Goal: Task Accomplishment & Management: Use online tool/utility

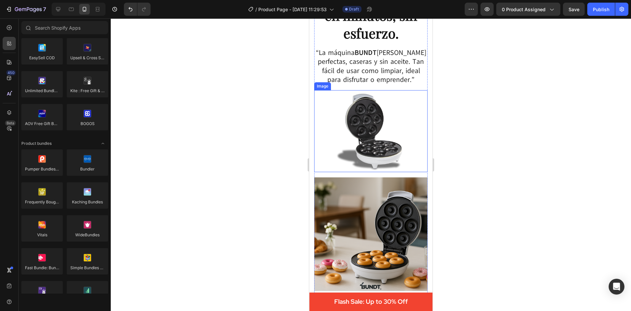
scroll to position [66, 0]
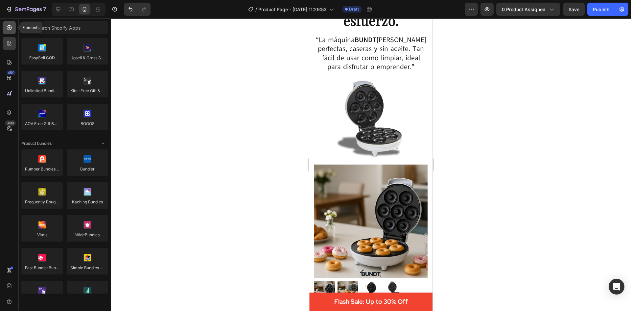
click at [12, 27] on icon at bounding box center [9, 27] width 7 height 7
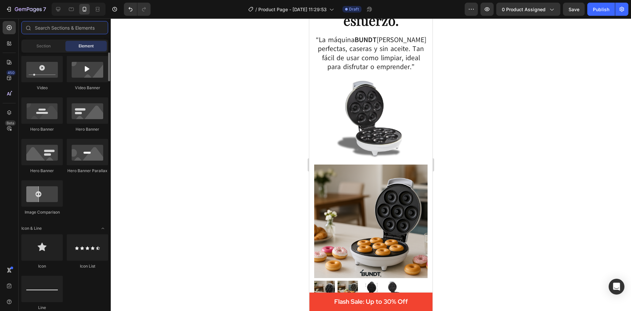
scroll to position [157, 0]
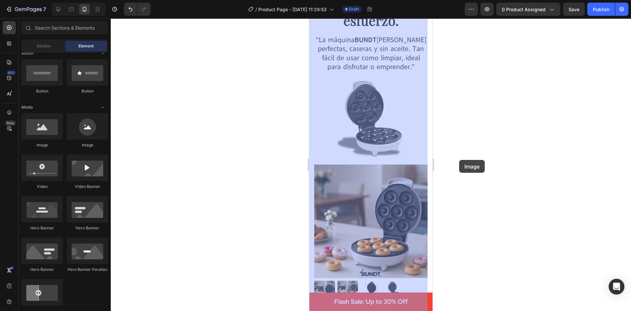
drag, startPoint x: 49, startPoint y: 132, endPoint x: 459, endPoint y: 160, distance: 411.3
click at [459, 0] on div "7 / Product Page - [DATE] 11:29:53 Draft Preview 0 product assigned Save Publis…" at bounding box center [315, 0] width 631 height 0
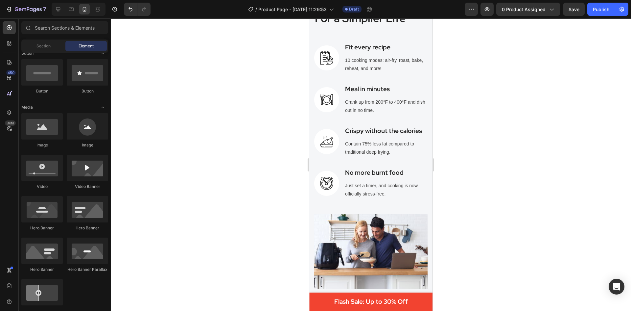
scroll to position [1447, 0]
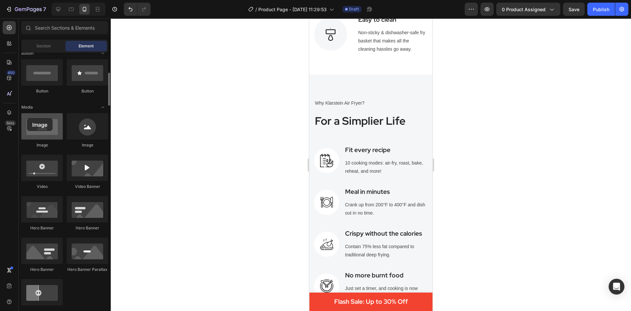
drag, startPoint x: 42, startPoint y: 124, endPoint x: 27, endPoint y: 118, distance: 16.1
click at [27, 118] on div at bounding box center [41, 126] width 41 height 26
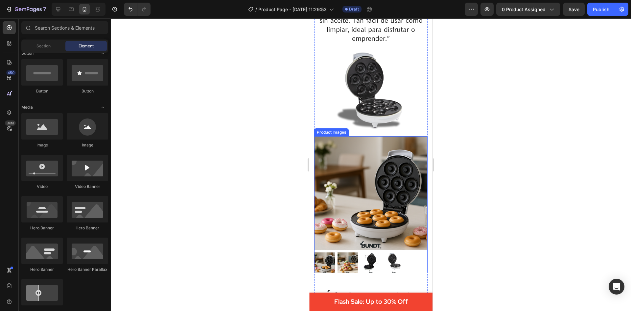
scroll to position [66, 0]
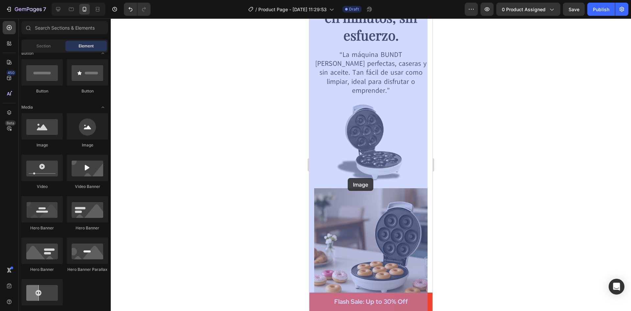
drag, startPoint x: 362, startPoint y: 160, endPoint x: 348, endPoint y: 178, distance: 22.5
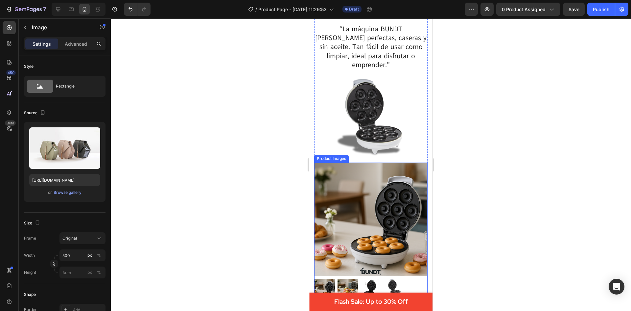
scroll to position [99, 0]
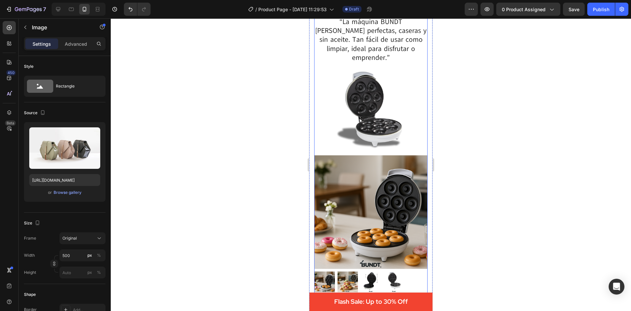
click at [369, 145] on div "Donas perfectas en minutos, sin esfuerzo. Heading “La máquina BUNDT [PERSON_NAM…" at bounding box center [370, 133] width 113 height 351
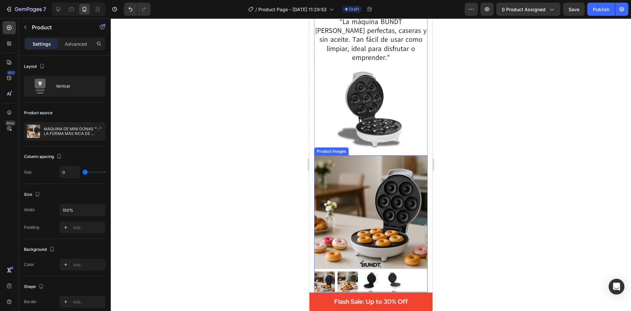
click at [367, 155] on img at bounding box center [370, 211] width 113 height 113
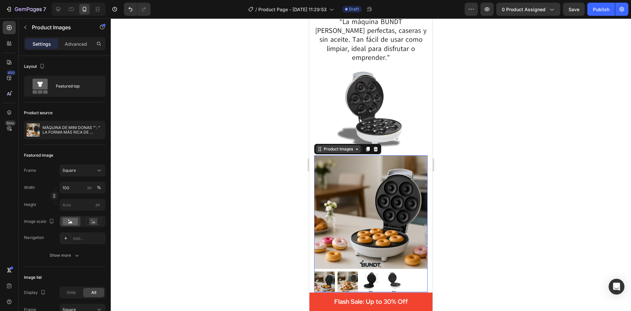
click at [356, 146] on icon at bounding box center [356, 148] width 5 height 5
click at [487, 168] on div at bounding box center [371, 164] width 521 height 292
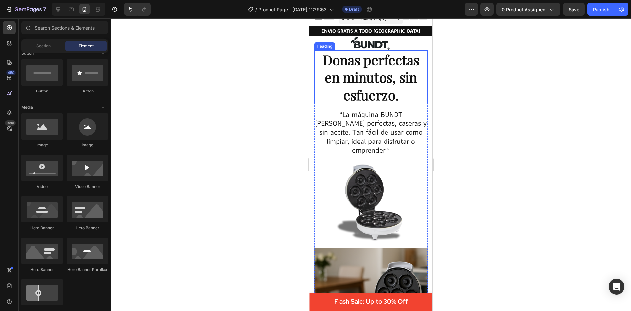
scroll to position [0, 0]
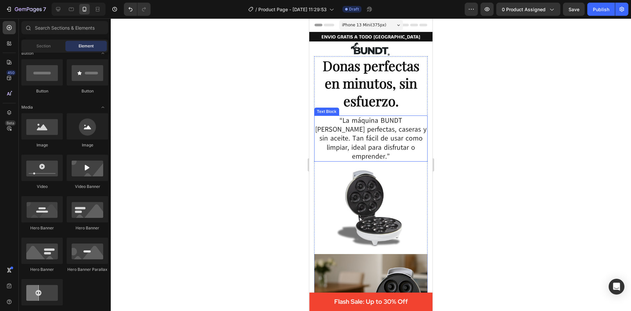
click at [373, 119] on p "“La máquina BUNDT [PERSON_NAME] perfectas, caseras y sin aceite. Tan fácil de u…" at bounding box center [371, 138] width 112 height 45
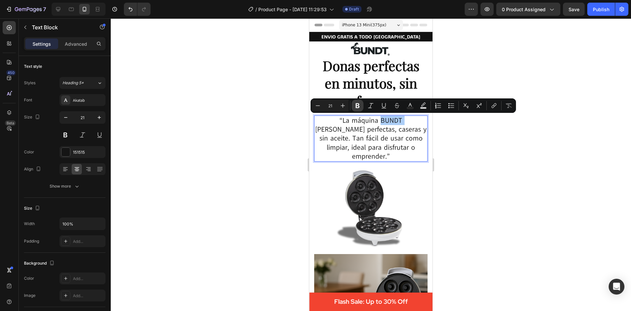
click at [358, 107] on icon "Editor contextual toolbar" at bounding box center [357, 105] width 7 height 7
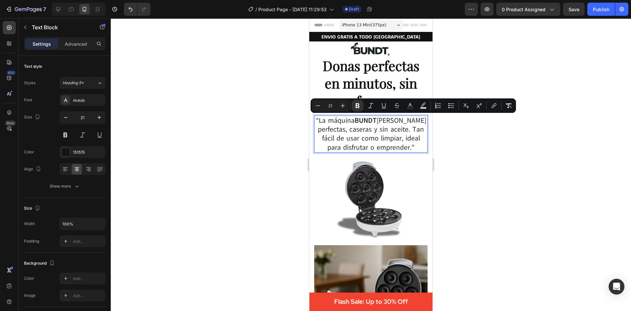
click at [501, 146] on div at bounding box center [371, 164] width 521 height 292
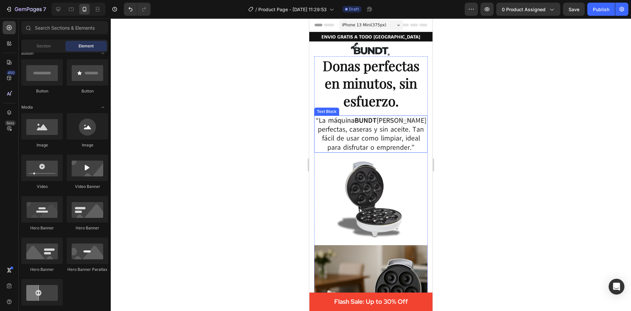
click at [406, 135] on p "“La máquina BUNDT [PERSON_NAME] perfectas, caseras y sin aceite. Tan fácil de u…" at bounding box center [371, 134] width 112 height 36
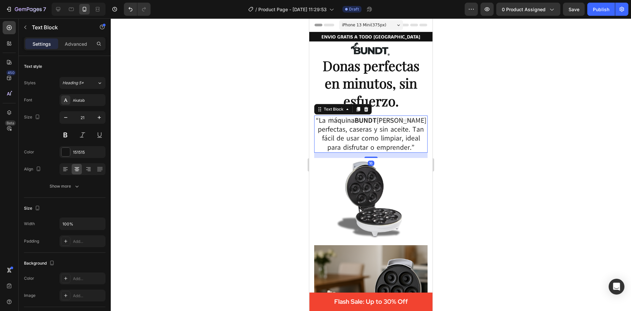
click at [466, 156] on div at bounding box center [371, 164] width 521 height 292
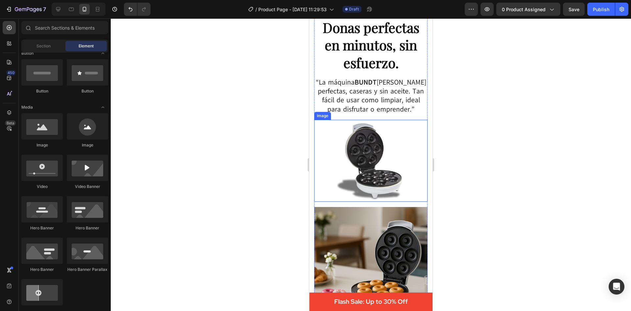
scroll to position [66, 0]
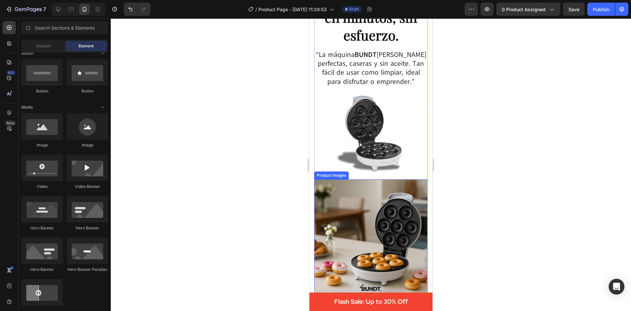
click at [364, 181] on img at bounding box center [370, 235] width 113 height 113
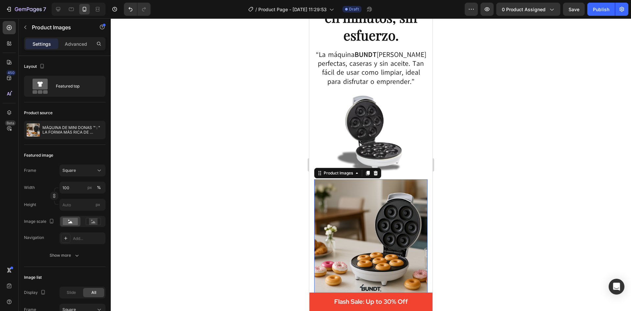
click at [473, 238] on div at bounding box center [371, 164] width 521 height 292
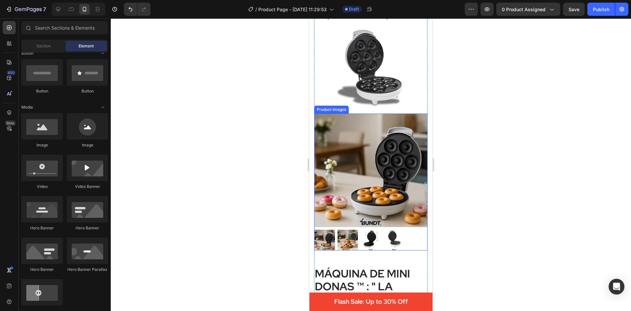
scroll to position [99, 0]
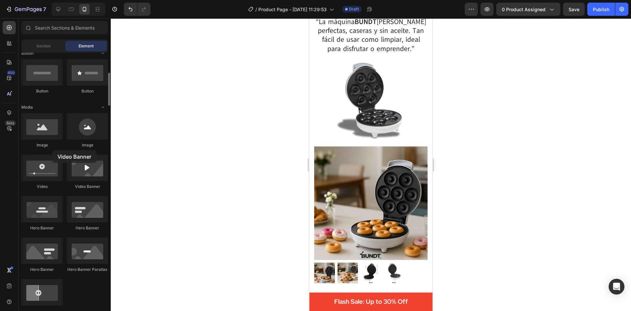
drag, startPoint x: 88, startPoint y: 171, endPoint x: 47, endPoint y: 151, distance: 46.3
click at [379, 105] on img at bounding box center [371, 100] width 72 height 82
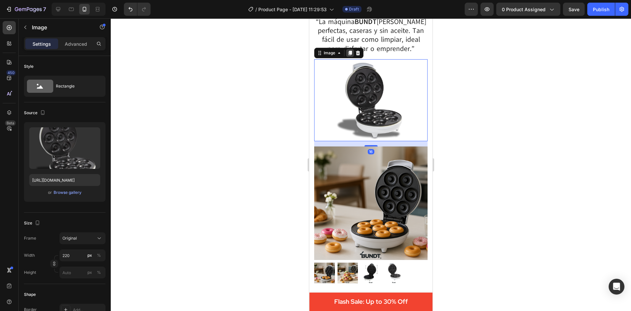
click at [349, 53] on icon at bounding box center [350, 52] width 5 height 5
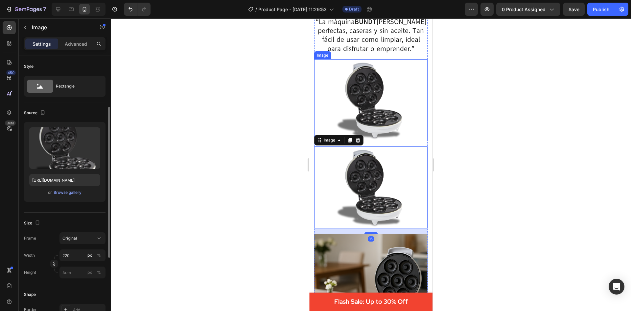
scroll to position [33, 0]
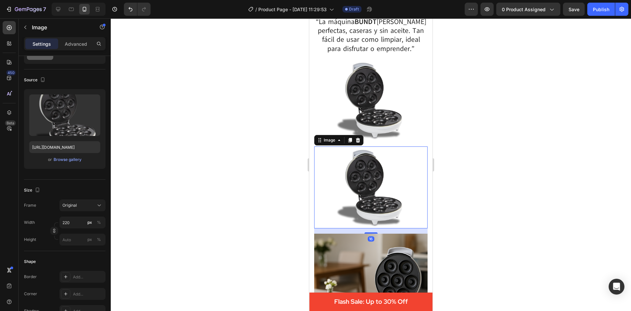
click at [366, 175] on img at bounding box center [371, 187] width 72 height 82
click at [373, 163] on img at bounding box center [371, 187] width 72 height 82
click at [77, 143] on input "[URL][DOMAIN_NAME]" at bounding box center [64, 147] width 71 height 12
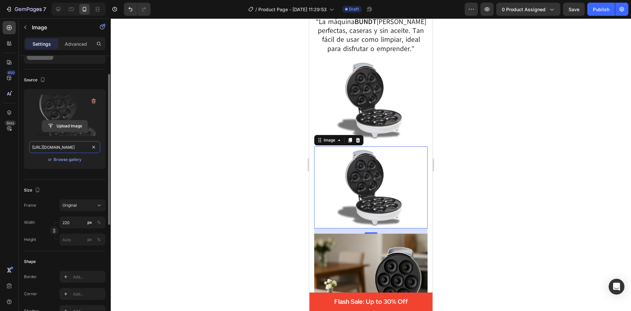
paste input "testimonio_gemi.png?v=1756337429"
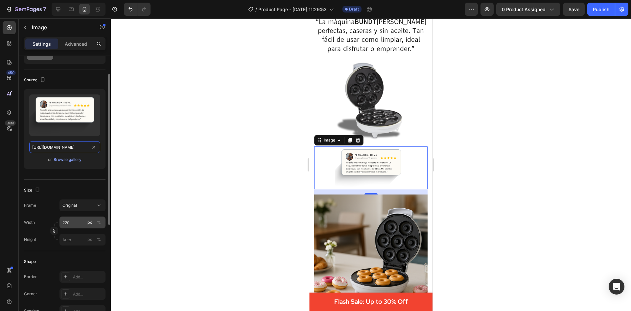
type input "[URL][DOMAIN_NAME]"
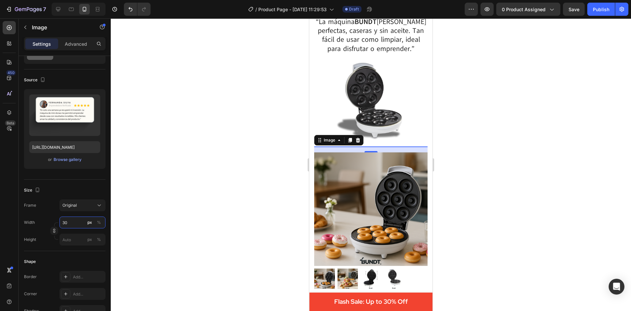
type input "3"
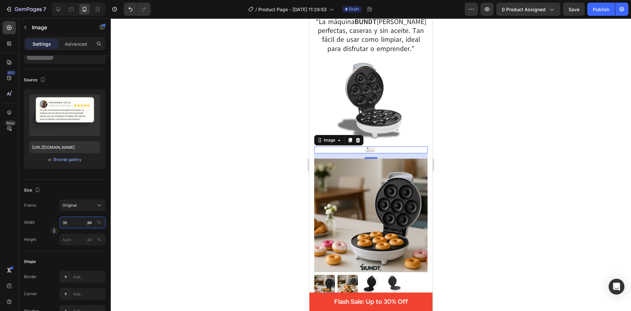
type input "3"
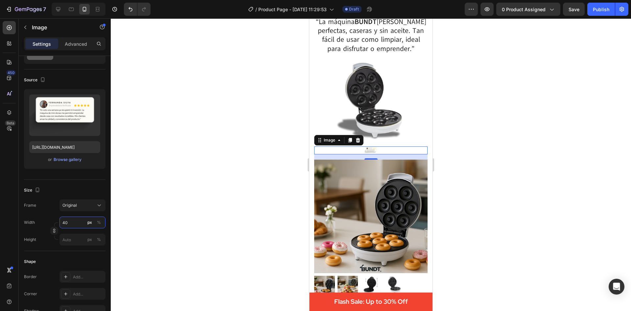
type input "4"
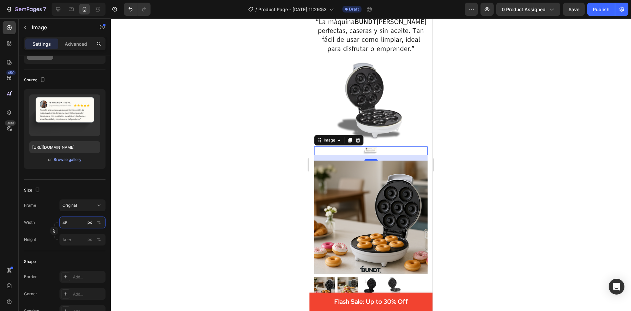
type input "4"
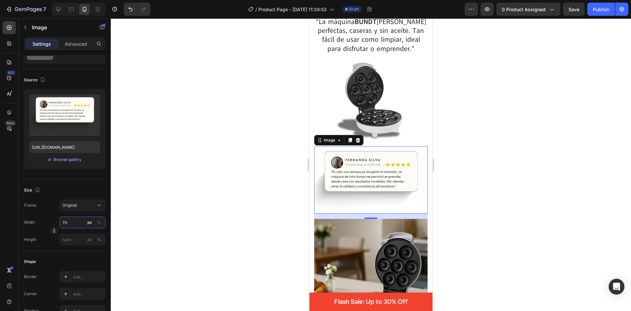
type input "7"
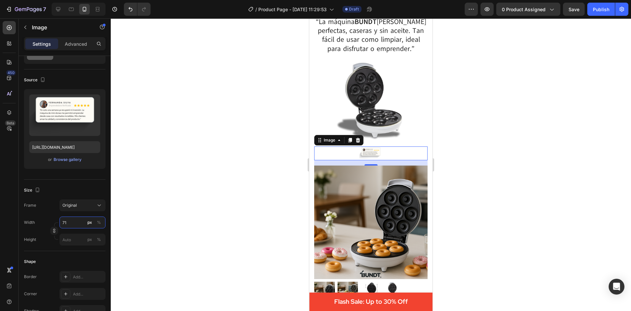
type input "7"
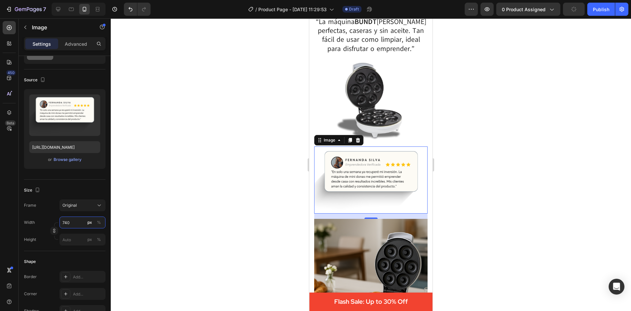
type input "7400"
click at [245, 179] on div at bounding box center [371, 164] width 521 height 292
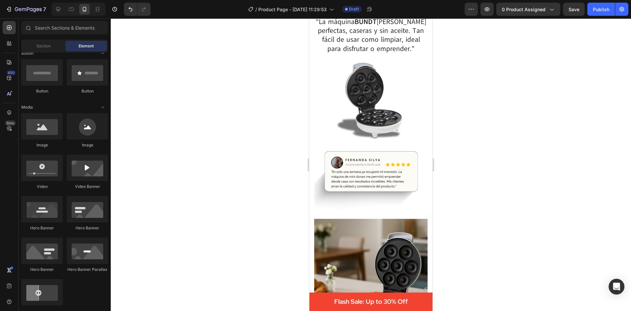
click at [369, 172] on img at bounding box center [370, 179] width 113 height 67
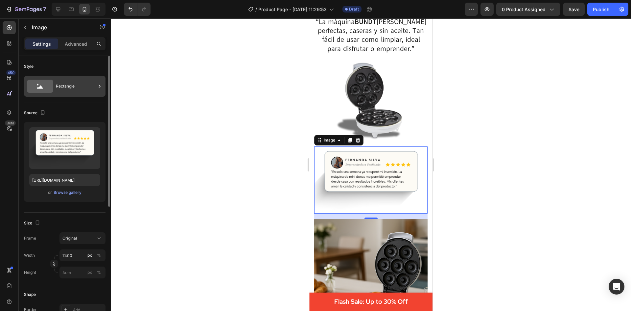
click at [67, 82] on div "Rectangle" at bounding box center [76, 86] width 40 height 15
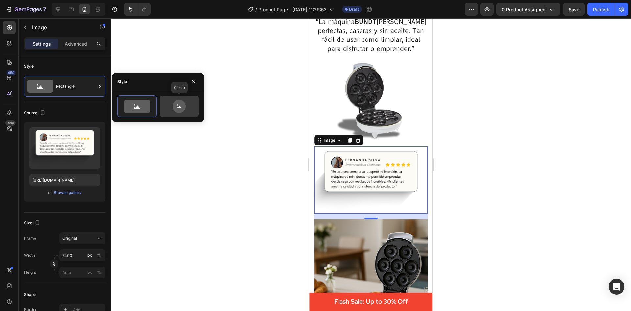
click at [172, 105] on icon at bounding box center [179, 106] width 31 height 13
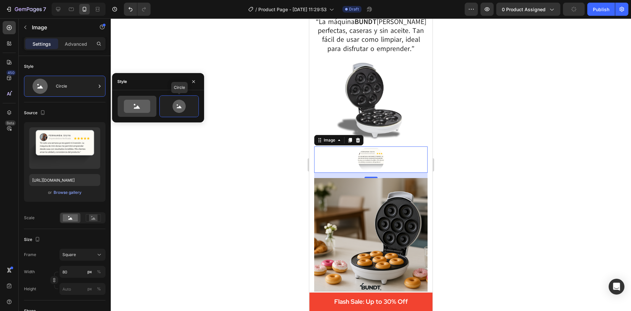
click at [141, 105] on icon at bounding box center [137, 106] width 26 height 13
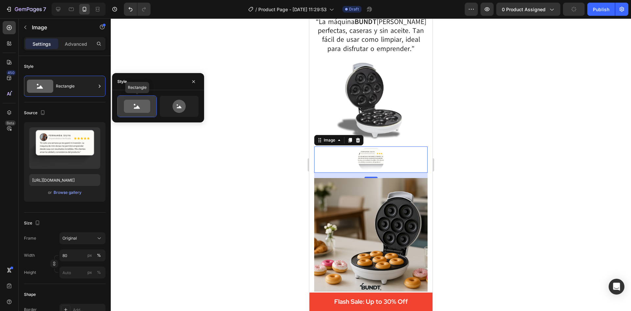
type input "100"
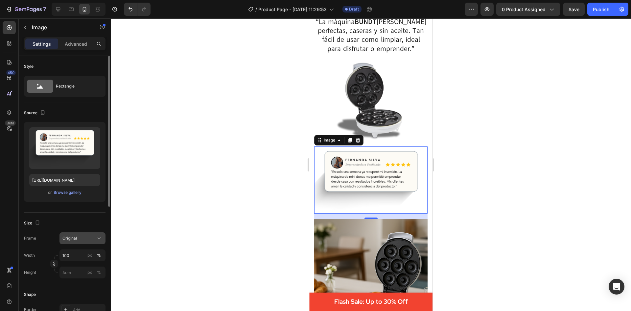
click at [87, 236] on div "Original" at bounding box center [78, 238] width 32 height 6
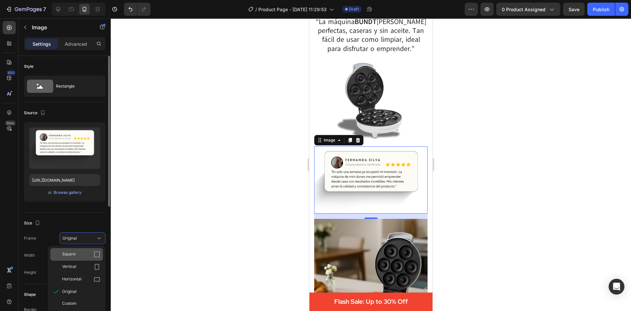
scroll to position [33, 0]
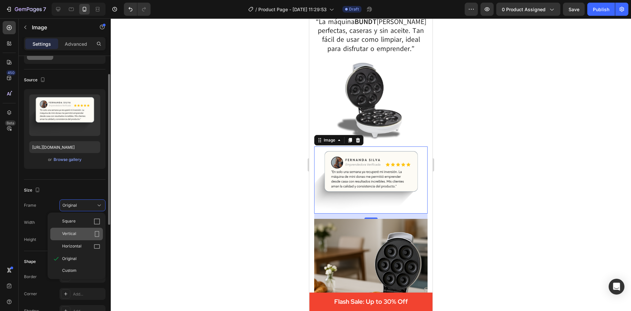
click at [93, 233] on div "Vertical" at bounding box center [81, 234] width 38 height 7
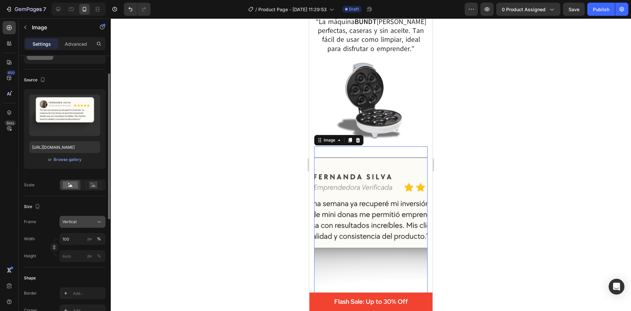
click at [92, 224] on div "Vertical" at bounding box center [78, 222] width 32 height 6
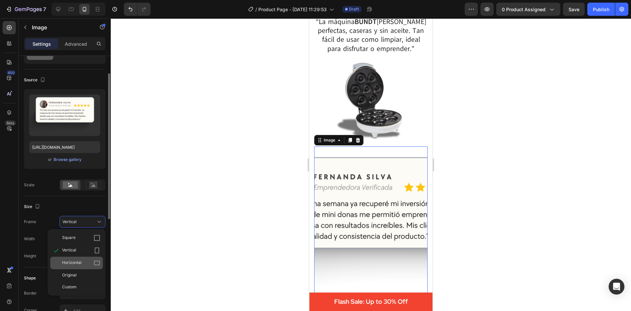
click at [93, 260] on div "Horizontal" at bounding box center [81, 262] width 38 height 7
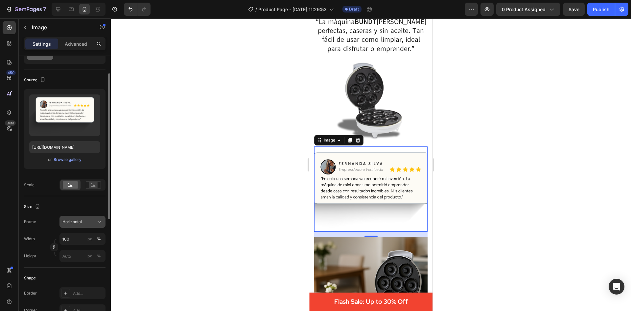
click at [89, 221] on div "Horizontal" at bounding box center [78, 222] width 32 height 6
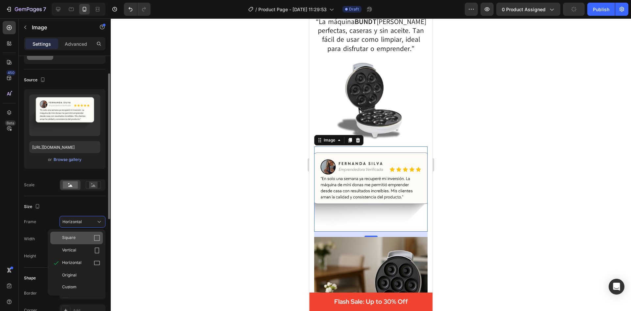
click at [87, 235] on div "Square" at bounding box center [81, 237] width 38 height 7
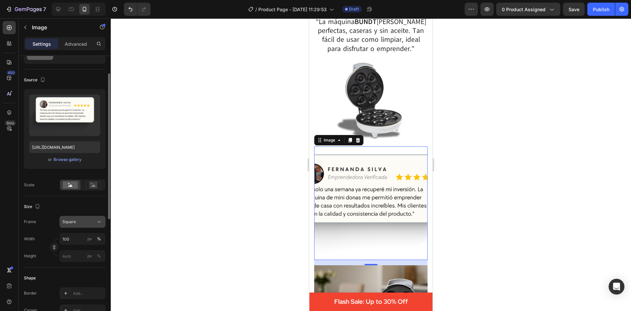
click at [88, 220] on div "Square" at bounding box center [78, 222] width 32 height 6
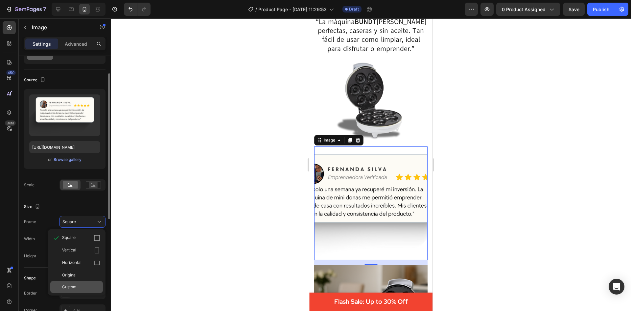
click at [71, 288] on span "Custom" at bounding box center [69, 287] width 14 height 6
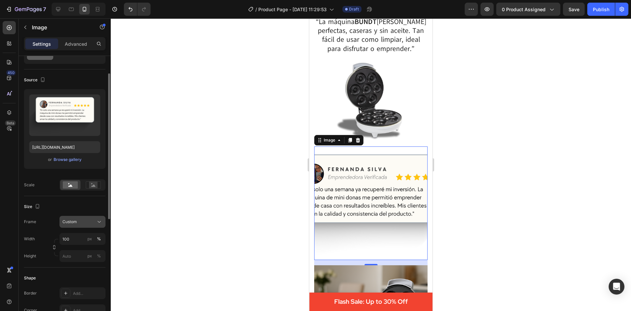
click at [84, 226] on button "Custom" at bounding box center [83, 222] width 46 height 12
click at [80, 273] on div "Original" at bounding box center [81, 275] width 38 height 6
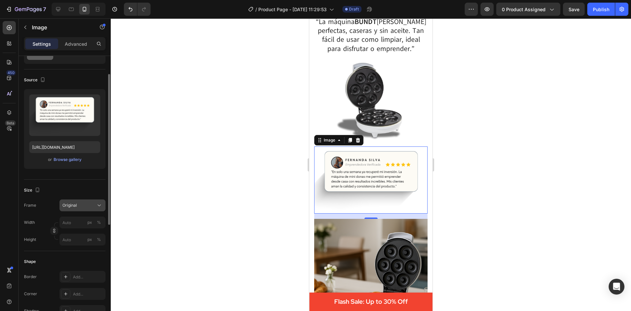
click at [84, 206] on div "Original" at bounding box center [78, 205] width 32 height 6
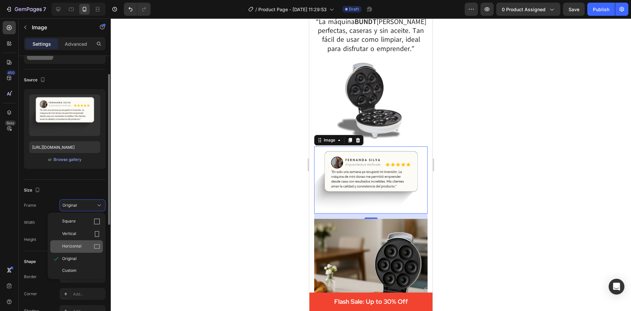
click at [91, 241] on div "Horizontal" at bounding box center [76, 246] width 53 height 12
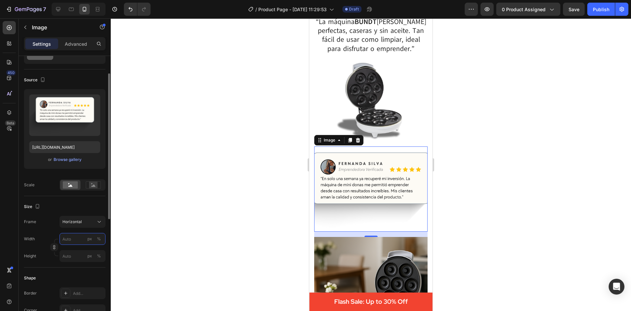
click at [67, 242] on input "px %" at bounding box center [83, 239] width 46 height 12
type input "1"
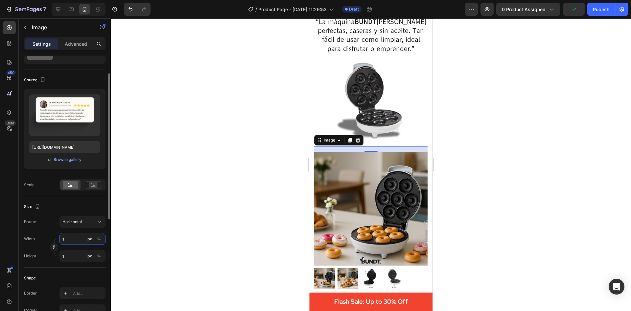
type input "10"
type input "8"
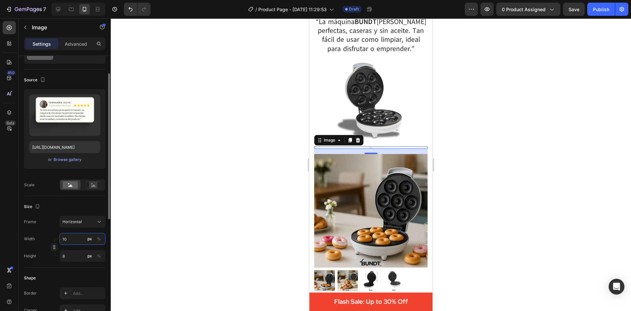
type input "100"
type input "75"
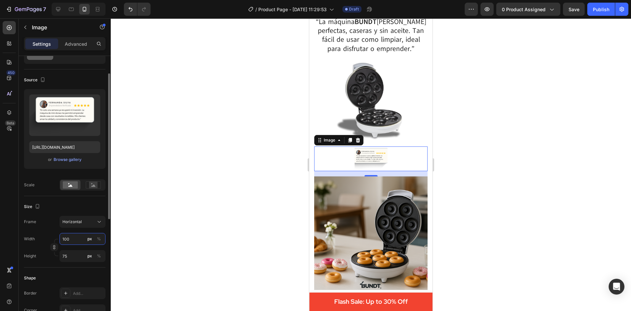
type input "1000"
type input "750"
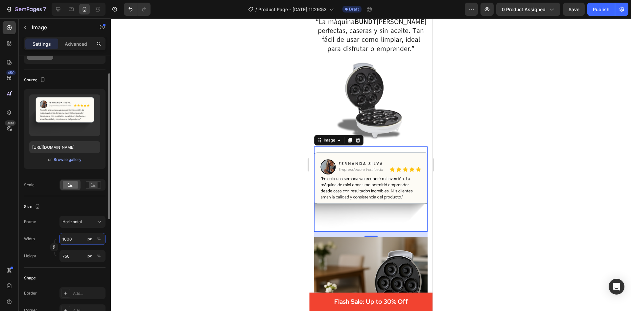
type input "100"
type input "75"
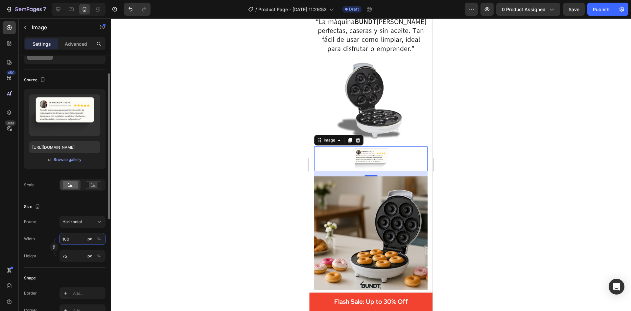
type input "10"
type input "8"
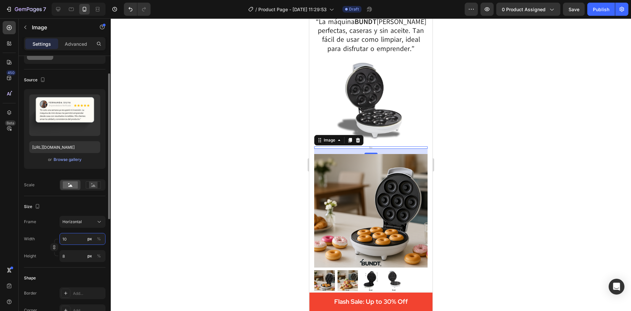
type input "1"
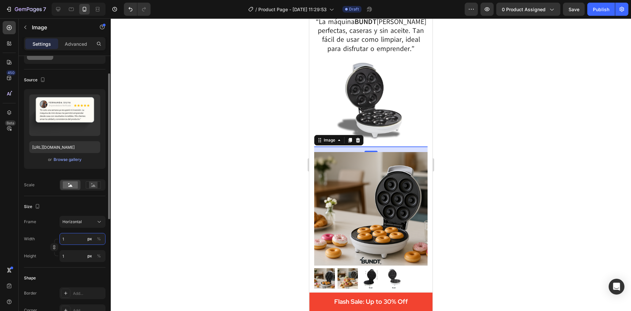
type input "15"
type input "11"
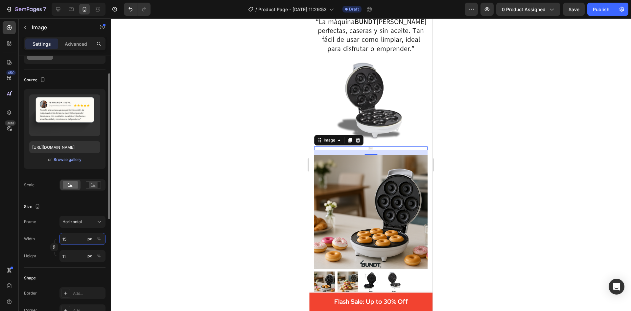
type input "150"
type input "113"
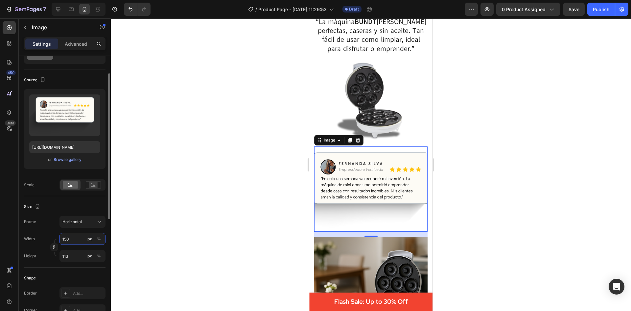
type input "1500"
type input "1125"
type input "150"
type input "113"
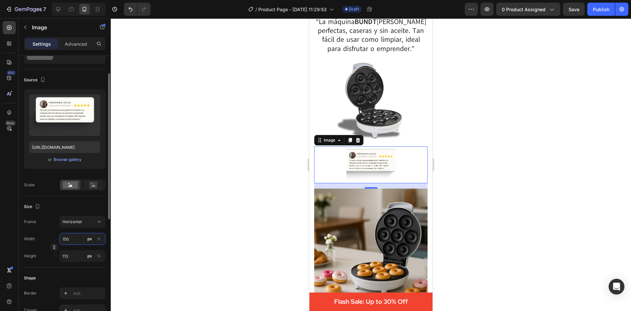
type input "15"
type input "11"
type input "1"
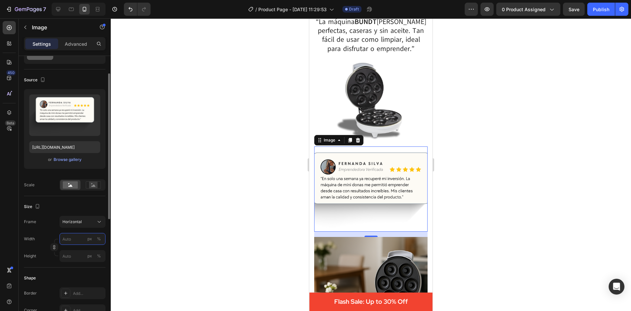
type input "6"
type input "5"
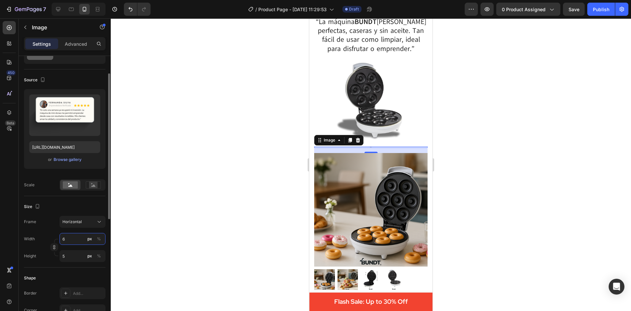
type input "60"
type input "45"
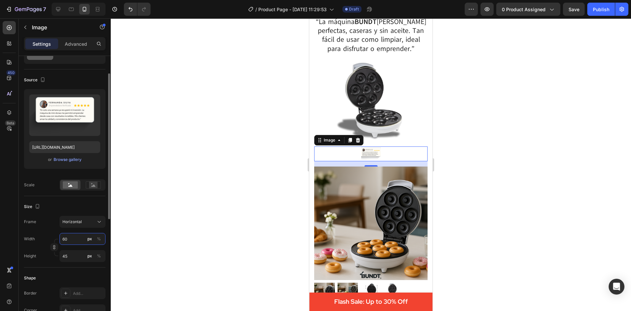
type input "600"
type input "450"
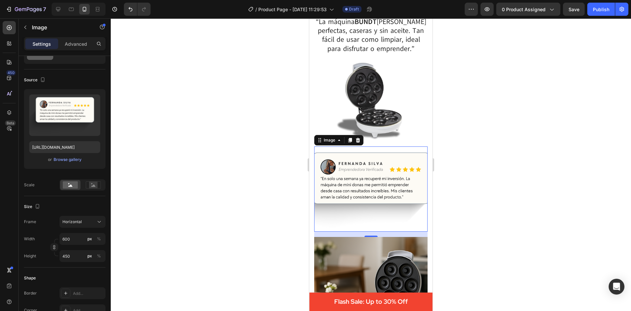
click at [450, 206] on div at bounding box center [371, 164] width 521 height 292
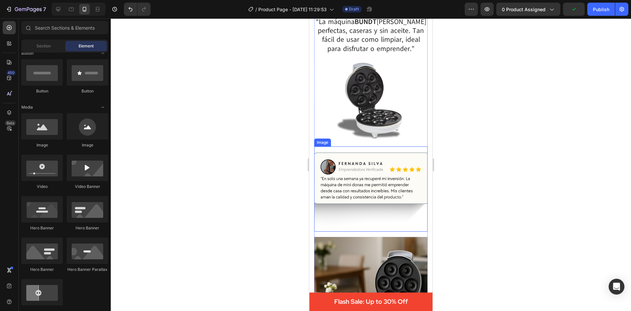
click at [324, 187] on img at bounding box center [370, 188] width 113 height 85
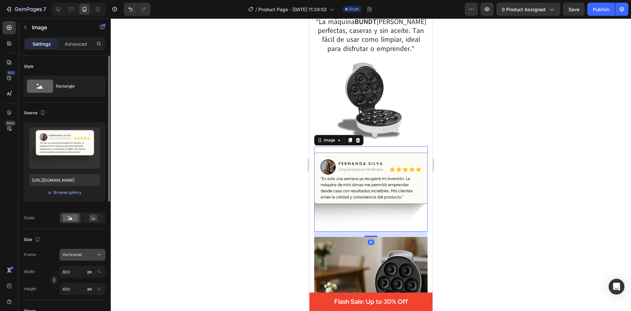
click at [83, 256] on div "Horizontal" at bounding box center [78, 255] width 32 height 6
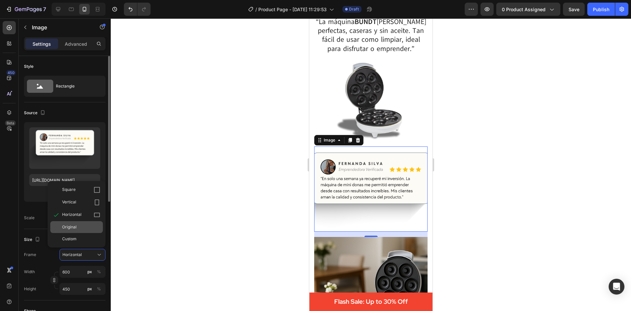
click at [79, 229] on div "Original" at bounding box center [81, 227] width 38 height 6
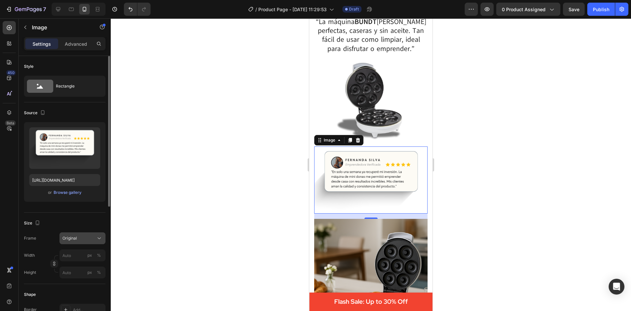
click at [86, 235] on div "Original" at bounding box center [78, 238] width 32 height 6
click at [213, 227] on div at bounding box center [371, 164] width 521 height 292
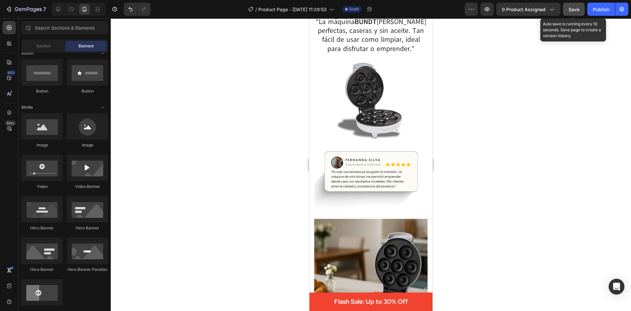
click at [568, 8] on button "Save" at bounding box center [574, 9] width 22 height 13
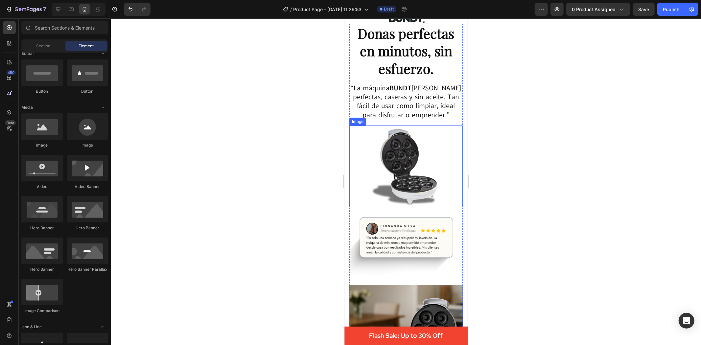
scroll to position [0, 0]
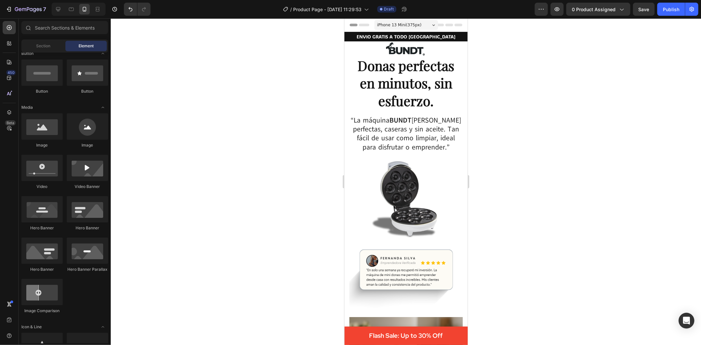
click at [494, 172] on div at bounding box center [406, 181] width 591 height 327
click at [397, 119] on strong "BUNDT" at bounding box center [401, 119] width 22 height 9
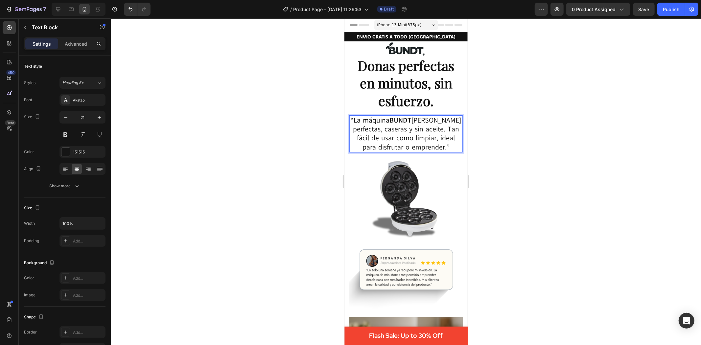
click at [404, 120] on strong "BUNDT" at bounding box center [401, 119] width 22 height 9
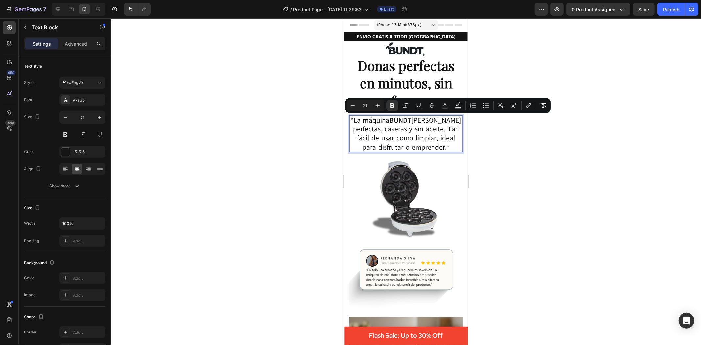
click at [422, 130] on p "“La máquina BUNDT [PERSON_NAME] perfectas, caseras y sin aceite. Tan fácil de u…" at bounding box center [406, 134] width 112 height 36
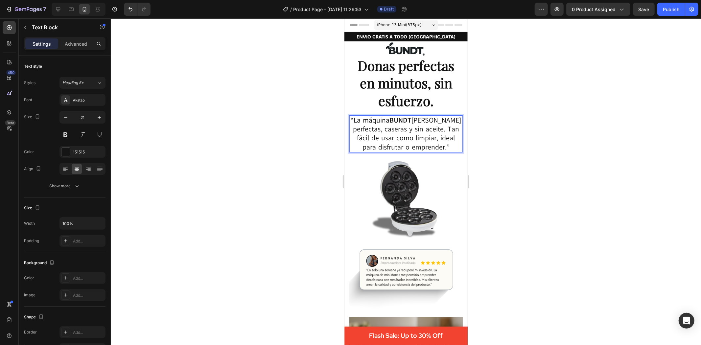
click at [415, 130] on p "“La máquina BUNDT [PERSON_NAME] perfectas, caseras y sin aceite. Tan fácil de u…" at bounding box center [406, 134] width 112 height 36
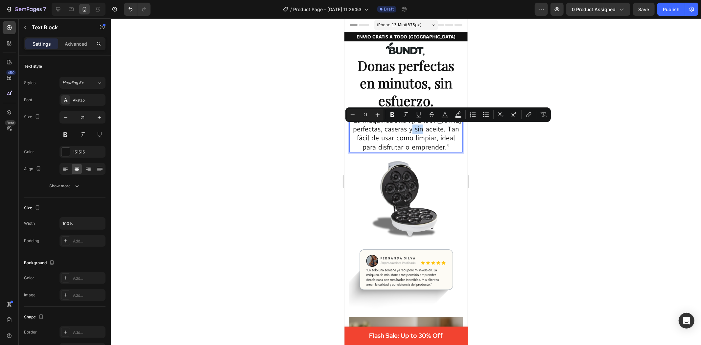
click at [421, 129] on p "“La máquina BUNDT [PERSON_NAME] perfectas, caseras y sin aceite. Tan fácil de u…" at bounding box center [406, 134] width 112 height 36
drag, startPoint x: 413, startPoint y: 129, endPoint x: 440, endPoint y: 130, distance: 26.3
click at [440, 130] on p "“La máquina BUNDT [PERSON_NAME] perfectas, caseras y sin aceite. Tan fácil de u…" at bounding box center [406, 134] width 112 height 36
click at [393, 114] on icon "Editor contextual toolbar" at bounding box center [393, 114] width 4 height 5
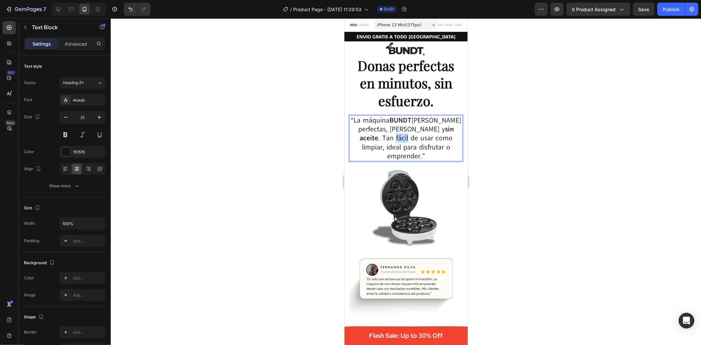
drag, startPoint x: 355, startPoint y: 137, endPoint x: 366, endPoint y: 138, distance: 11.3
click at [366, 138] on p "“La máquina BUNDT [PERSON_NAME] perfectas, caseras y sin aceite . Tan fácil de …" at bounding box center [406, 138] width 112 height 45
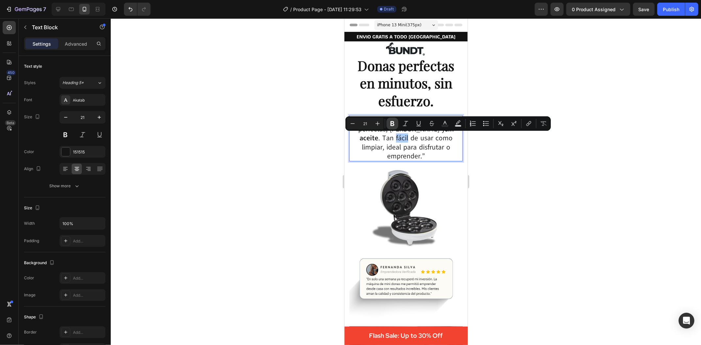
click at [395, 125] on icon "Editor contextual toolbar" at bounding box center [392, 123] width 7 height 7
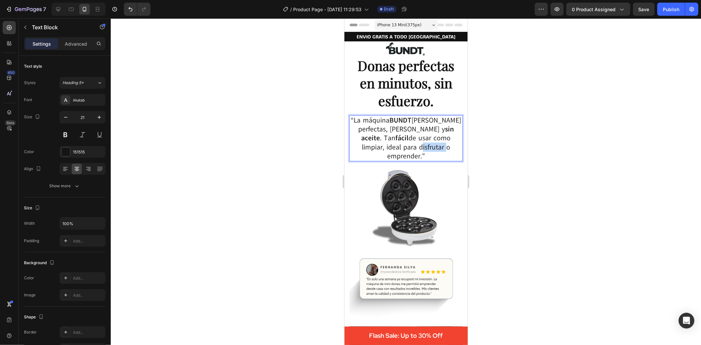
drag, startPoint x: 377, startPoint y: 145, endPoint x: 401, endPoint y: 145, distance: 24.0
click at [401, 145] on p "“La máquina BUNDT [PERSON_NAME] perfectas, caseras y sin aceite . Tan fácil de …" at bounding box center [406, 138] width 112 height 45
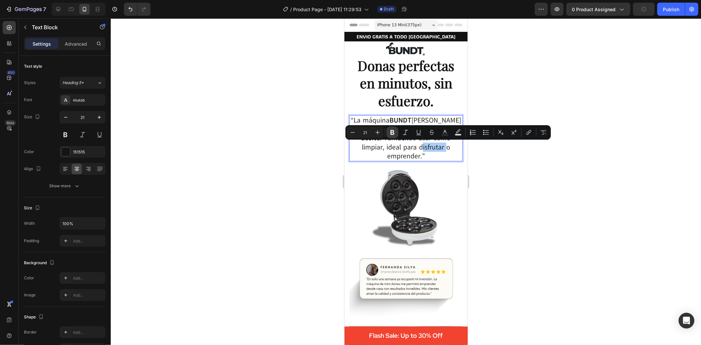
click at [396, 132] on button "Bold" at bounding box center [393, 133] width 12 height 12
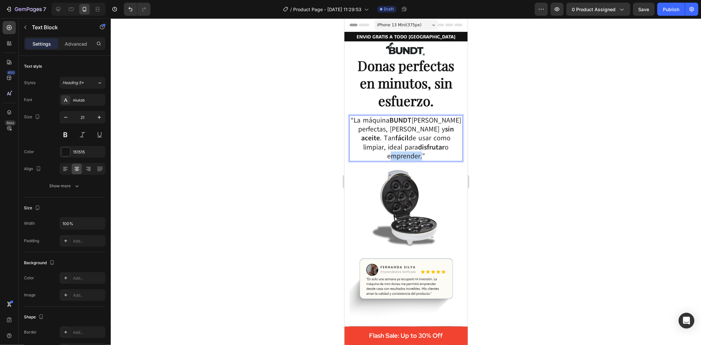
click at [442, 149] on p "“La máquina BUNDT [PERSON_NAME] perfectas, caseras y sin aceite . Tan fácil de …" at bounding box center [406, 138] width 112 height 45
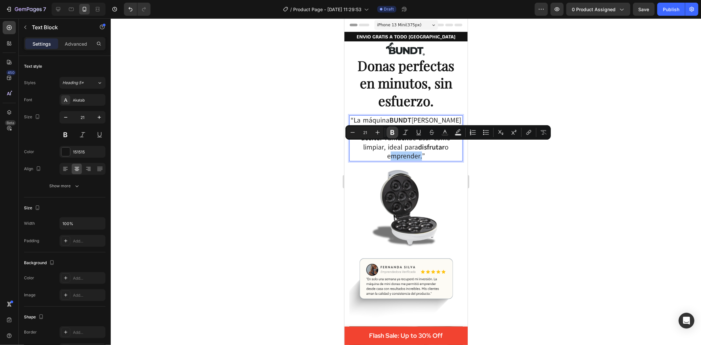
drag, startPoint x: 393, startPoint y: 131, endPoint x: 116, endPoint y: 137, distance: 277.6
click at [393, 131] on icon "Editor contextual toolbar" at bounding box center [393, 132] width 4 height 5
click at [526, 199] on div at bounding box center [406, 181] width 591 height 327
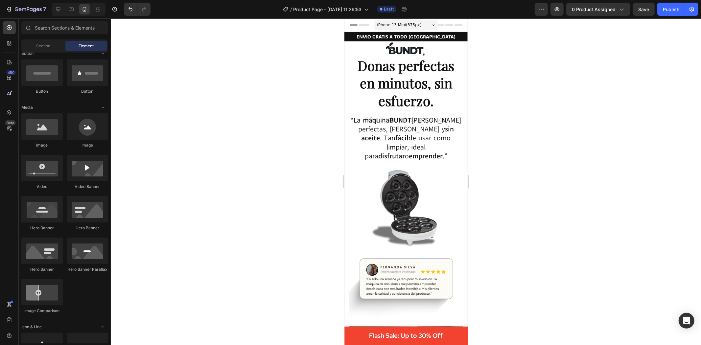
click at [520, 142] on div at bounding box center [406, 181] width 591 height 327
click at [392, 257] on img at bounding box center [405, 287] width 113 height 67
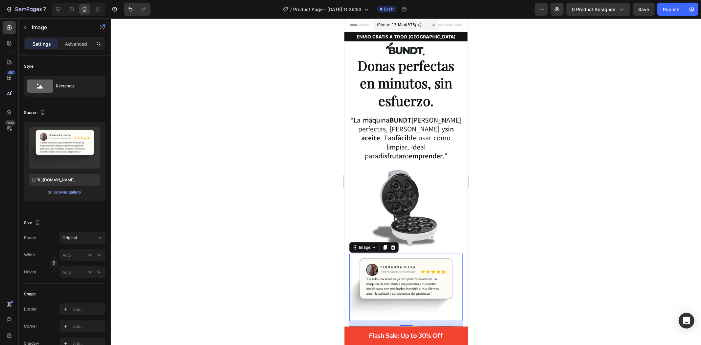
click at [304, 162] on div at bounding box center [406, 181] width 591 height 327
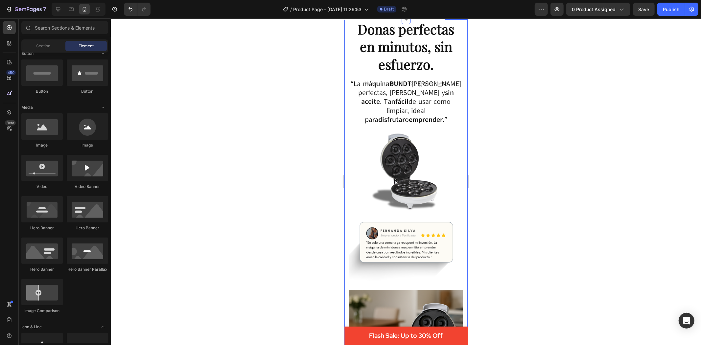
scroll to position [73, 0]
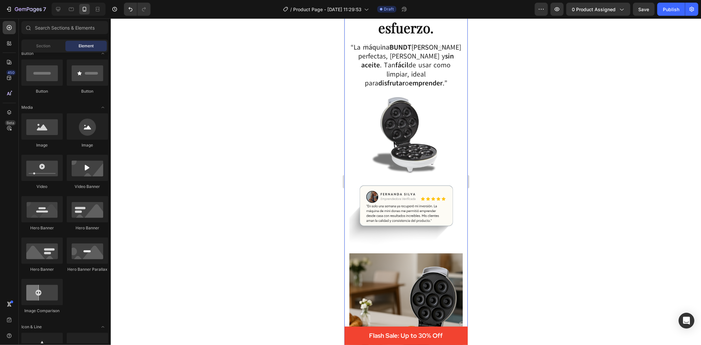
drag, startPoint x: 243, startPoint y: 178, endPoint x: 243, endPoint y: 228, distance: 49.7
click at [243, 228] on div at bounding box center [406, 181] width 591 height 327
click at [406, 72] on p "“La máquina BUNDT [PERSON_NAME] perfectas, caseras y sin aceite . Tan fácil de …" at bounding box center [406, 65] width 112 height 45
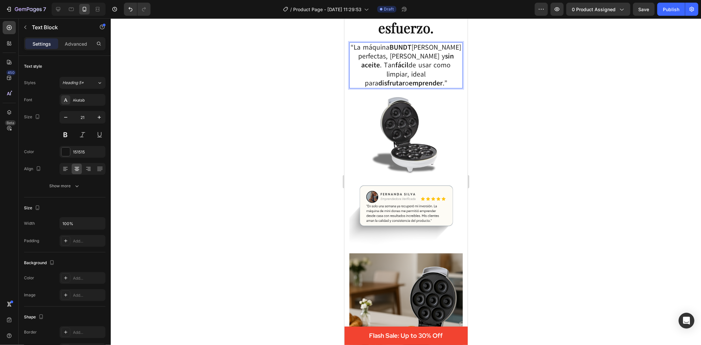
click at [510, 199] on div at bounding box center [406, 181] width 591 height 327
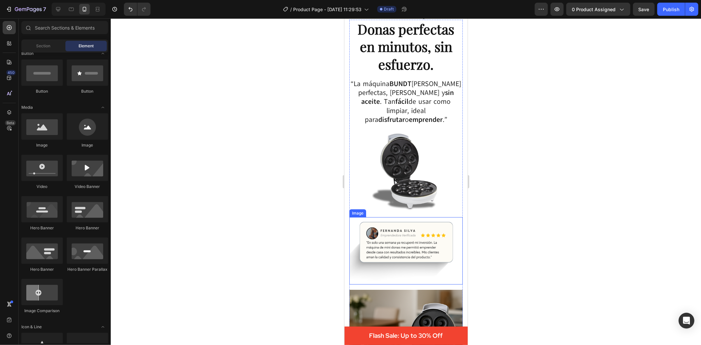
scroll to position [0, 0]
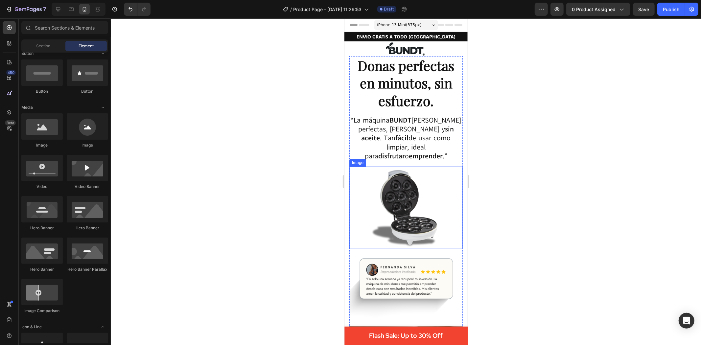
click at [253, 206] on div at bounding box center [406, 181] width 591 height 327
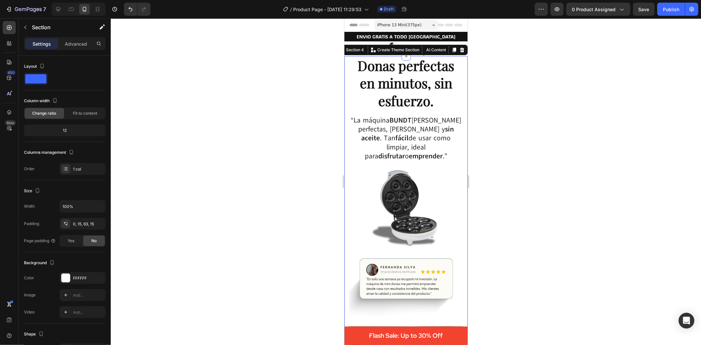
click at [196, 157] on div at bounding box center [406, 181] width 591 height 327
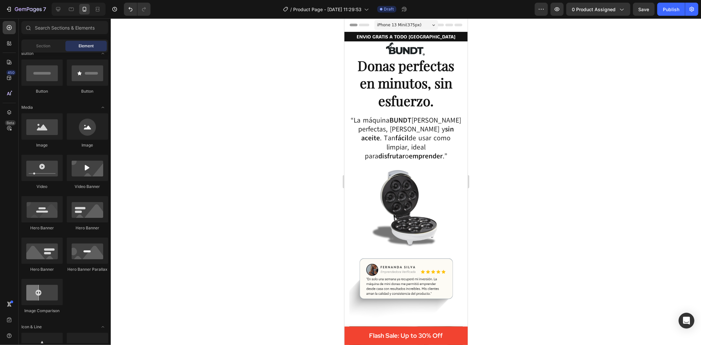
click at [521, 148] on div at bounding box center [406, 181] width 591 height 327
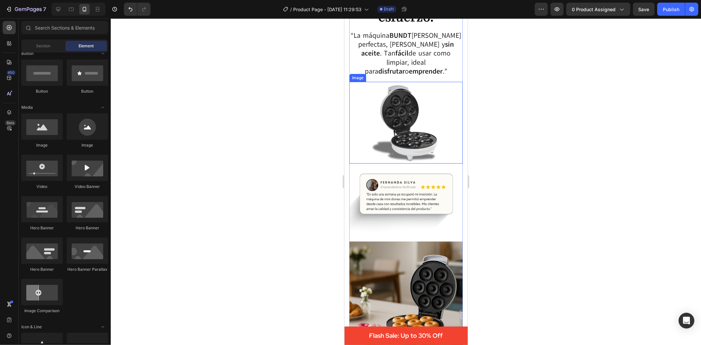
scroll to position [109, 0]
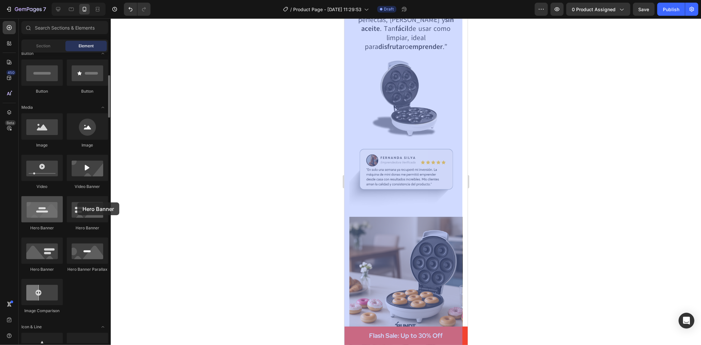
drag, startPoint x: 47, startPoint y: 221, endPoint x: 24, endPoint y: 217, distance: 22.7
click at [25, 217] on div at bounding box center [41, 209] width 41 height 26
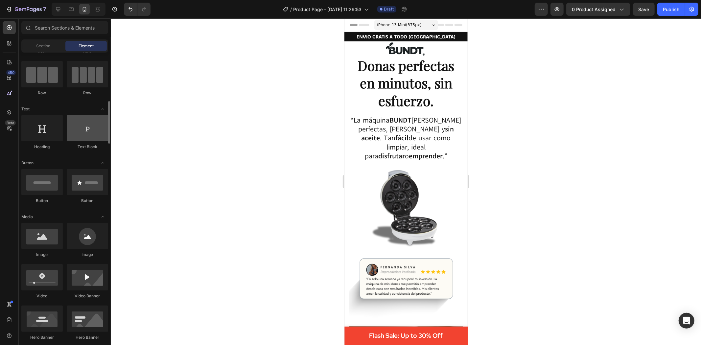
scroll to position [0, 0]
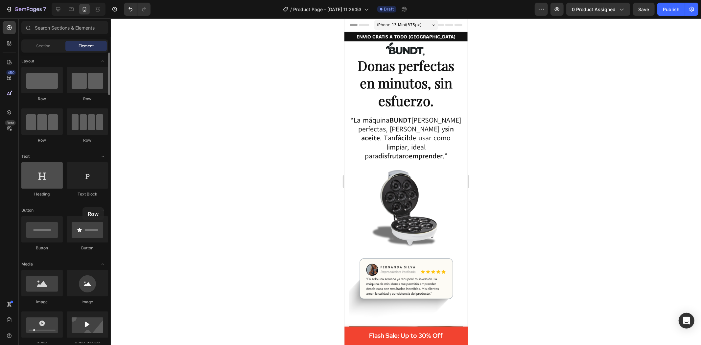
drag, startPoint x: 43, startPoint y: 81, endPoint x: 33, endPoint y: 180, distance: 98.8
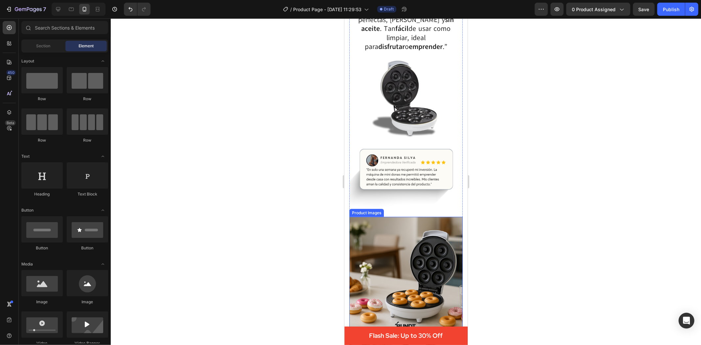
scroll to position [73, 0]
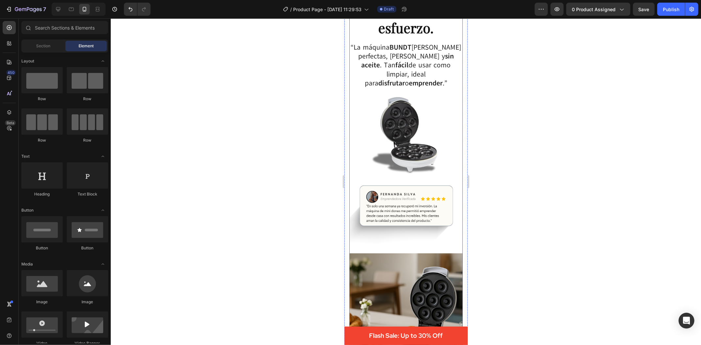
click at [402, 236] on div "Donas perfectas en minutos, sin esfuerzo. Heading “La máquina BUNDT [PERSON_NAM…" at bounding box center [405, 194] width 113 height 423
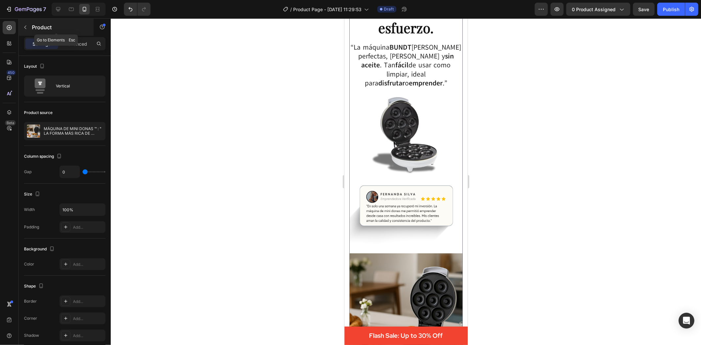
click at [24, 26] on icon "button" at bounding box center [25, 27] width 5 height 5
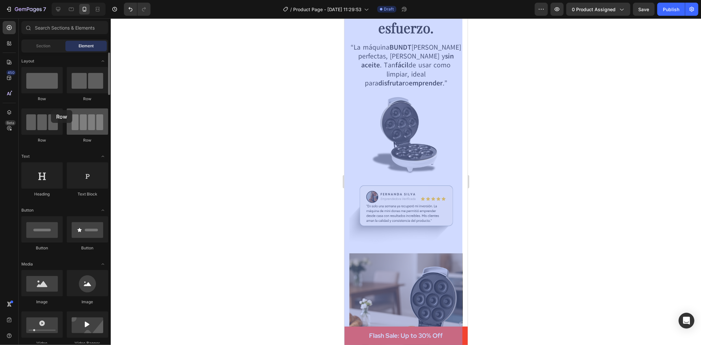
drag, startPoint x: 45, startPoint y: 90, endPoint x: 89, endPoint y: 112, distance: 49.0
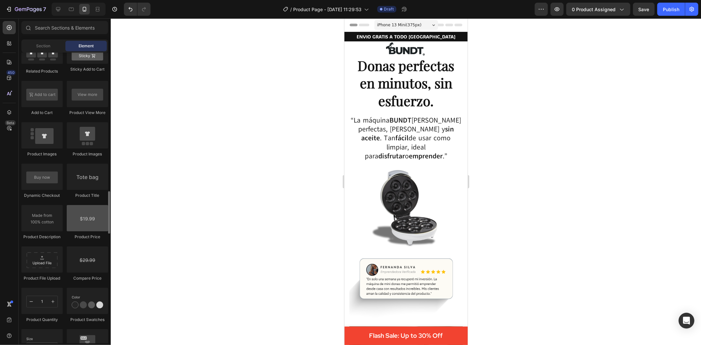
scroll to position [694, 0]
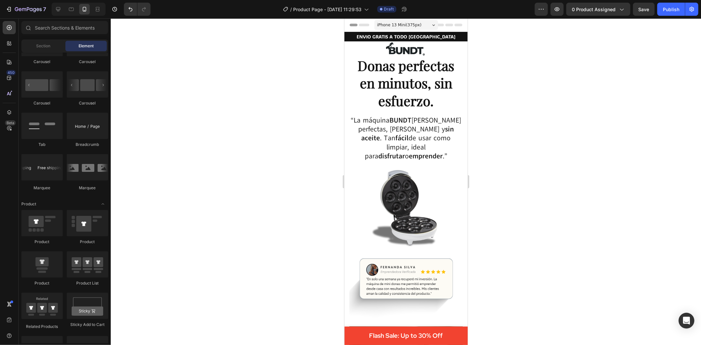
drag, startPoint x: 88, startPoint y: 294, endPoint x: 217, endPoint y: 94, distance: 238.2
click at [240, 76] on div at bounding box center [406, 181] width 591 height 327
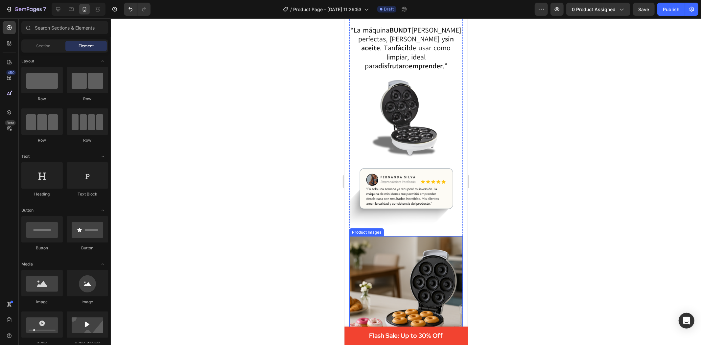
scroll to position [109, 0]
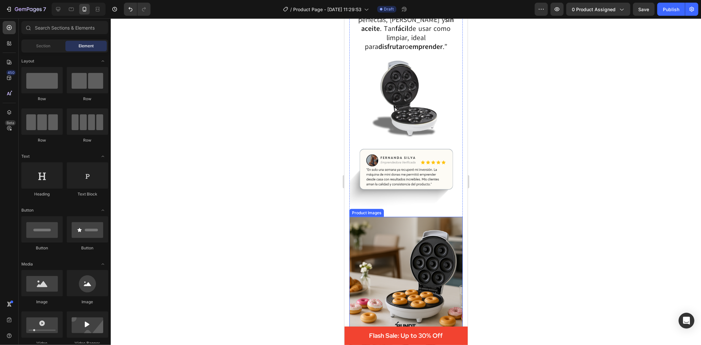
click at [408, 222] on img at bounding box center [405, 273] width 113 height 113
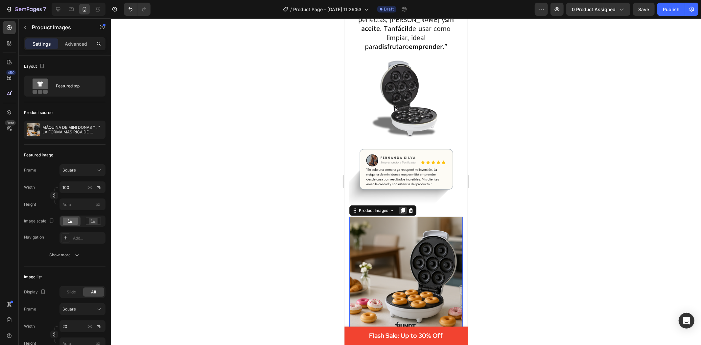
click at [401, 207] on div at bounding box center [403, 211] width 8 height 8
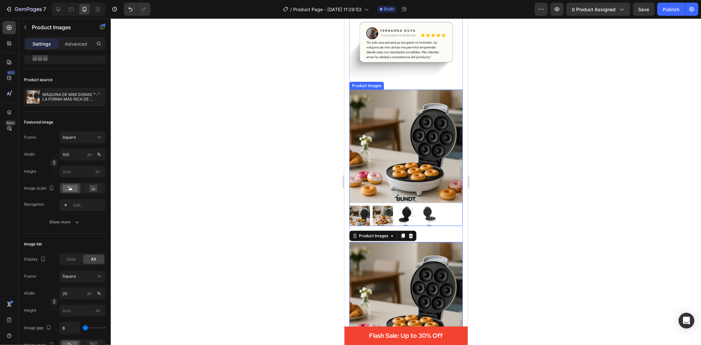
scroll to position [200, 0]
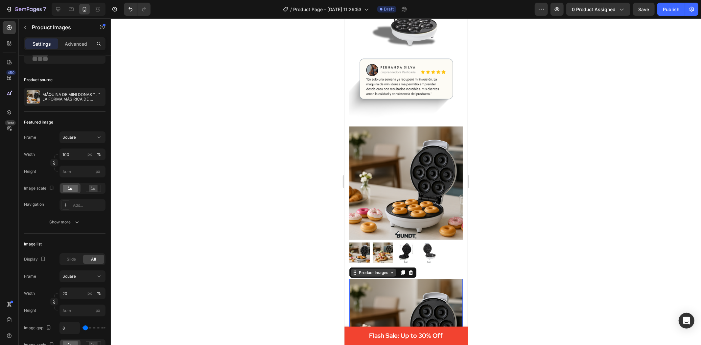
click at [367, 270] on div "Product Images" at bounding box center [373, 273] width 32 height 6
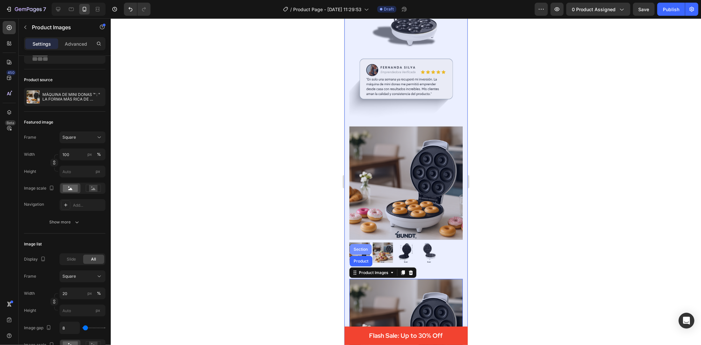
click at [365, 247] on div "Section" at bounding box center [360, 249] width 17 height 4
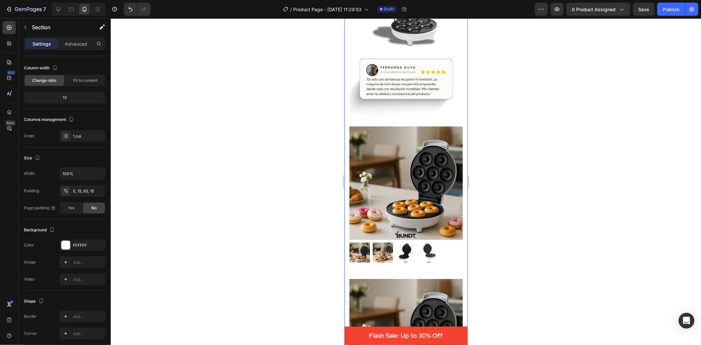
scroll to position [0, 0]
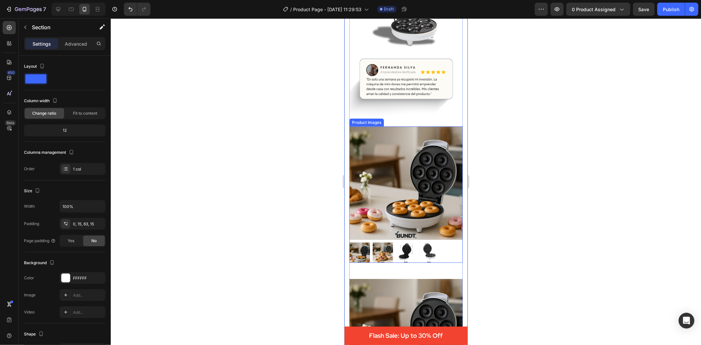
click at [393, 173] on img at bounding box center [405, 182] width 113 height 113
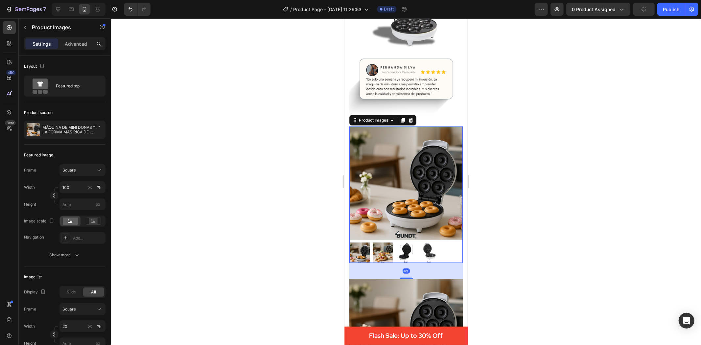
click at [393, 173] on img at bounding box center [405, 182] width 113 height 113
click at [27, 27] on icon "button" at bounding box center [25, 27] width 5 height 5
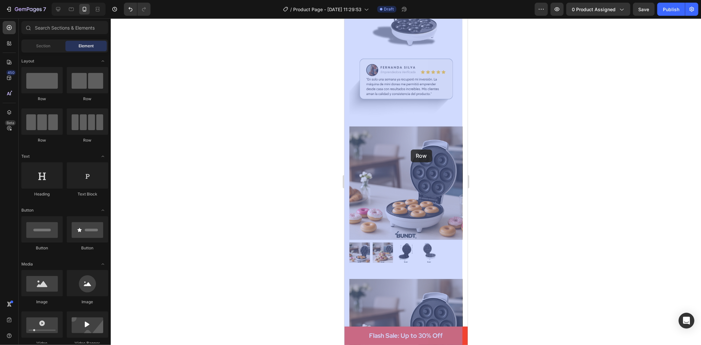
drag, startPoint x: 386, startPoint y: 96, endPoint x: 411, endPoint y: 149, distance: 59.0
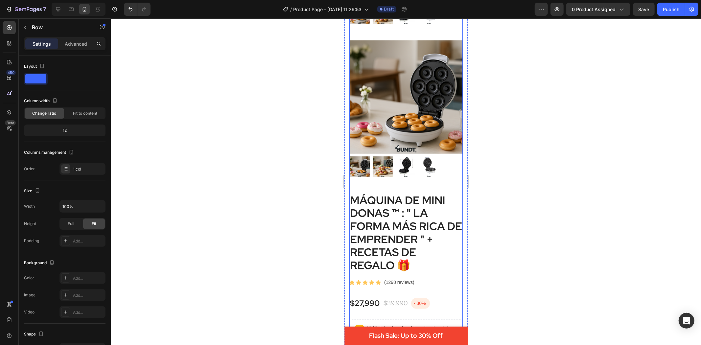
scroll to position [456, 0]
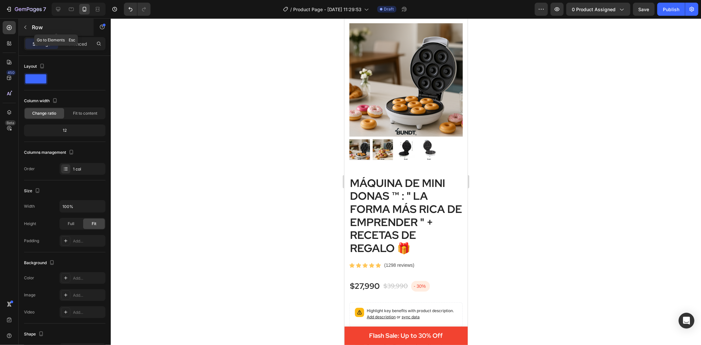
click at [29, 29] on button "button" at bounding box center [25, 27] width 11 height 11
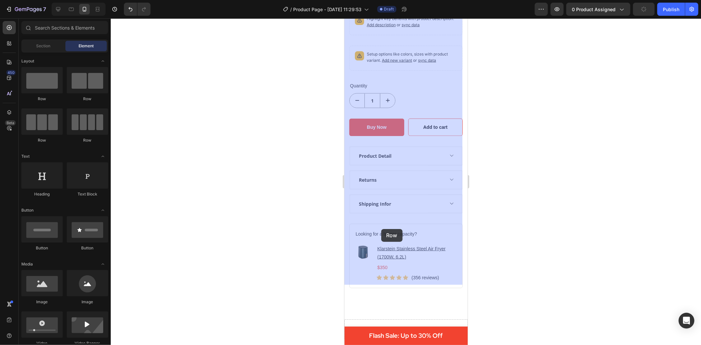
scroll to position [858, 0]
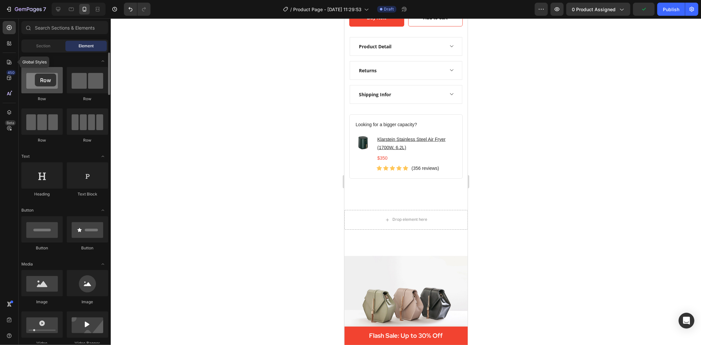
drag, startPoint x: 110, startPoint y: 114, endPoint x: 35, endPoint y: 74, distance: 85.6
click at [35, 74] on div at bounding box center [41, 80] width 41 height 26
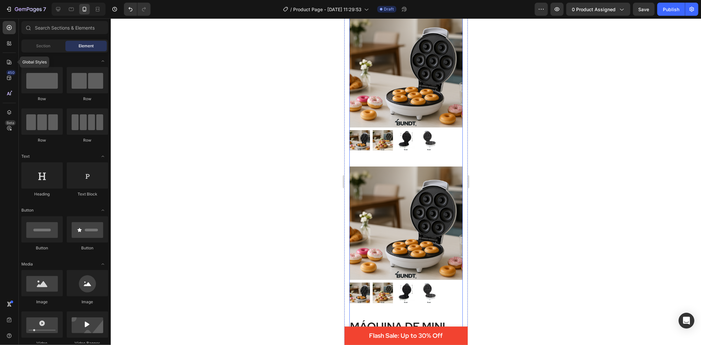
scroll to position [310, 0]
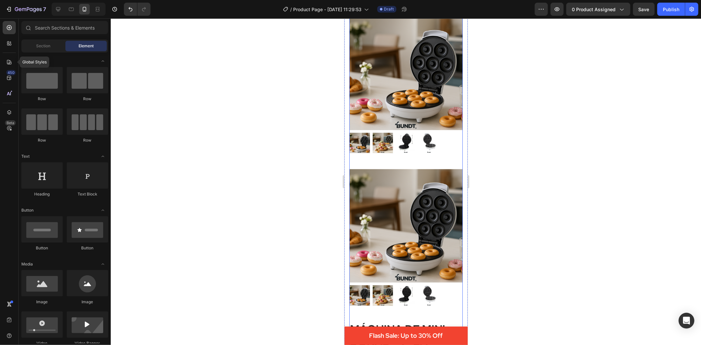
click at [392, 142] on div "Donas perfectas en minutos, sin esfuerzo. Heading “La máquina BUNDT [PERSON_NAM…" at bounding box center [405, 34] width 113 height 576
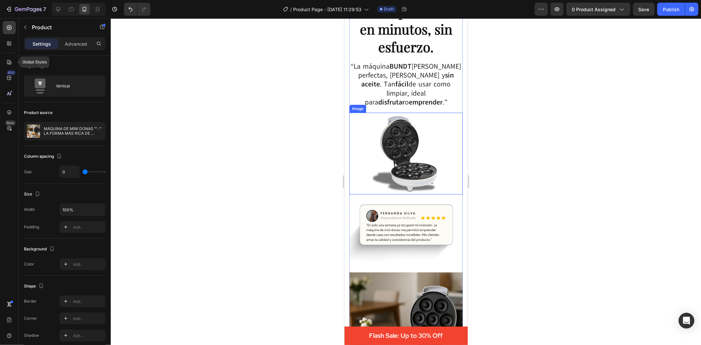
scroll to position [0, 0]
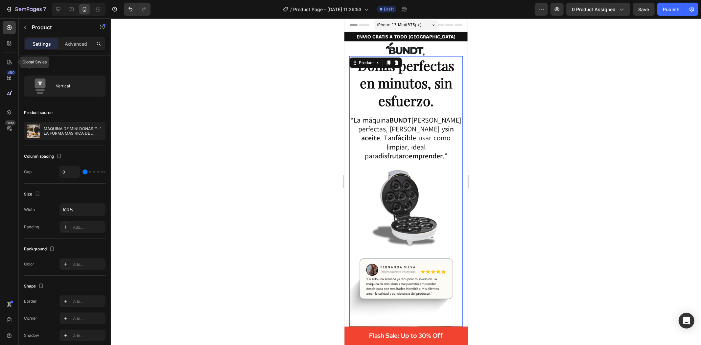
click at [412, 24] on span "iPhone 13 Mini ( 375 px)" at bounding box center [399, 24] width 44 height 7
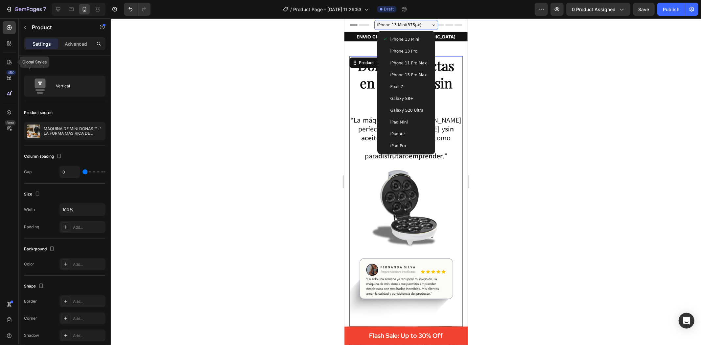
click at [408, 75] on span "iPhone 15 Pro Max" at bounding box center [408, 74] width 36 height 7
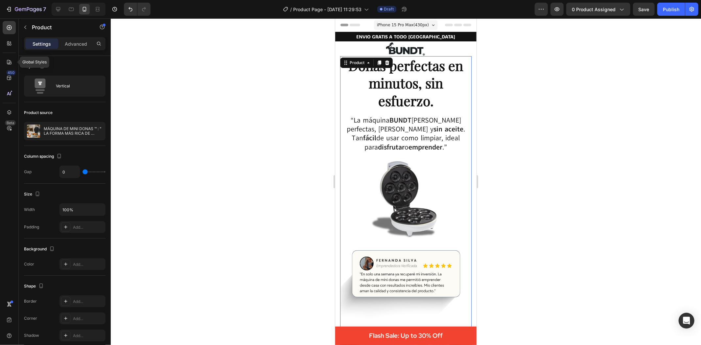
click at [524, 112] on div at bounding box center [406, 181] width 591 height 327
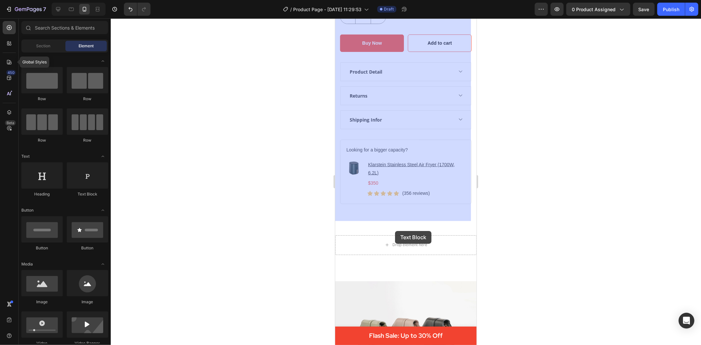
scroll to position [877, 0]
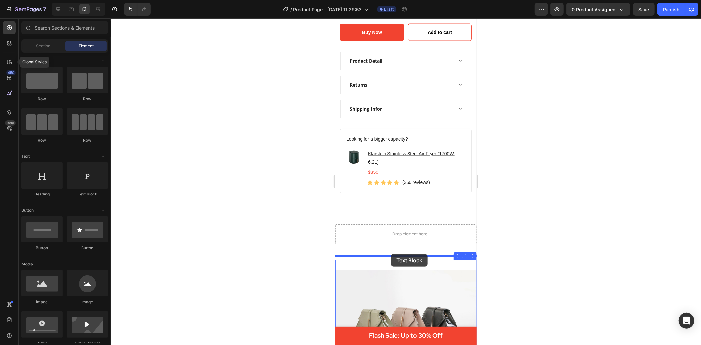
drag, startPoint x: 417, startPoint y: 197, endPoint x: 391, endPoint y: 254, distance: 62.4
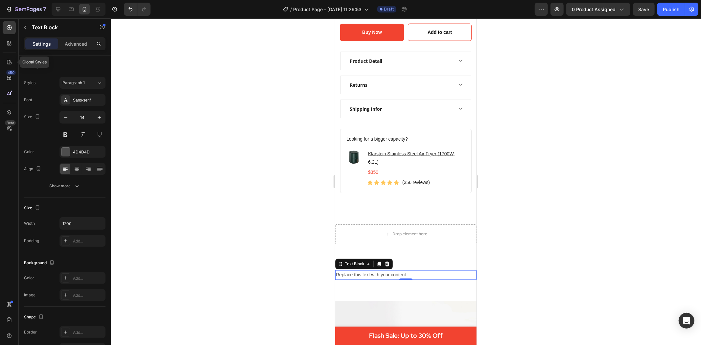
click at [410, 270] on div "Replace this text with your content" at bounding box center [405, 275] width 141 height 10
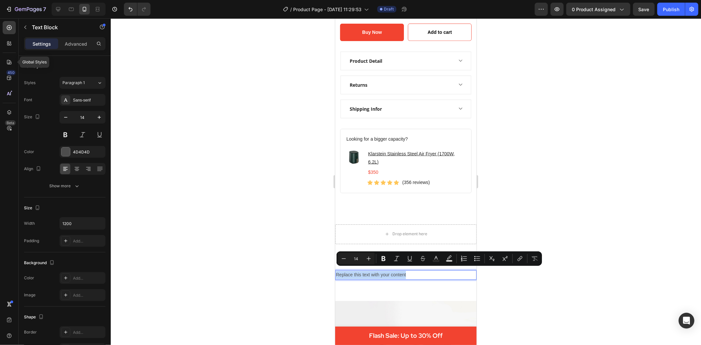
drag, startPoint x: 410, startPoint y: 270, endPoint x: 669, endPoint y: 290, distance: 259.9
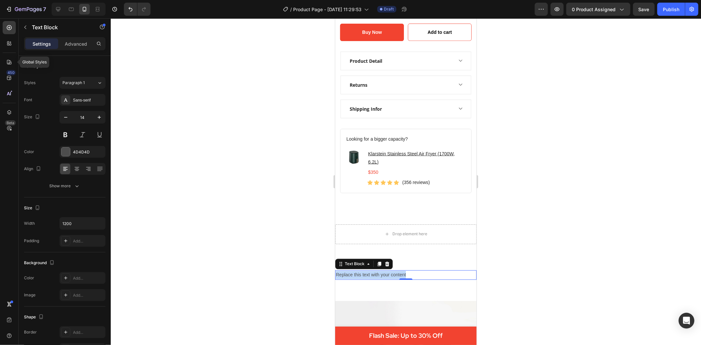
click at [412, 271] on p "Replace this text with your content" at bounding box center [406, 275] width 140 height 8
drag, startPoint x: 413, startPoint y: 271, endPoint x: 291, endPoint y: 269, distance: 121.4
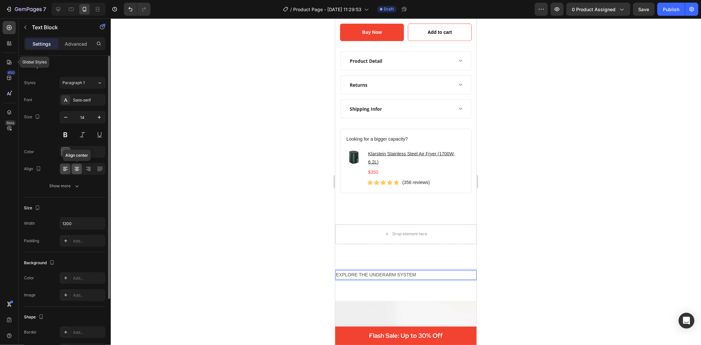
click at [76, 169] on icon at bounding box center [77, 169] width 7 height 7
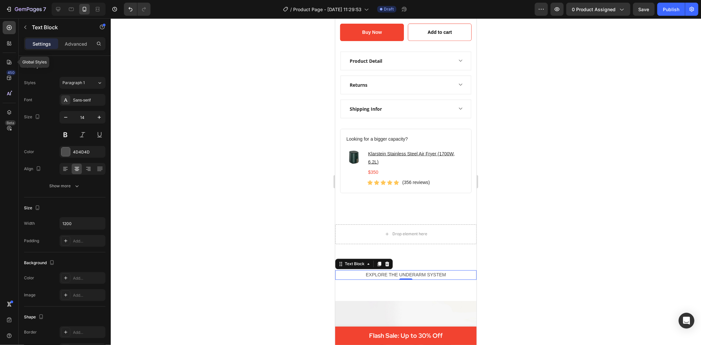
click at [527, 263] on div at bounding box center [406, 181] width 591 height 327
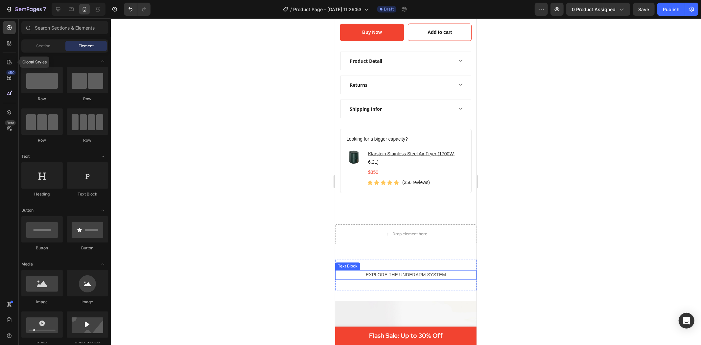
click at [433, 271] on p "EXPLORE THE UNDERARM SYSTEM" at bounding box center [406, 275] width 140 height 8
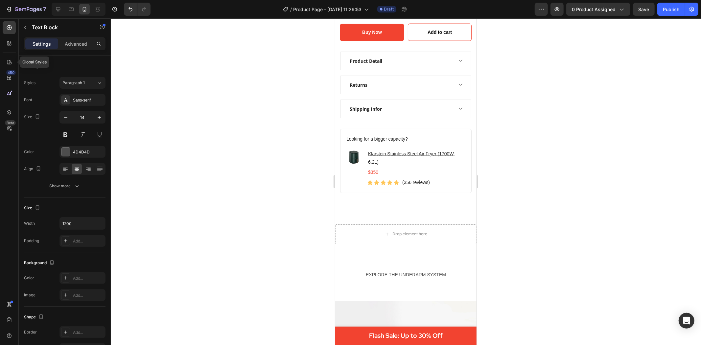
click at [402, 271] on p "EXPLORE THE UNDERARM SYSTEM" at bounding box center [406, 275] width 140 height 8
click at [406, 271] on p "EXPLORE THE UNDERARM SYSTEM" at bounding box center [406, 275] width 140 height 8
click at [417, 271] on p "EXPLORE THE UNDERARM SYSTEM" at bounding box center [406, 275] width 140 height 8
click at [511, 271] on div at bounding box center [406, 181] width 591 height 327
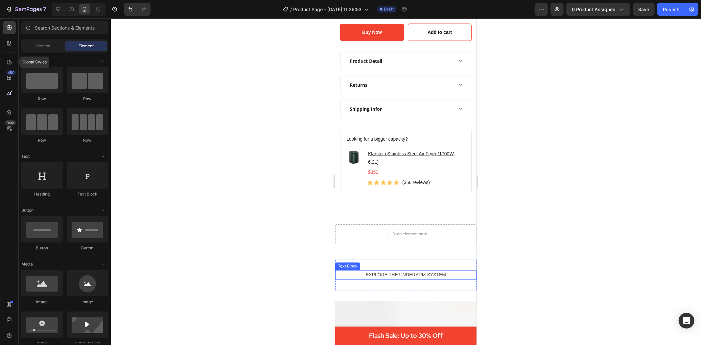
click at [441, 273] on p "EXPLORE THE UNDERARM SYSTEM" at bounding box center [406, 275] width 140 height 8
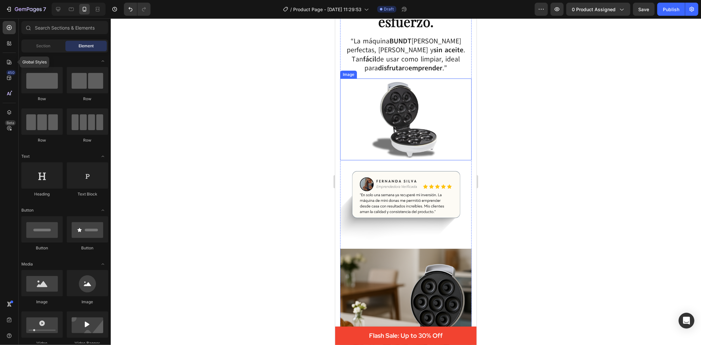
scroll to position [73, 0]
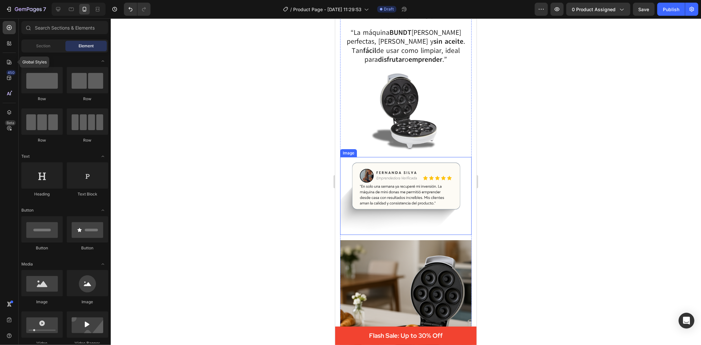
click at [400, 216] on img at bounding box center [406, 196] width 132 height 78
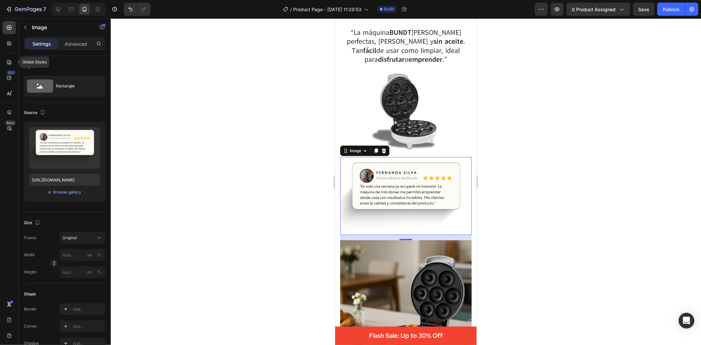
click at [376, 184] on img at bounding box center [406, 196] width 132 height 78
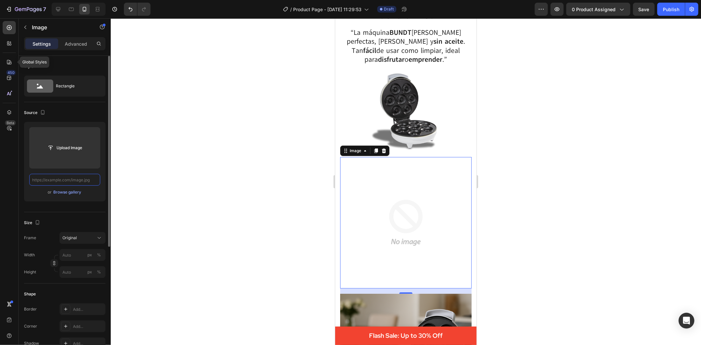
scroll to position [0, 0]
click at [70, 179] on input "text" at bounding box center [64, 180] width 71 height 12
paste input "[URL][DOMAIN_NAME]"
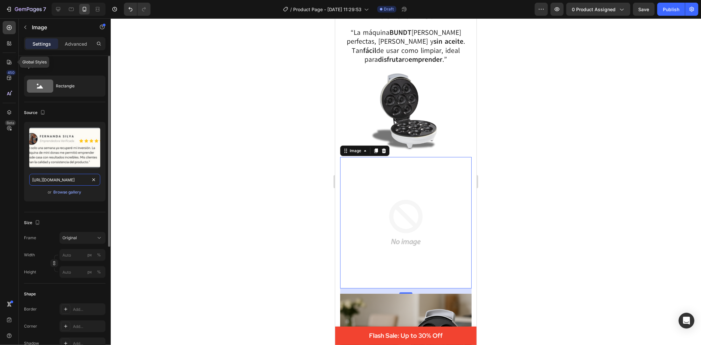
scroll to position [0, 101]
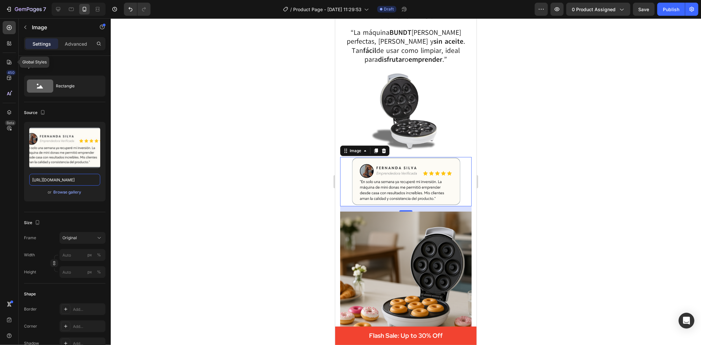
type input "[URL][DOMAIN_NAME]"
click at [541, 171] on div at bounding box center [406, 181] width 591 height 327
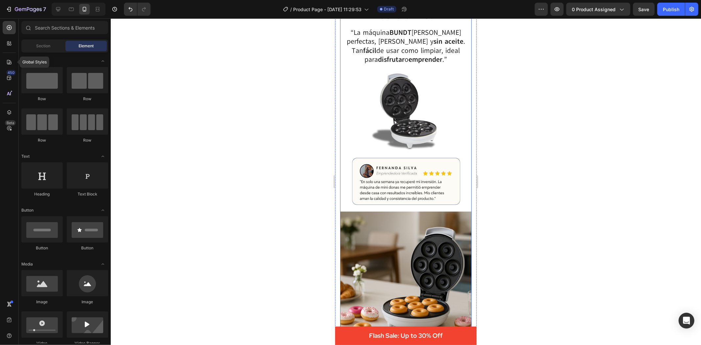
click at [393, 173] on img at bounding box center [406, 181] width 132 height 49
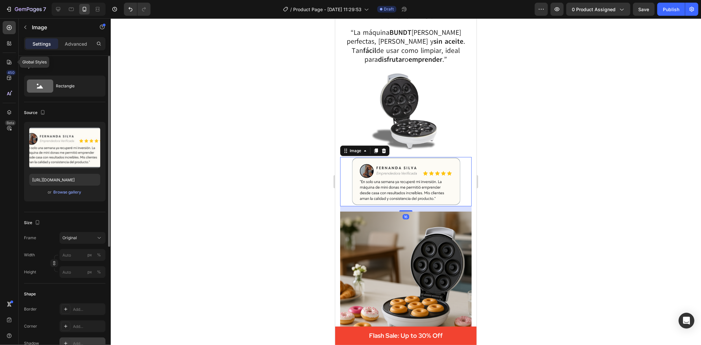
scroll to position [73, 0]
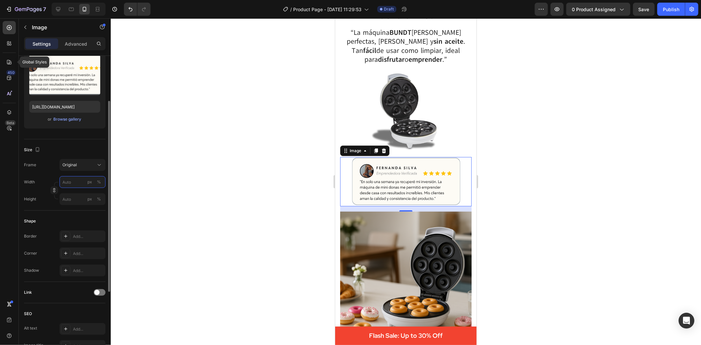
click at [78, 181] on input "px %" at bounding box center [83, 182] width 46 height 12
click at [128, 174] on div at bounding box center [406, 181] width 591 height 327
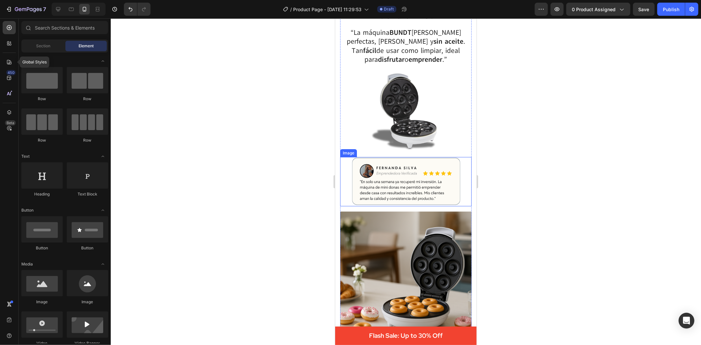
click at [379, 179] on img at bounding box center [406, 181] width 132 height 49
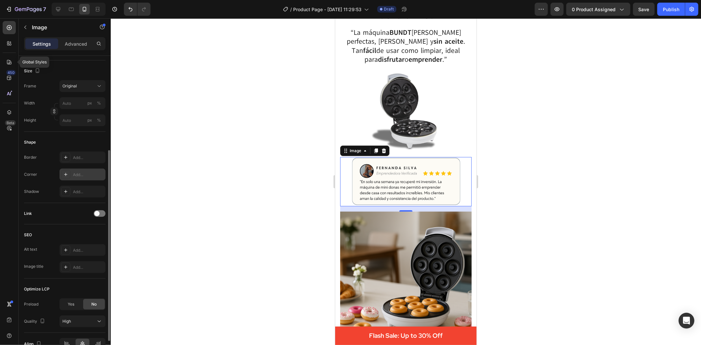
scroll to position [79, 0]
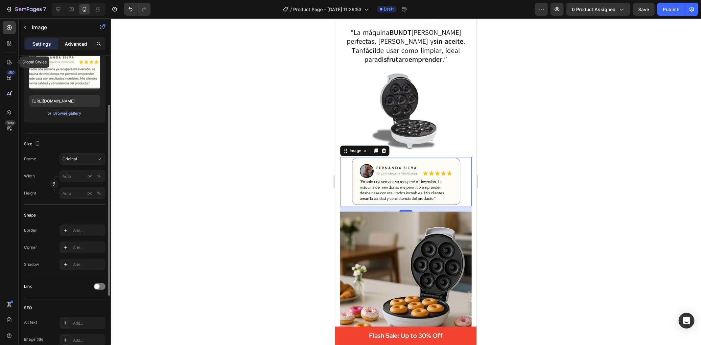
click at [82, 44] on p "Advanced" at bounding box center [76, 43] width 22 height 7
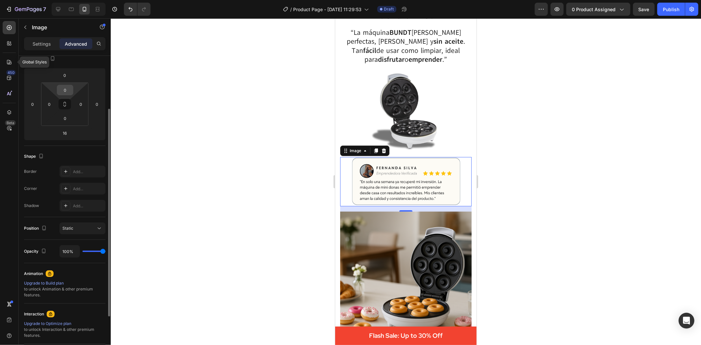
click at [66, 89] on input "0" at bounding box center [65, 90] width 13 height 10
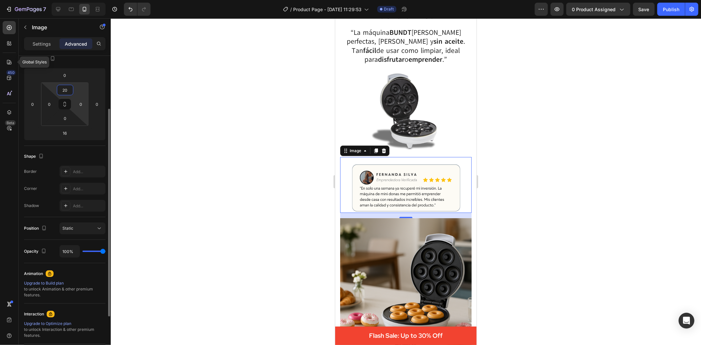
type input "20"
click at [142, 146] on div at bounding box center [406, 181] width 591 height 327
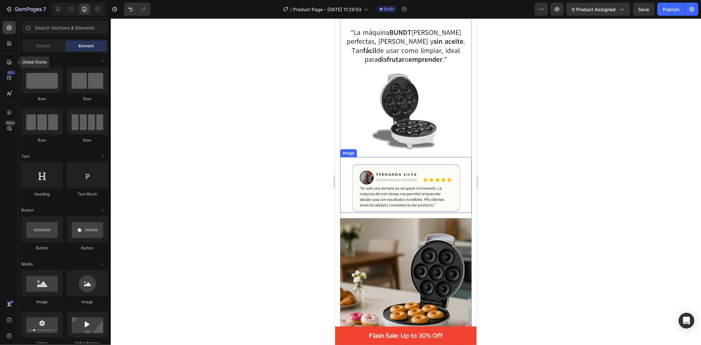
click at [420, 210] on img at bounding box center [406, 187] width 132 height 49
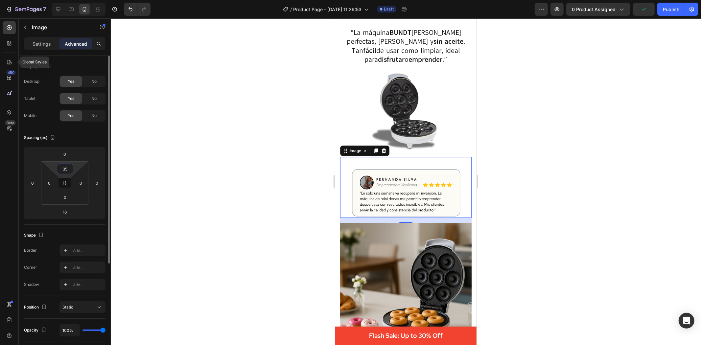
type input "3"
type input "32"
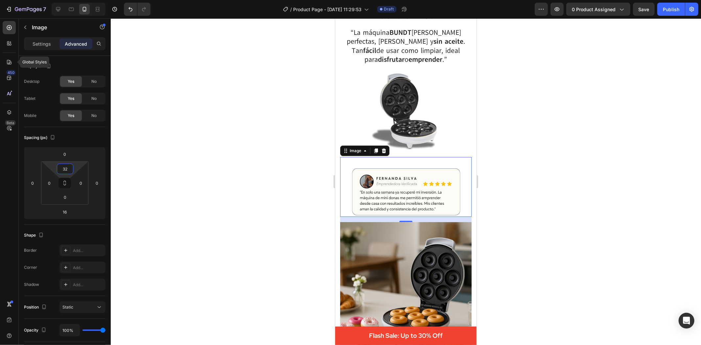
click at [127, 159] on div at bounding box center [406, 181] width 591 height 327
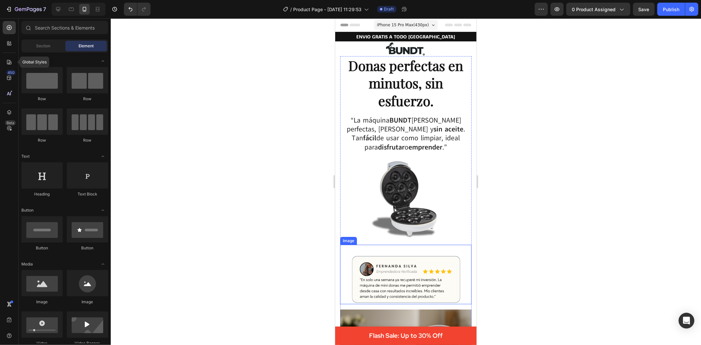
scroll to position [73, 0]
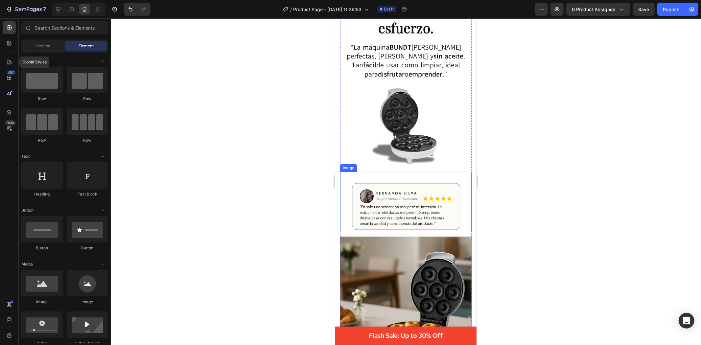
click at [416, 217] on img at bounding box center [406, 206] width 132 height 49
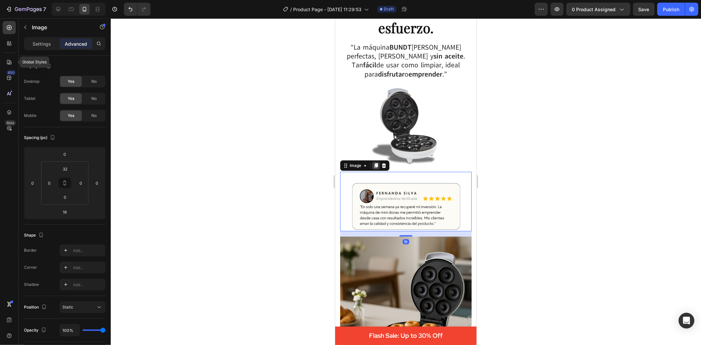
click at [374, 163] on icon at bounding box center [375, 165] width 5 height 5
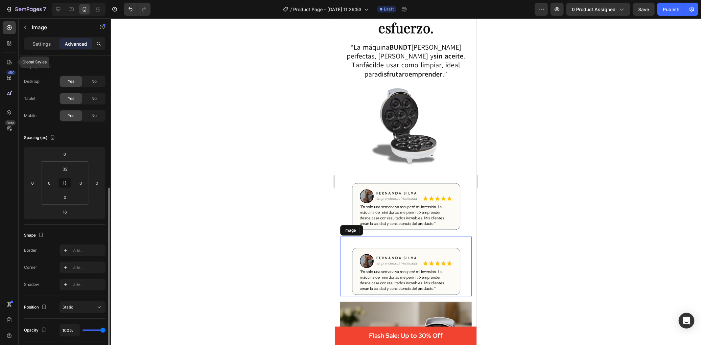
click at [410, 258] on img at bounding box center [406, 271] width 132 height 49
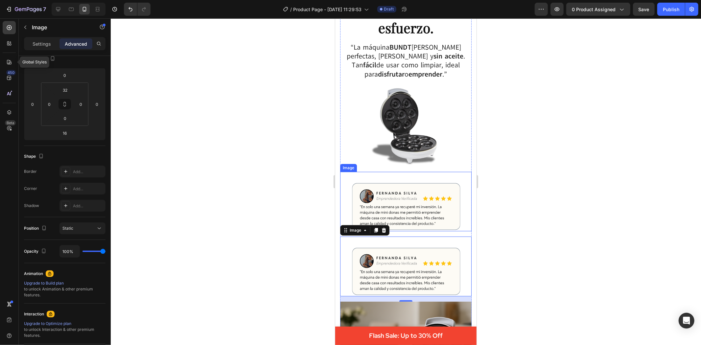
click at [407, 253] on img at bounding box center [406, 271] width 132 height 49
click at [44, 44] on p "Settings" at bounding box center [42, 43] width 18 height 7
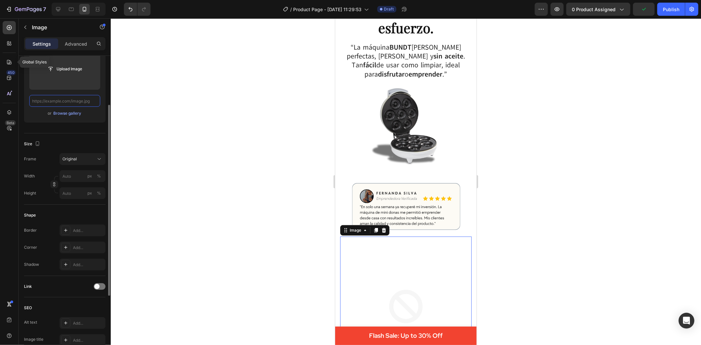
scroll to position [0, 0]
click at [71, 100] on input "text" at bounding box center [64, 101] width 71 height 12
paste input "[URL][DOMAIN_NAME]"
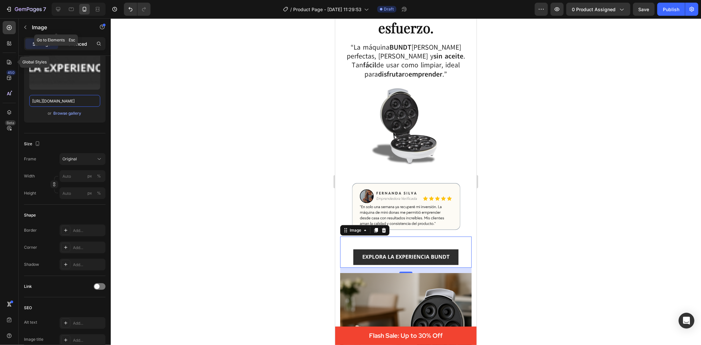
type input "[URL][DOMAIN_NAME]"
click at [70, 38] on div "Advanced" at bounding box center [76, 43] width 33 height 11
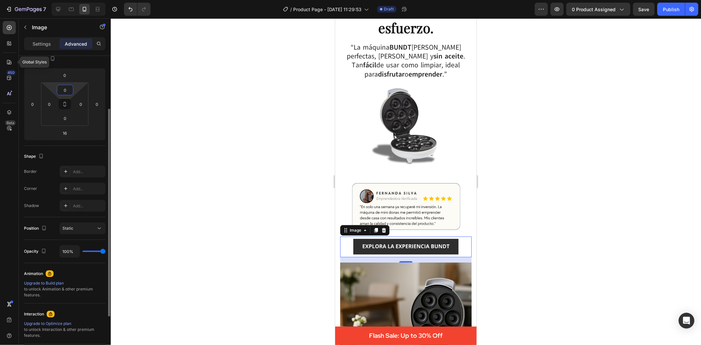
type input "0"
click at [224, 94] on div at bounding box center [406, 181] width 591 height 327
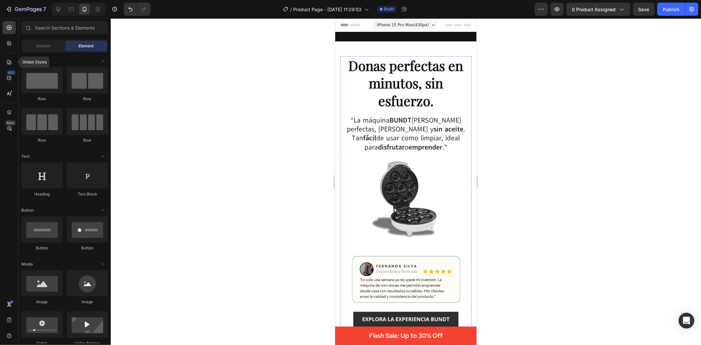
scroll to position [109, 0]
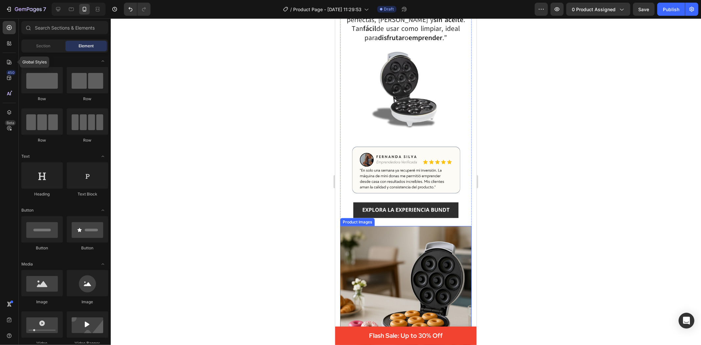
drag, startPoint x: 383, startPoint y: 247, endPoint x: 390, endPoint y: 249, distance: 7.2
click at [383, 247] on img at bounding box center [406, 292] width 132 height 132
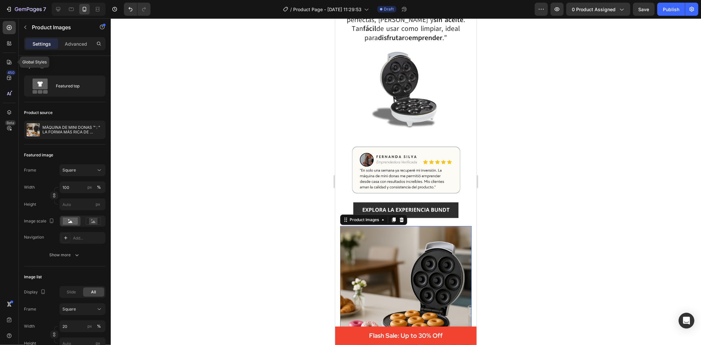
click at [494, 197] on div at bounding box center [406, 181] width 591 height 327
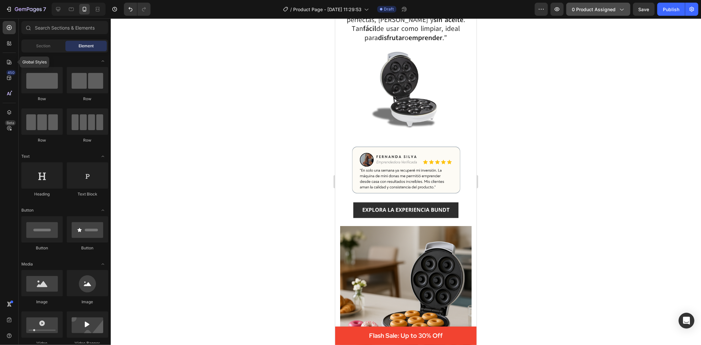
click at [610, 12] on button "0 product assigned" at bounding box center [599, 9] width 64 height 13
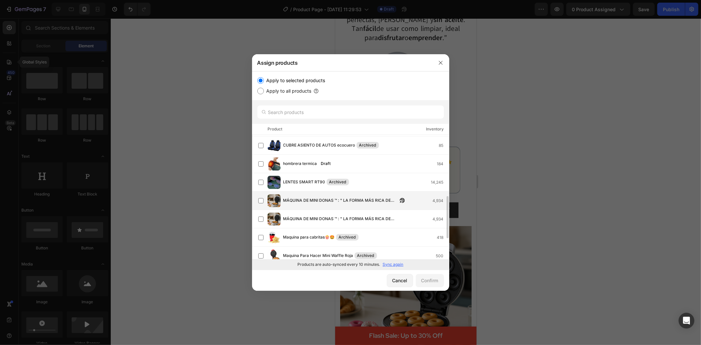
scroll to position [219, 0]
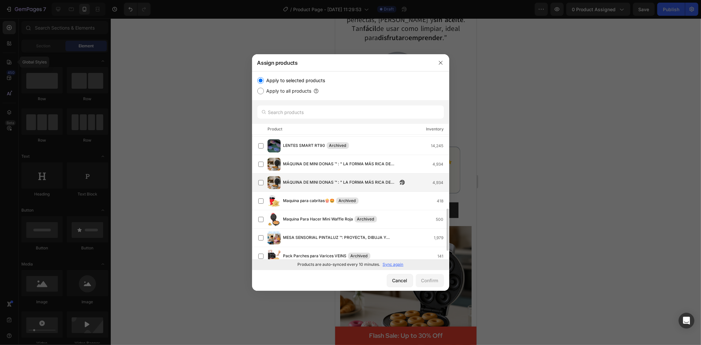
click at [301, 180] on span "MÁQUINA DE MINI DONAS ™ : " LA FORMA MÁS RICA DE EMPRENDER " + RECETAS DE REGAL…" at bounding box center [340, 182] width 114 height 7
click at [419, 278] on button "Confirm" at bounding box center [430, 280] width 28 height 13
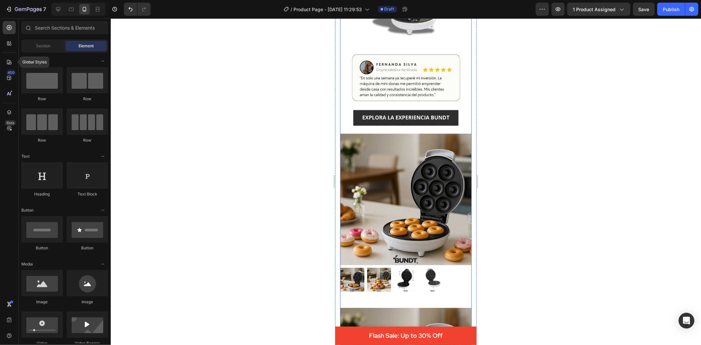
scroll to position [182, 0]
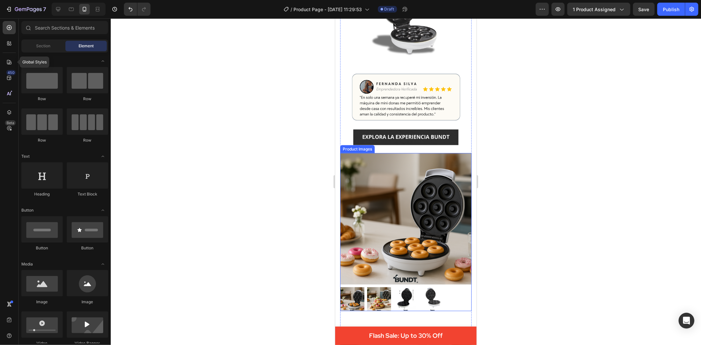
click at [388, 189] on img at bounding box center [406, 219] width 132 height 132
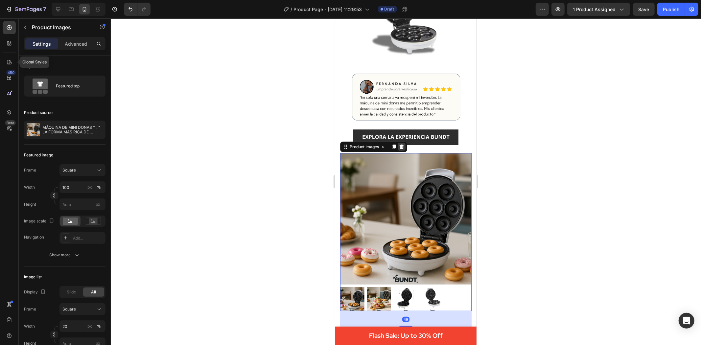
click at [402, 144] on icon at bounding box center [402, 146] width 4 height 5
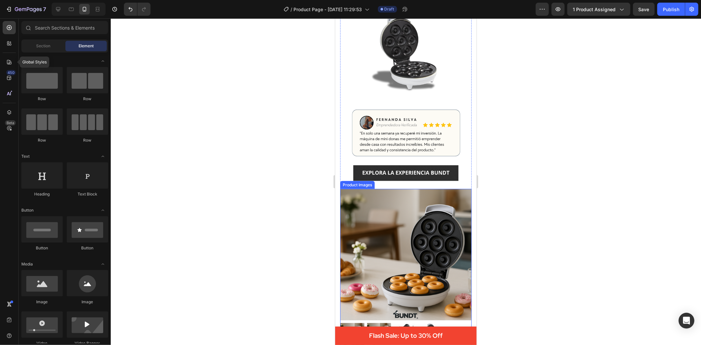
scroll to position [146, 0]
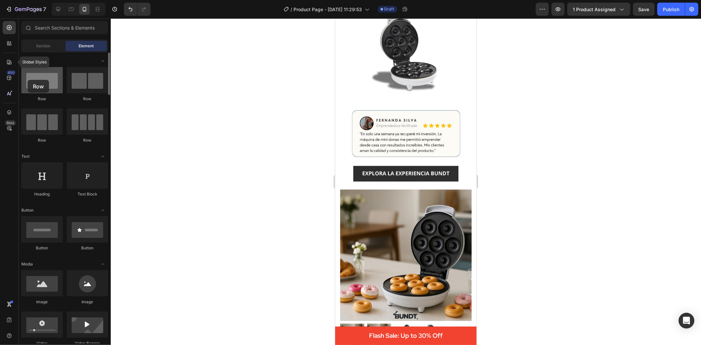
drag, startPoint x: 40, startPoint y: 96, endPoint x: 37, endPoint y: 81, distance: 15.0
click at [38, 81] on div "Row" at bounding box center [41, 84] width 41 height 35
click at [403, 176] on img at bounding box center [406, 173] width 132 height 20
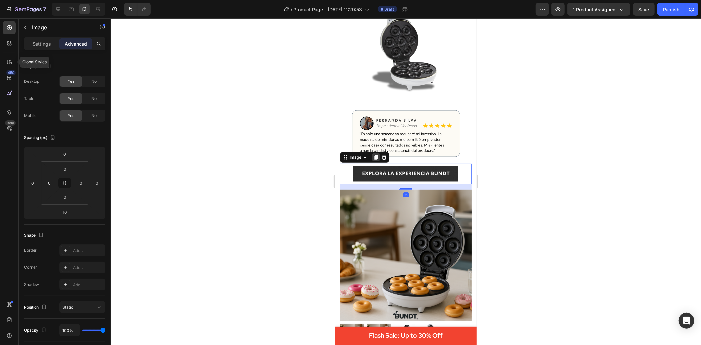
click at [376, 155] on icon at bounding box center [376, 157] width 4 height 5
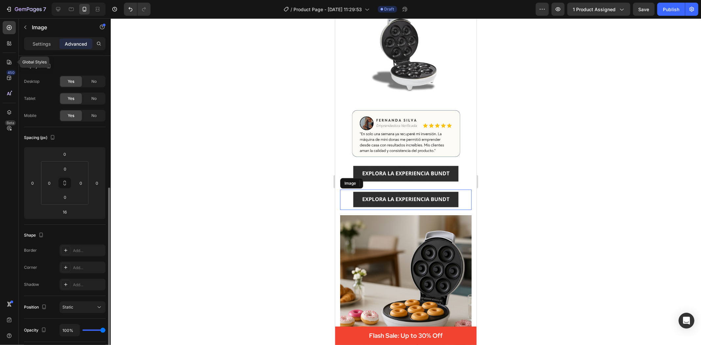
click at [527, 204] on div at bounding box center [406, 181] width 591 height 327
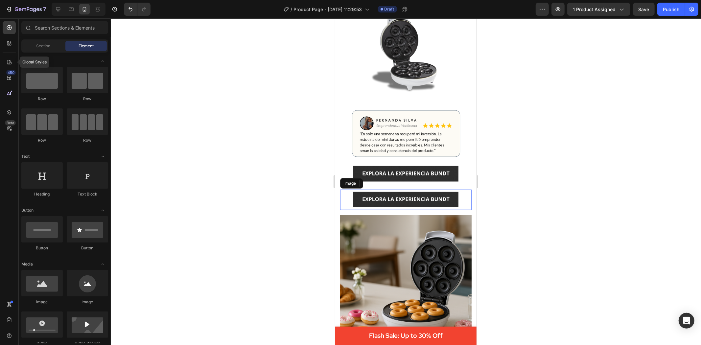
click at [396, 198] on img at bounding box center [406, 199] width 132 height 20
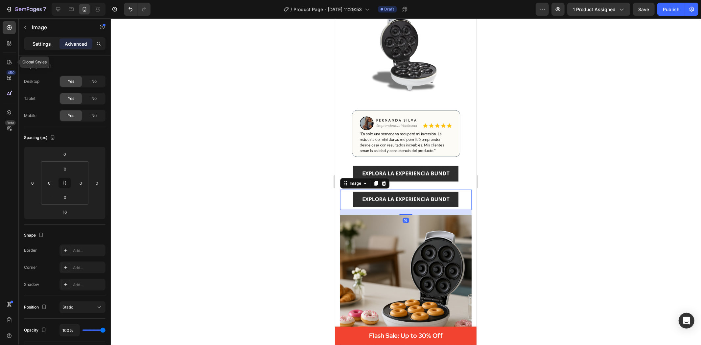
click at [49, 42] on p "Settings" at bounding box center [42, 43] width 18 height 7
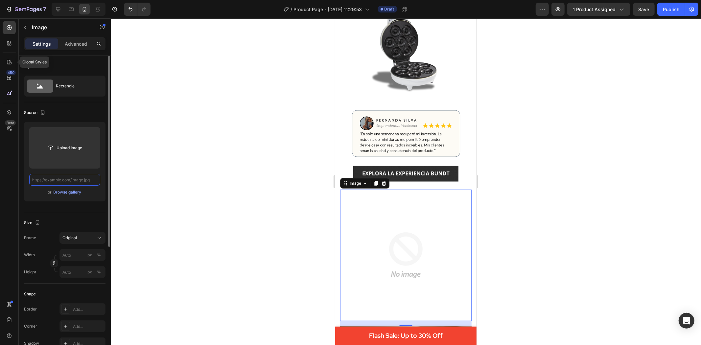
scroll to position [0, 0]
paste input "[URL][DOMAIN_NAME]"
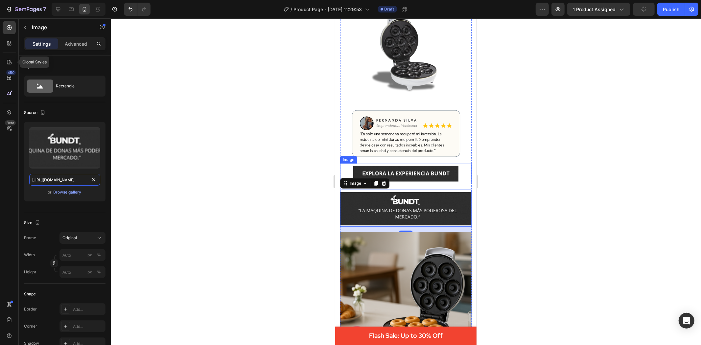
type input "[URL][DOMAIN_NAME]"
drag, startPoint x: 541, startPoint y: 167, endPoint x: 545, endPoint y: 161, distance: 7.2
click at [543, 163] on div at bounding box center [406, 181] width 591 height 327
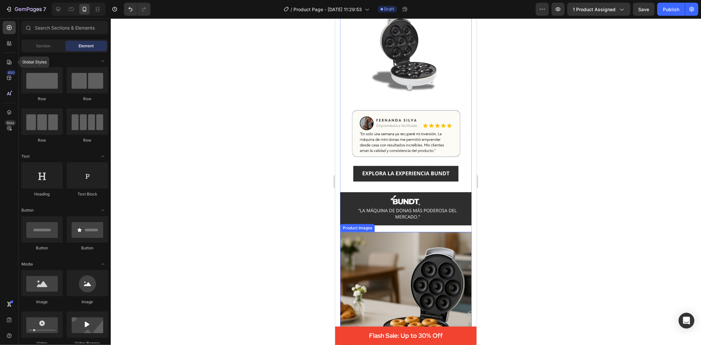
click at [384, 235] on img at bounding box center [406, 298] width 132 height 132
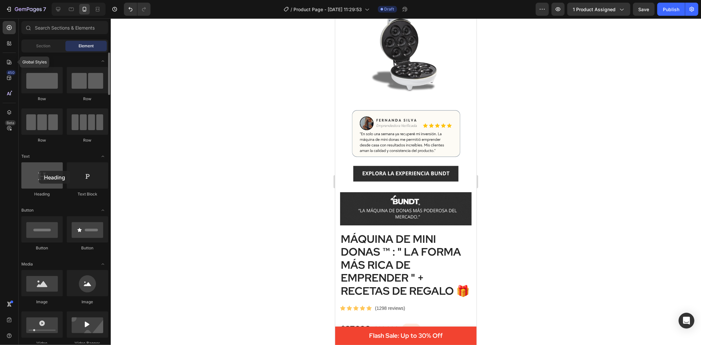
drag, startPoint x: 37, startPoint y: 178, endPoint x: 39, endPoint y: 171, distance: 7.3
click at [39, 171] on div at bounding box center [41, 175] width 41 height 26
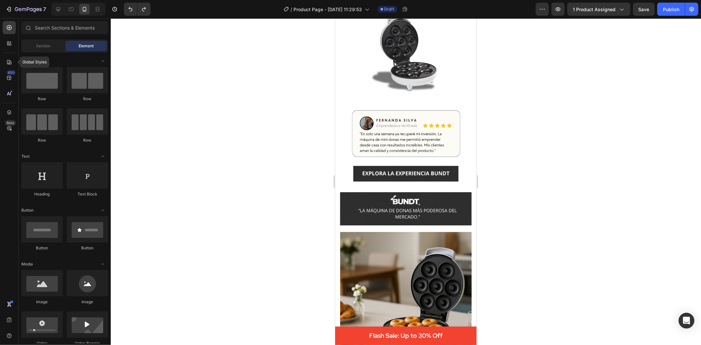
click at [513, 222] on div at bounding box center [406, 181] width 591 height 327
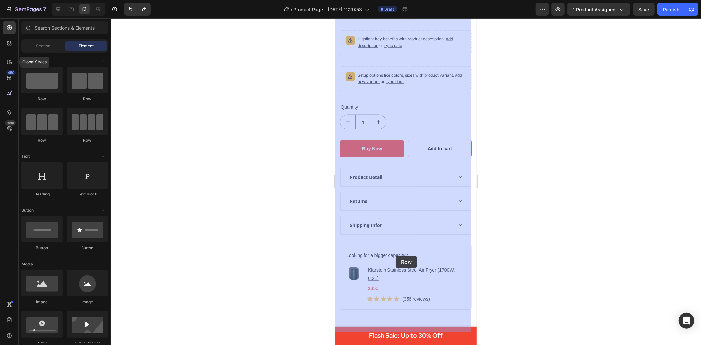
scroll to position [694, 0]
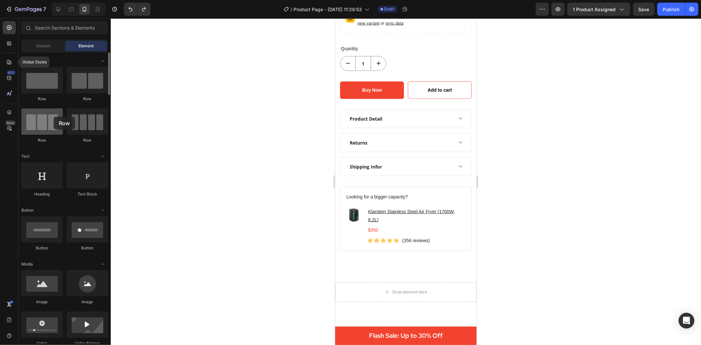
drag, startPoint x: 34, startPoint y: 128, endPoint x: 52, endPoint y: 116, distance: 21.3
click at [53, 116] on div at bounding box center [41, 122] width 41 height 26
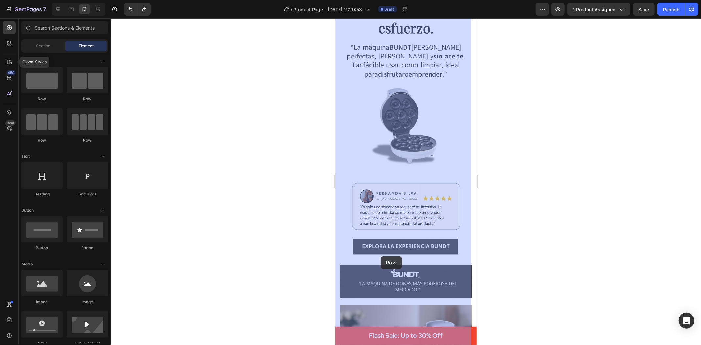
scroll to position [109, 0]
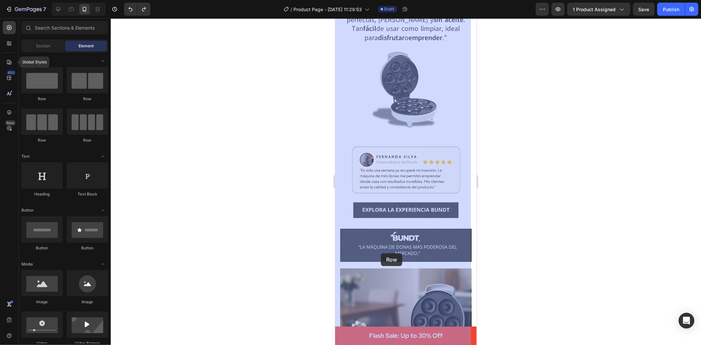
drag, startPoint x: 427, startPoint y: 150, endPoint x: 381, endPoint y: 253, distance: 112.9
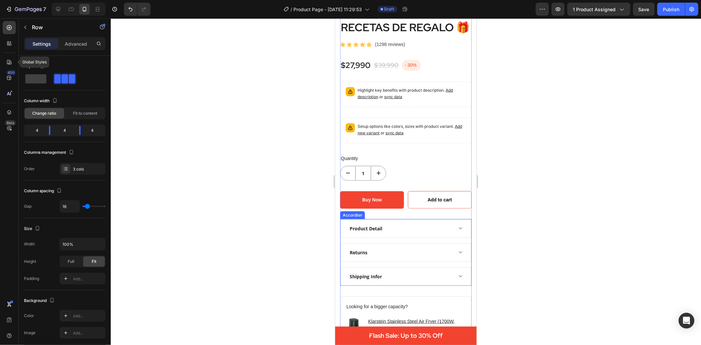
scroll to position [767, 0]
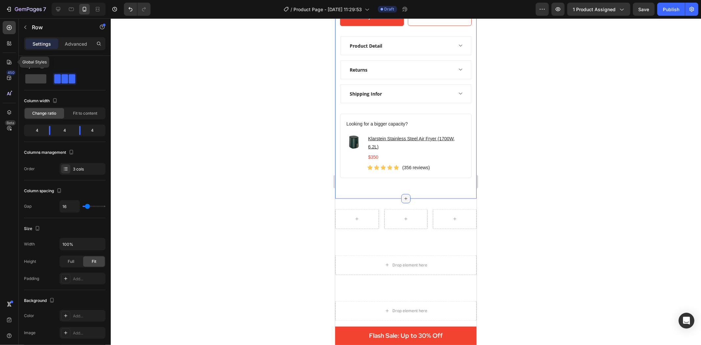
click at [403, 199] on icon at bounding box center [405, 198] width 5 height 5
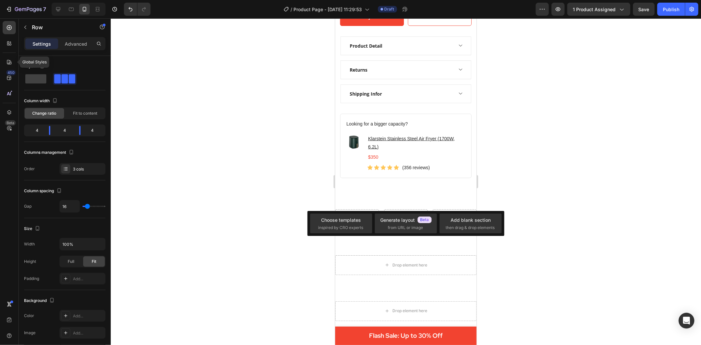
click at [555, 294] on div at bounding box center [406, 181] width 591 height 327
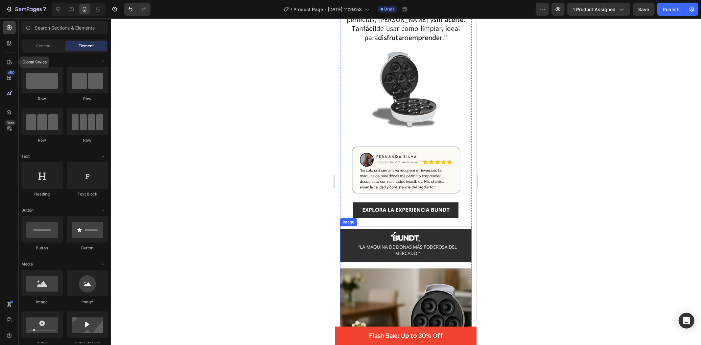
scroll to position [182, 0]
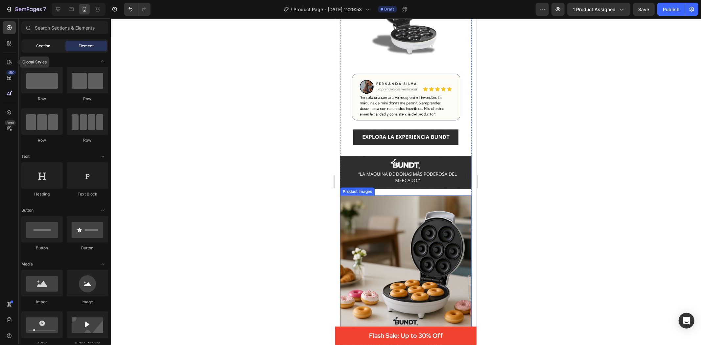
click at [40, 48] on span "Section" at bounding box center [43, 46] width 14 height 6
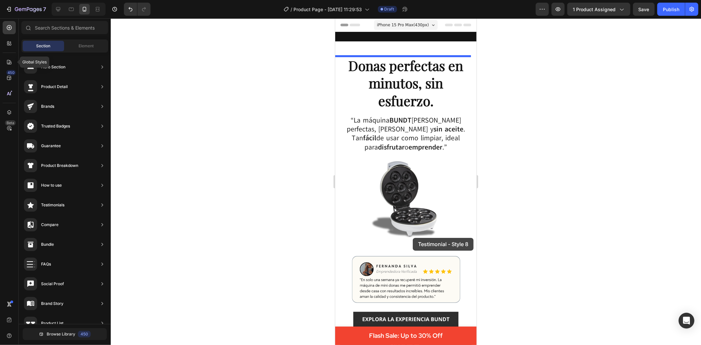
scroll to position [109, 0]
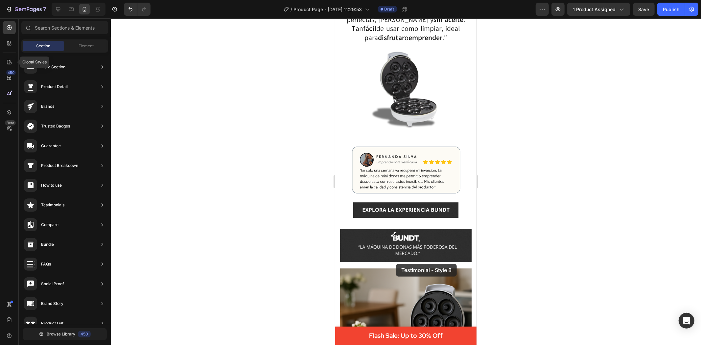
drag, startPoint x: 466, startPoint y: 229, endPoint x: 396, endPoint y: 264, distance: 78.4
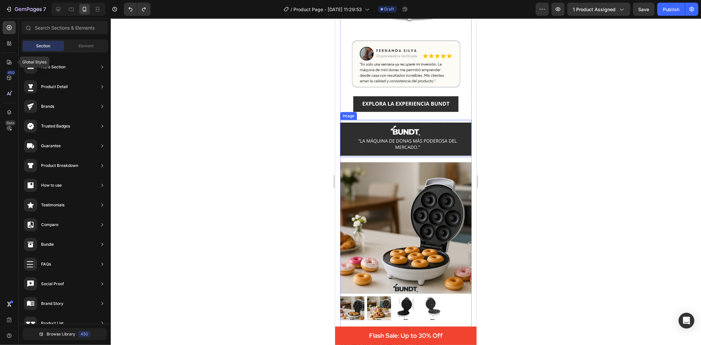
scroll to position [255, 0]
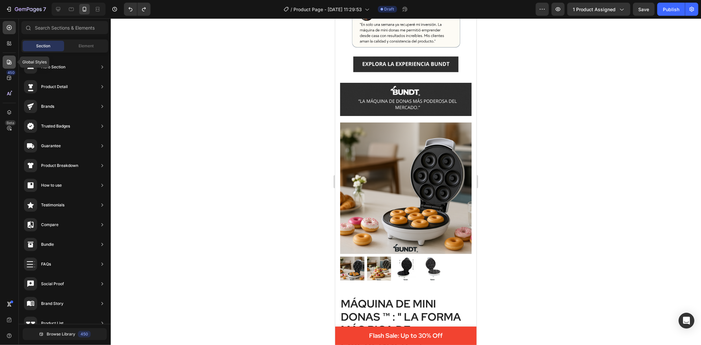
click at [7, 60] on icon at bounding box center [9, 62] width 7 height 7
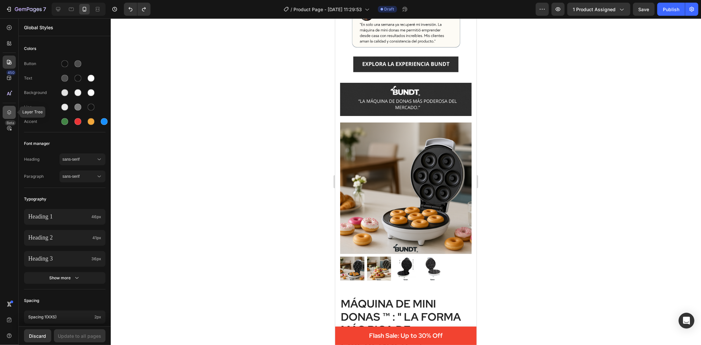
click at [7, 110] on icon at bounding box center [9, 112] width 7 height 7
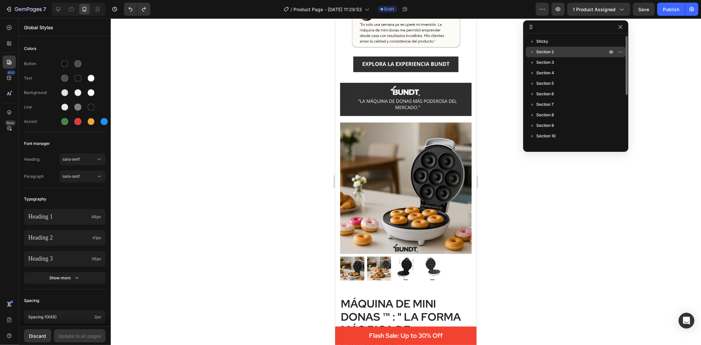
click at [547, 49] on span "Section 2" at bounding box center [545, 52] width 17 height 7
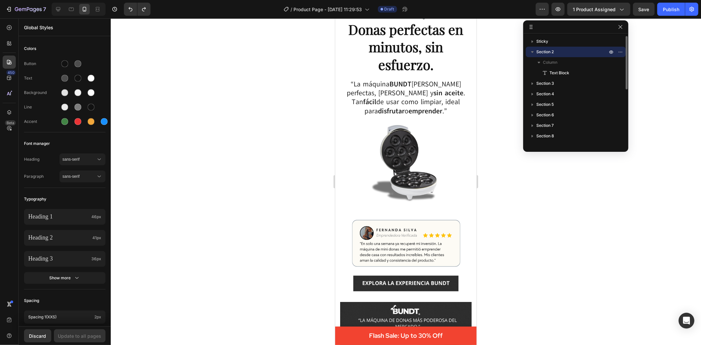
scroll to position [0, 0]
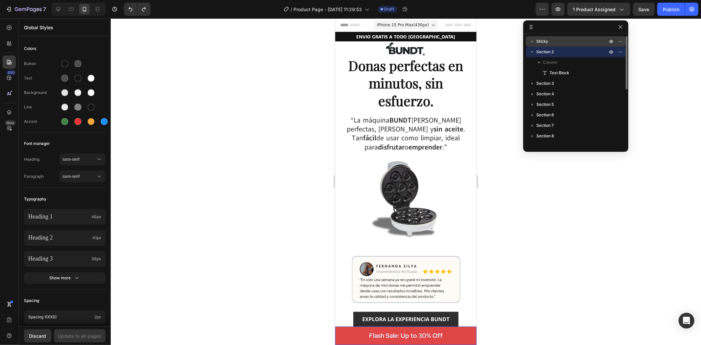
click at [533, 43] on icon "button" at bounding box center [532, 41] width 7 height 7
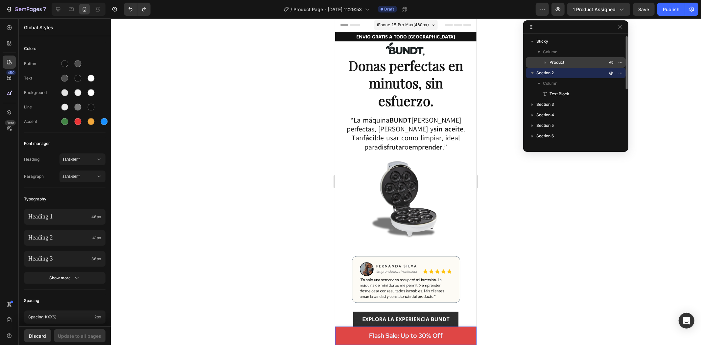
click at [557, 64] on span "Product" at bounding box center [557, 62] width 15 height 7
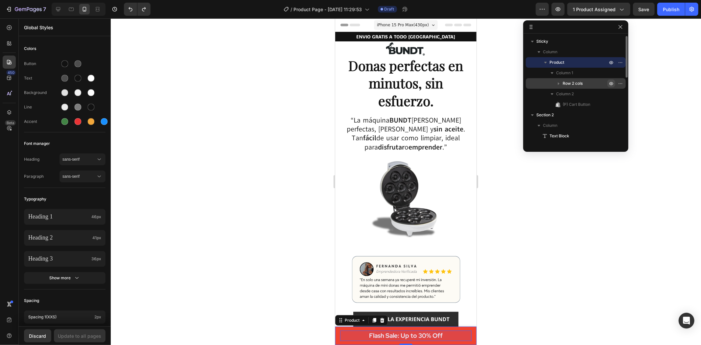
click at [622, 83] on icon "button" at bounding box center [622, 83] width 1 height 1
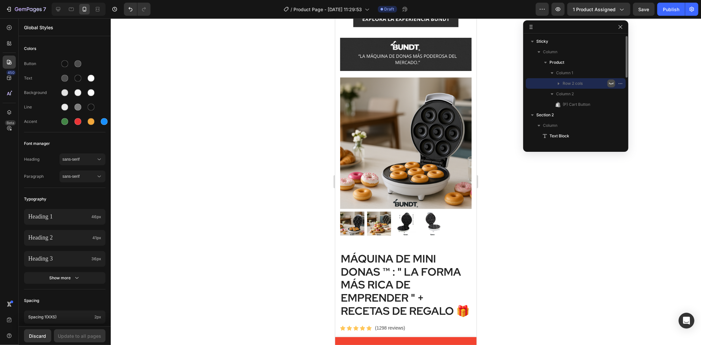
scroll to position [255, 0]
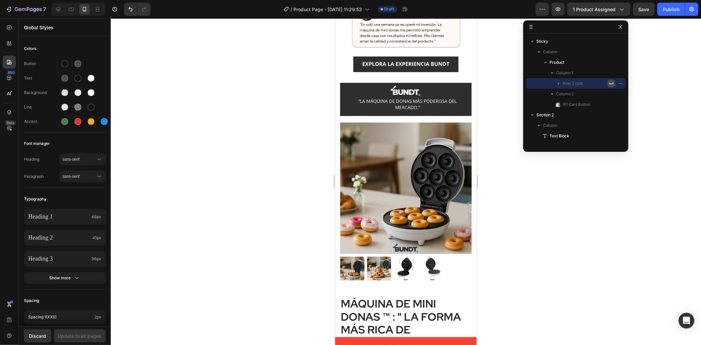
click at [612, 83] on icon "button" at bounding box center [611, 83] width 5 height 5
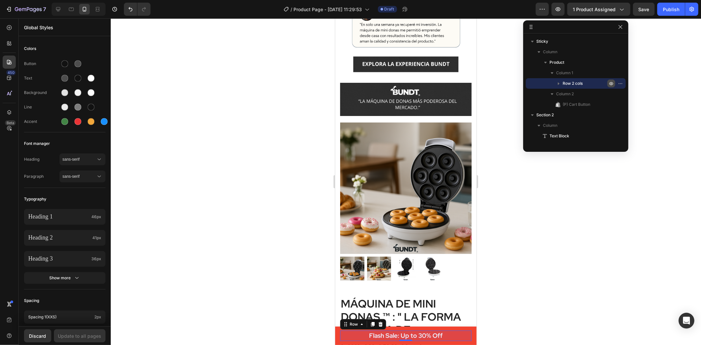
click at [612, 83] on icon "button" at bounding box center [611, 83] width 5 height 5
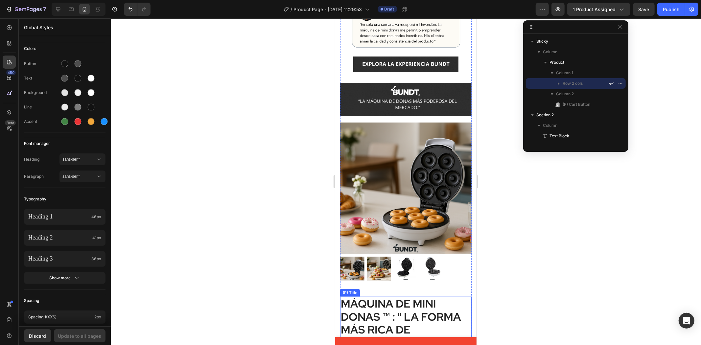
scroll to position [365, 0]
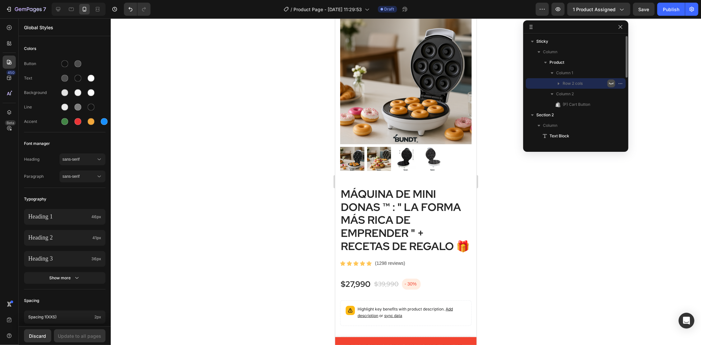
click at [610, 83] on icon "button" at bounding box center [611, 83] width 5 height 5
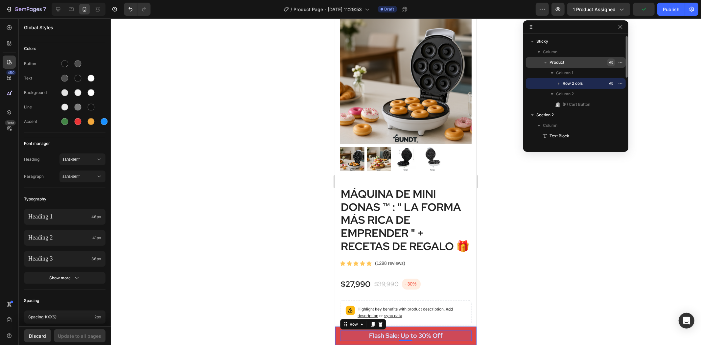
click at [610, 62] on icon "button" at bounding box center [611, 62] width 5 height 5
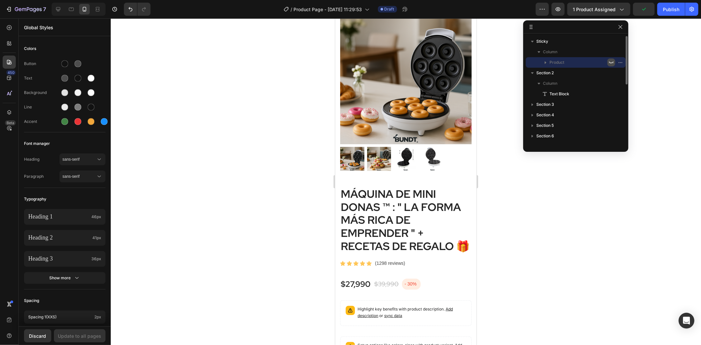
click at [610, 62] on icon "button" at bounding box center [611, 62] width 5 height 5
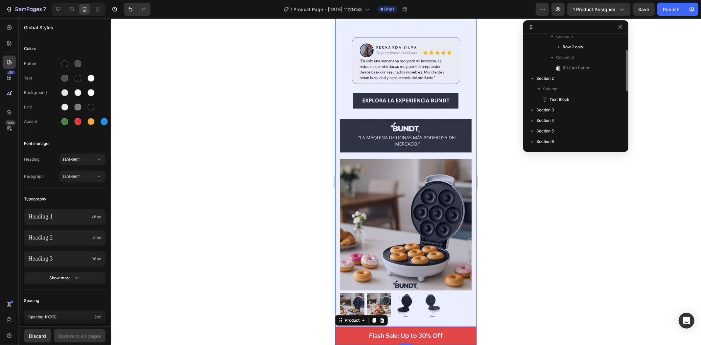
scroll to position [73, 0]
click at [544, 80] on div "Section 4" at bounding box center [576, 84] width 95 height 11
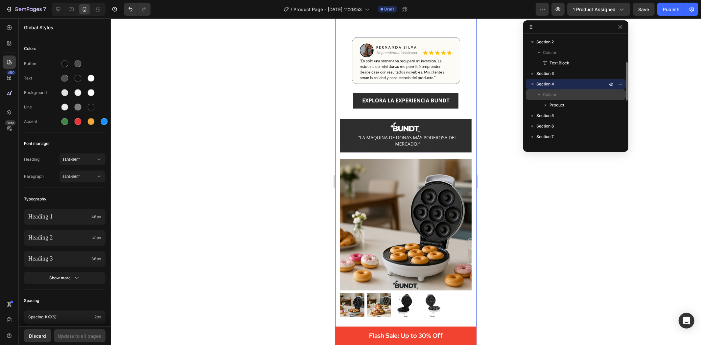
scroll to position [15, 0]
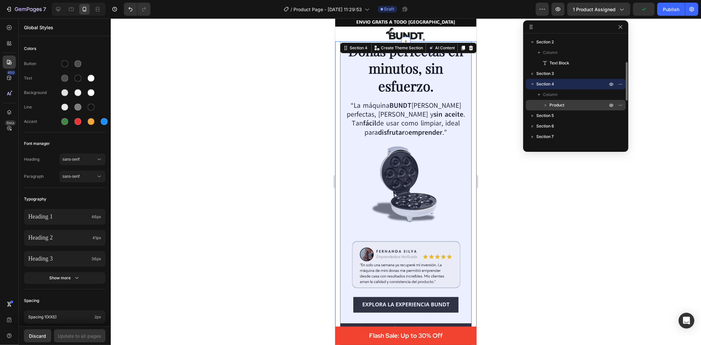
click at [546, 104] on icon "button" at bounding box center [546, 105] width 7 height 7
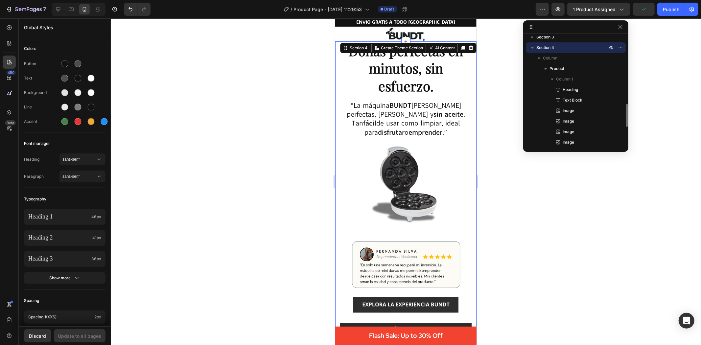
scroll to position [146, 0]
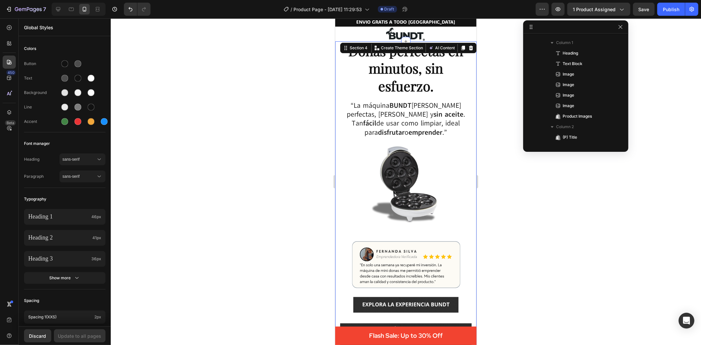
click at [299, 147] on div at bounding box center [406, 181] width 591 height 327
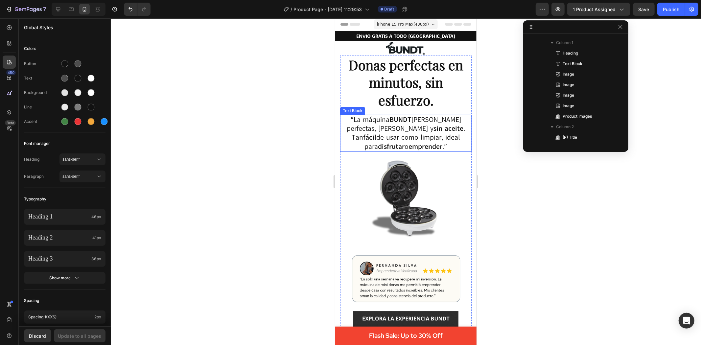
scroll to position [0, 0]
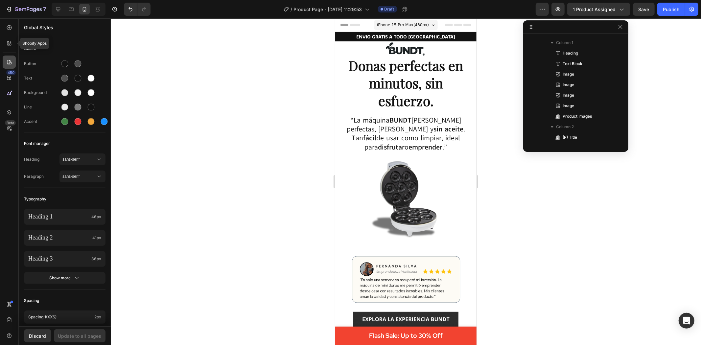
drag, startPoint x: 11, startPoint y: 46, endPoint x: 9, endPoint y: 58, distance: 12.3
click at [11, 46] on icon at bounding box center [9, 43] width 7 height 7
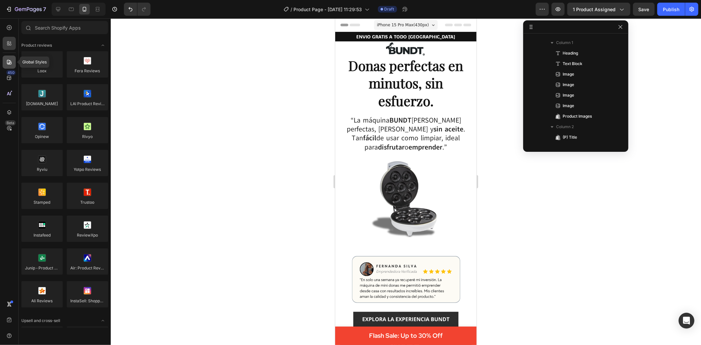
click at [9, 59] on icon at bounding box center [9, 62] width 7 height 7
click at [10, 27] on icon at bounding box center [9, 27] width 3 height 3
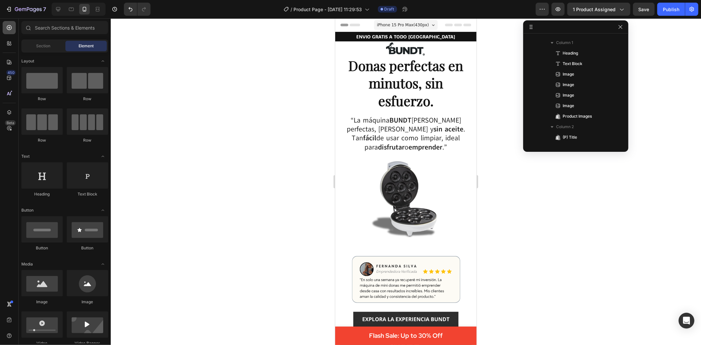
click at [10, 27] on icon at bounding box center [9, 27] width 5 height 5
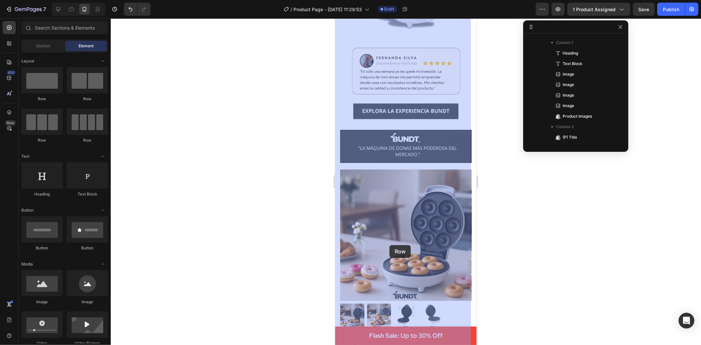
scroll to position [146, 0]
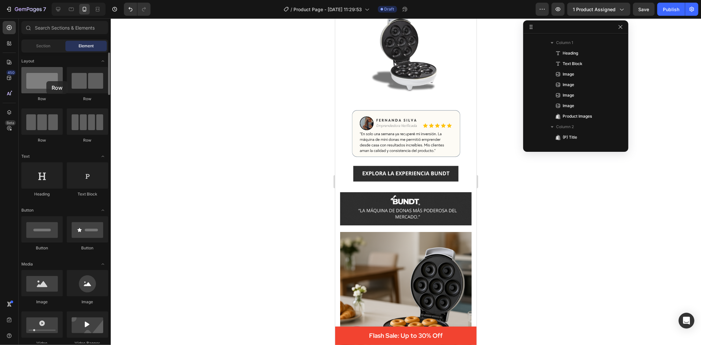
drag, startPoint x: 43, startPoint y: 85, endPoint x: 46, endPoint y: 81, distance: 5.2
click at [46, 81] on div at bounding box center [41, 80] width 41 height 26
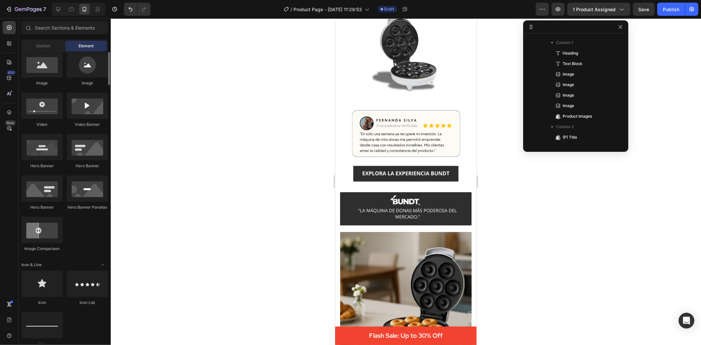
scroll to position [182, 0]
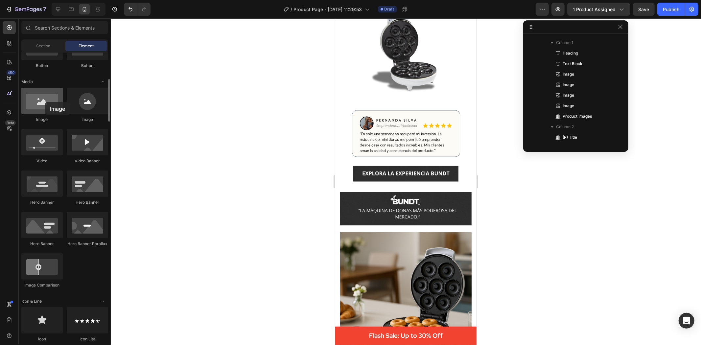
drag, startPoint x: 53, startPoint y: 110, endPoint x: 45, endPoint y: 102, distance: 11.4
click at [45, 102] on div at bounding box center [41, 101] width 41 height 26
drag, startPoint x: 328, startPoint y: 165, endPoint x: 112, endPoint y: 134, distance: 217.5
click at [31, 100] on div at bounding box center [41, 101] width 41 height 26
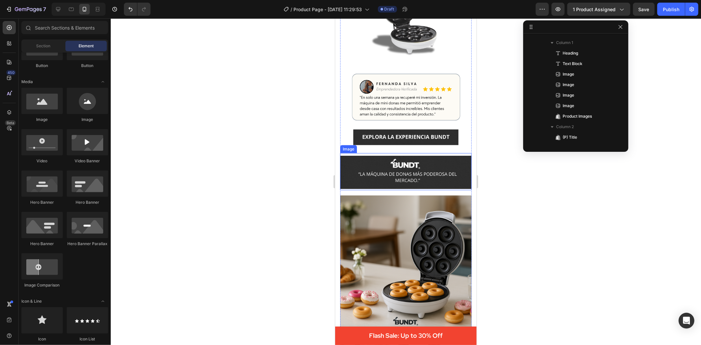
click at [403, 179] on img at bounding box center [406, 171] width 132 height 37
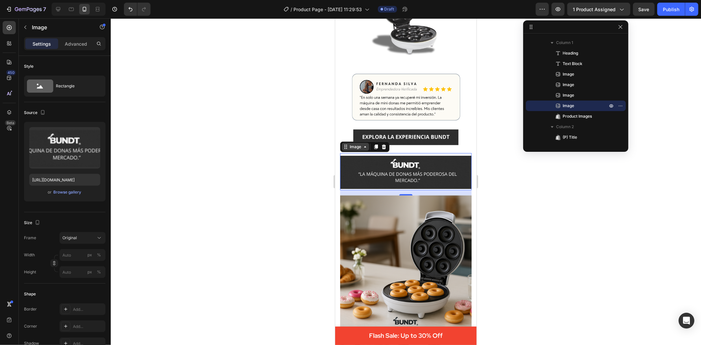
click at [357, 146] on div "Image" at bounding box center [355, 147] width 14 height 6
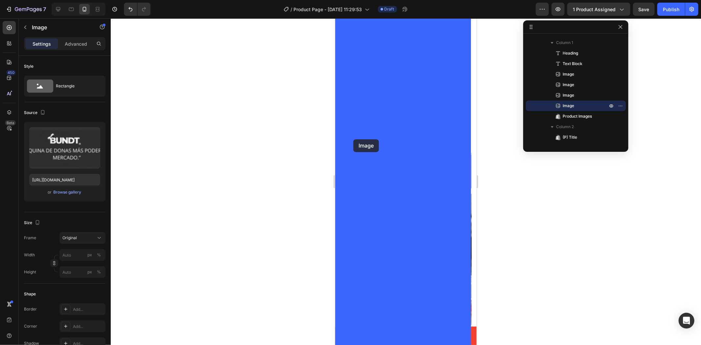
click at [290, 149] on div at bounding box center [406, 181] width 591 height 327
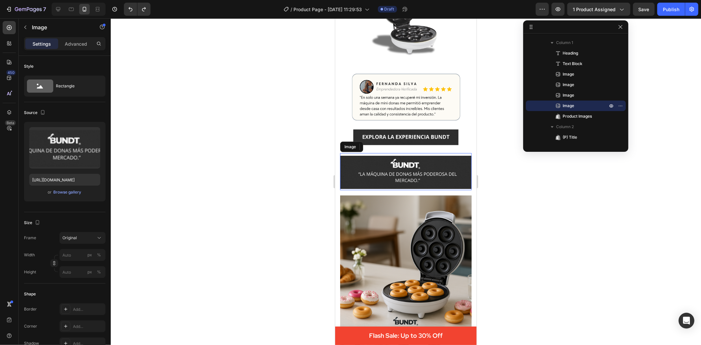
click at [498, 206] on div at bounding box center [406, 181] width 591 height 327
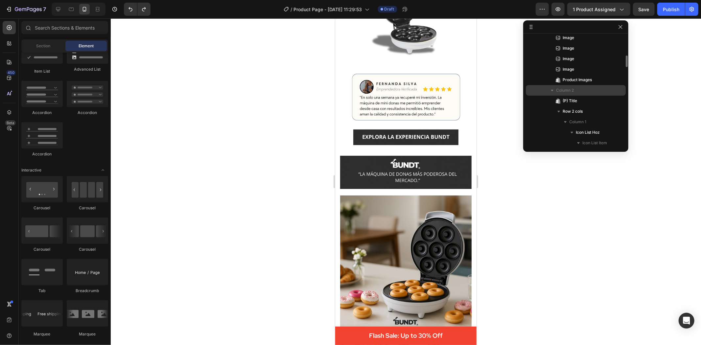
scroll to position [219, 0]
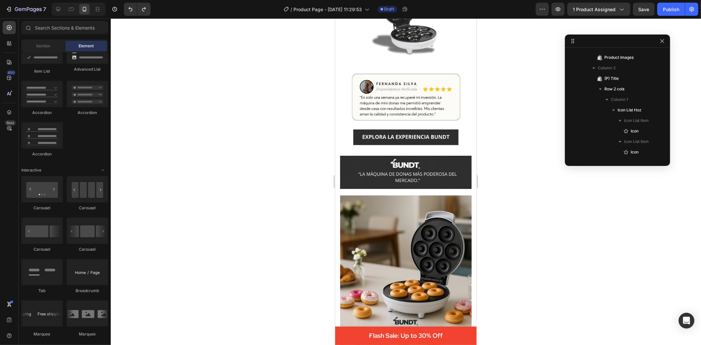
drag, startPoint x: 536, startPoint y: 27, endPoint x: 583, endPoint y: 42, distance: 49.4
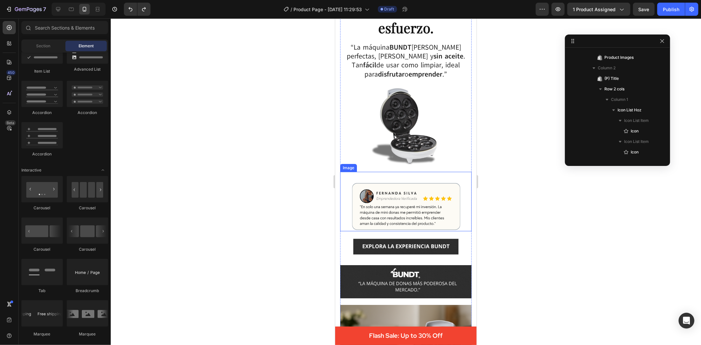
scroll to position [36, 0]
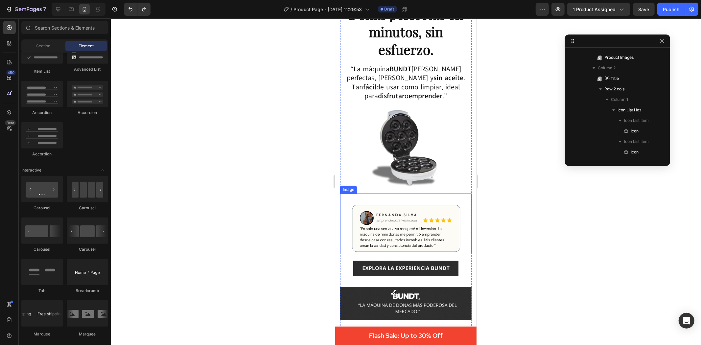
click at [398, 217] on img at bounding box center [406, 228] width 132 height 49
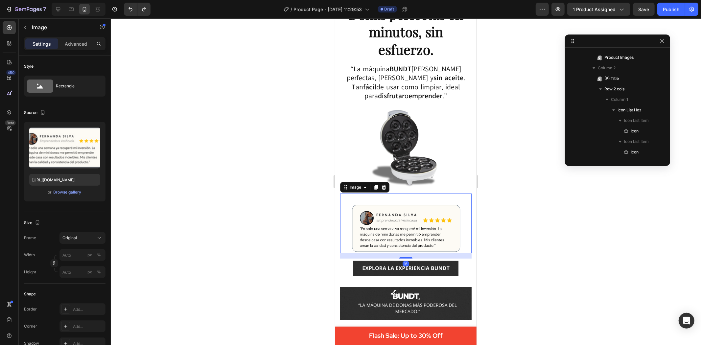
scroll to position [145, 0]
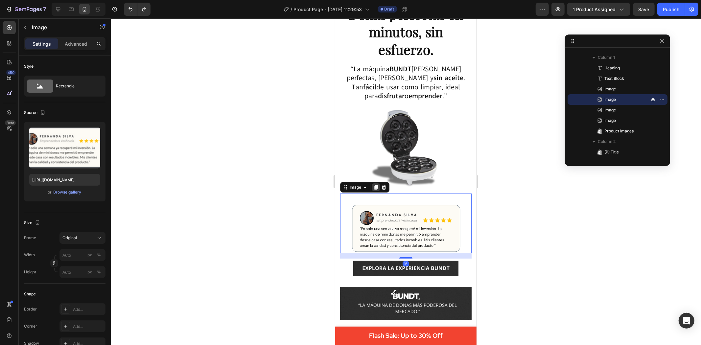
click at [377, 185] on icon at bounding box center [376, 187] width 4 height 5
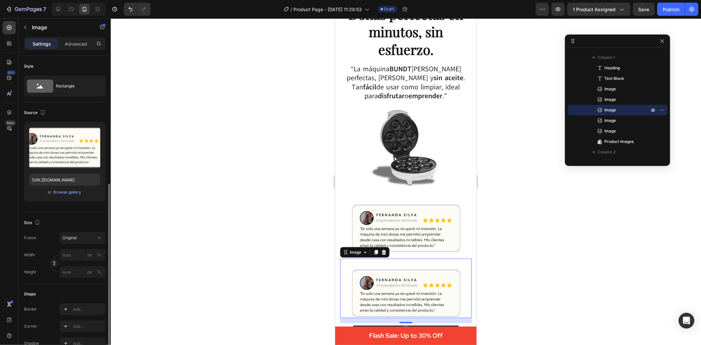
scroll to position [79, 0]
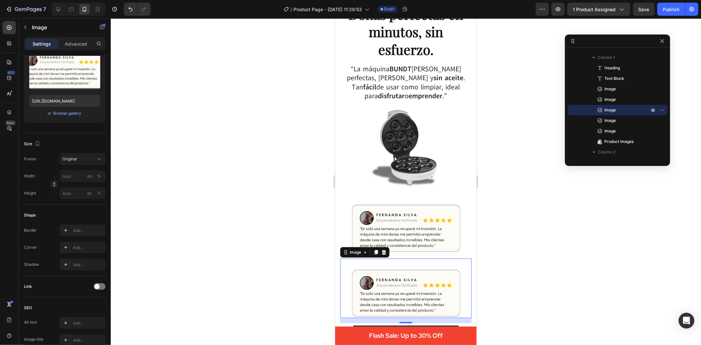
click at [423, 269] on img at bounding box center [406, 293] width 132 height 49
click at [381, 250] on icon at bounding box center [383, 252] width 5 height 5
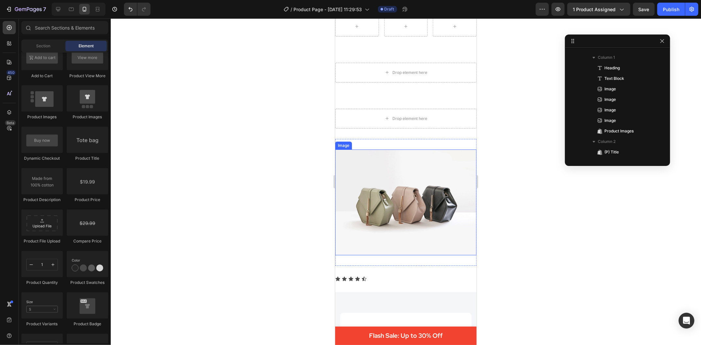
scroll to position [942, 0]
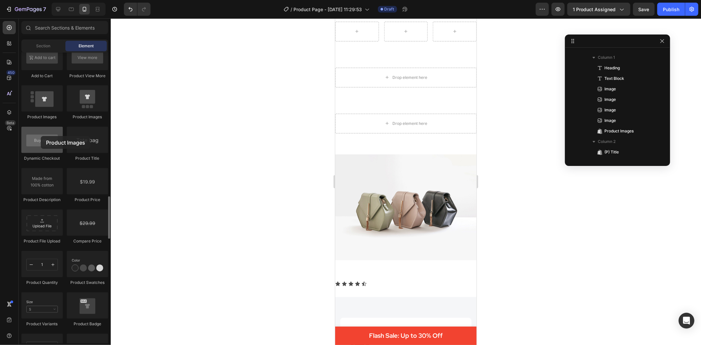
drag, startPoint x: 47, startPoint y: 108, endPoint x: 41, endPoint y: 136, distance: 29.3
click at [41, 136] on div "Product Product Product Product List Related Products Sticky Add to Cart Add to…" at bounding box center [64, 167] width 87 height 498
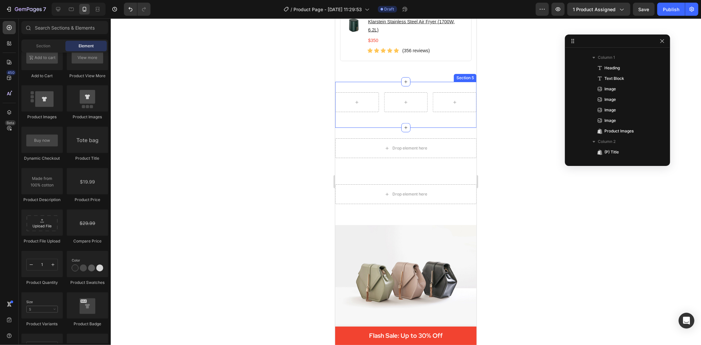
scroll to position [869, 0]
click at [425, 124] on div "Row Section 5" at bounding box center [405, 105] width 141 height 46
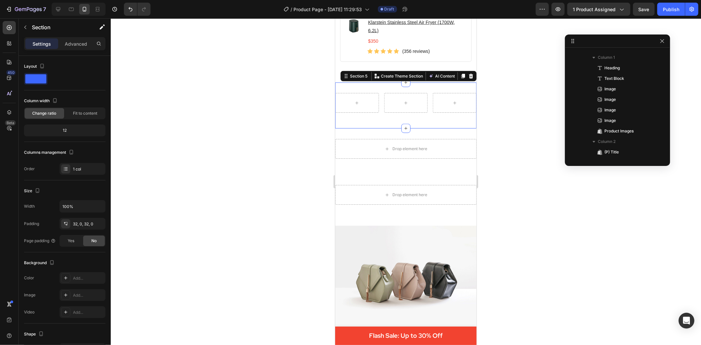
scroll to position [998, 0]
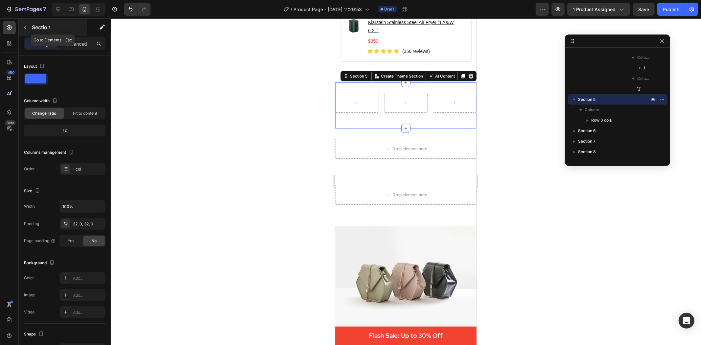
click at [25, 27] on icon "button" at bounding box center [25, 28] width 2 height 4
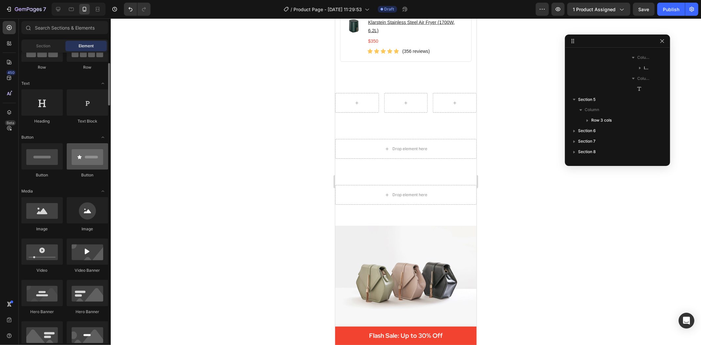
scroll to position [0, 0]
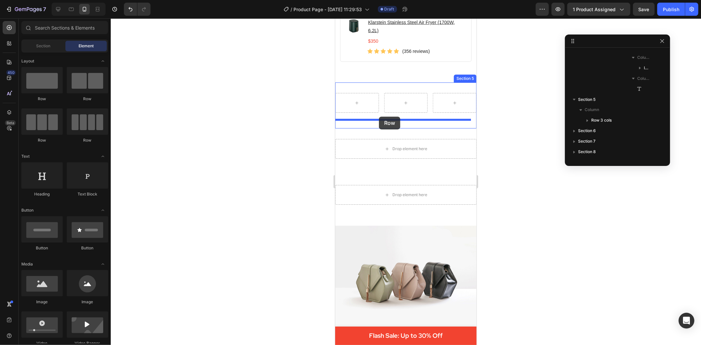
drag, startPoint x: 422, startPoint y: 104, endPoint x: 379, endPoint y: 116, distance: 45.2
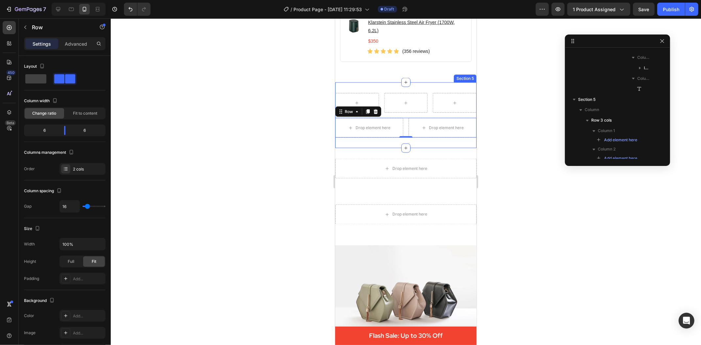
scroll to position [1084, 0]
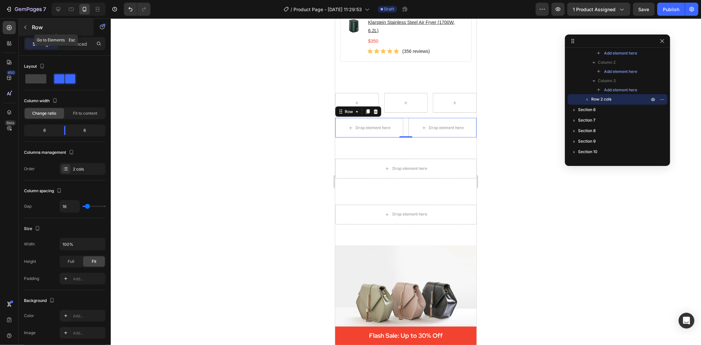
click at [24, 26] on icon "button" at bounding box center [25, 27] width 5 height 5
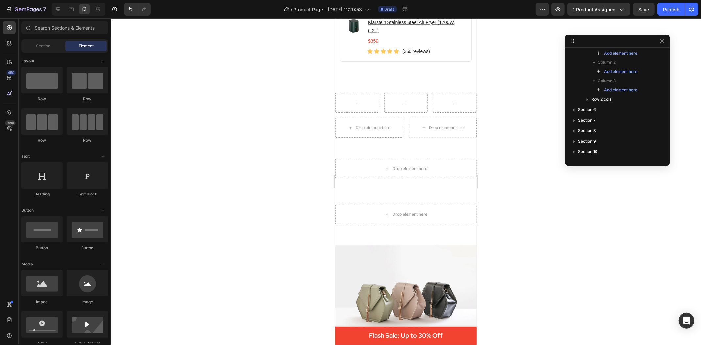
click at [89, 41] on div "Element" at bounding box center [85, 46] width 41 height 11
drag, startPoint x: 416, startPoint y: 200, endPoint x: 379, endPoint y: 131, distance: 78.1
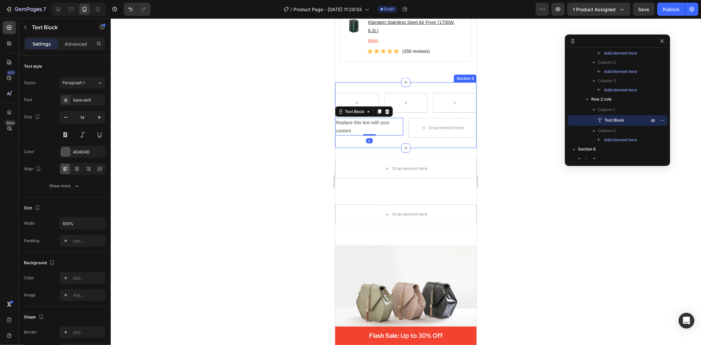
click at [390, 148] on div "Row Replace this text with your content Text Block 0 Drop element here Row Sect…" at bounding box center [405, 115] width 141 height 66
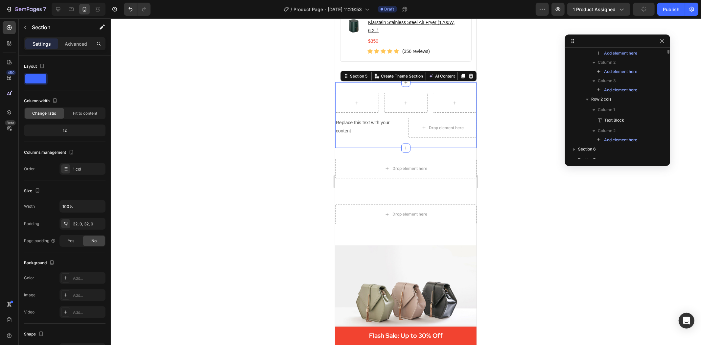
scroll to position [998, 0]
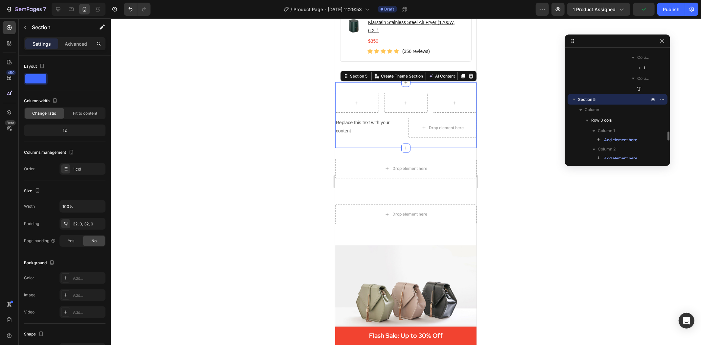
click at [264, 138] on div at bounding box center [406, 181] width 591 height 327
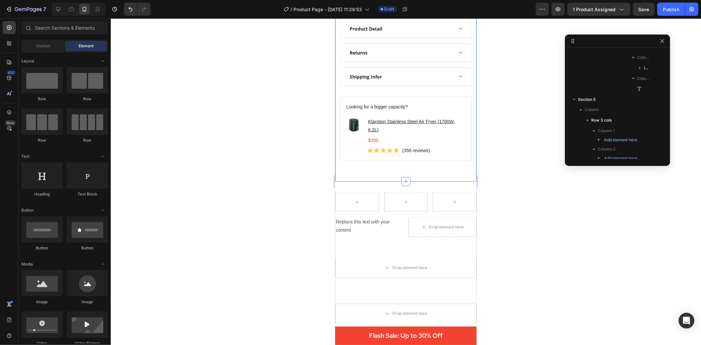
scroll to position [759, 0]
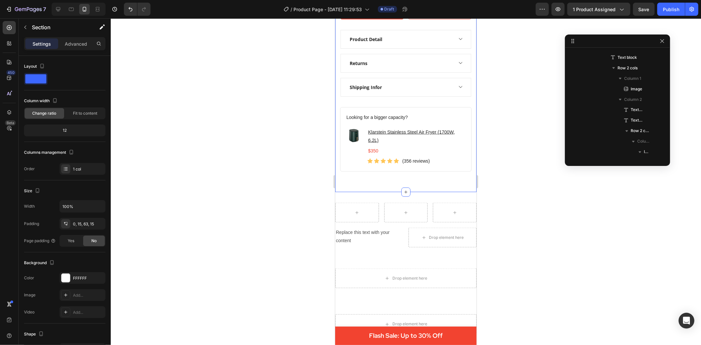
scroll to position [72, 0]
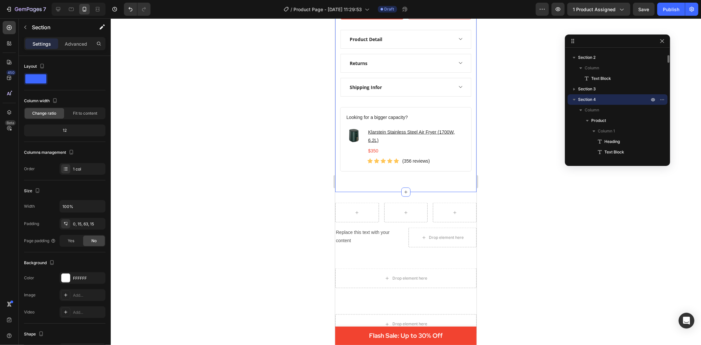
click at [575, 99] on icon "button" at bounding box center [574, 100] width 3 height 2
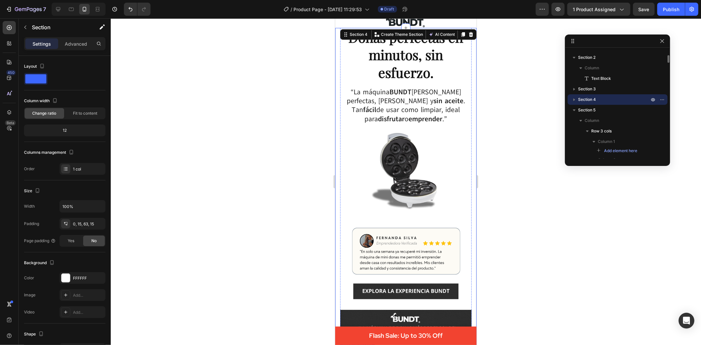
scroll to position [0, 0]
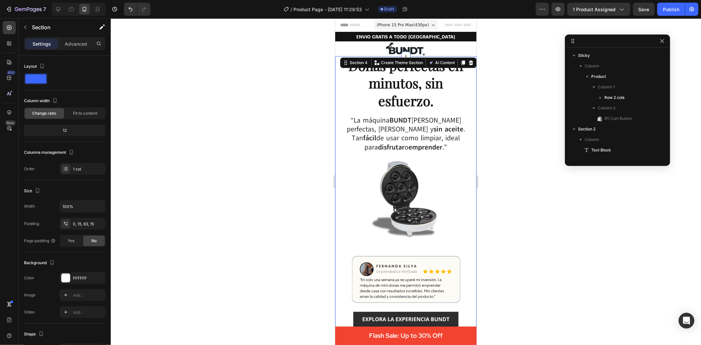
scroll to position [72, 0]
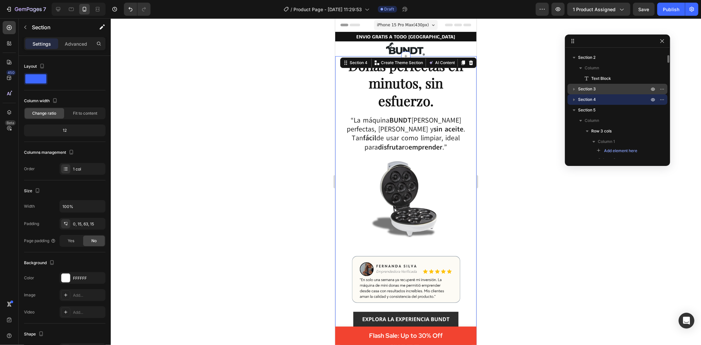
click at [583, 91] on span "Section 3" at bounding box center [587, 89] width 18 height 7
click at [574, 91] on icon "button" at bounding box center [574, 89] width 7 height 7
click at [585, 90] on span "Section 3" at bounding box center [587, 89] width 18 height 7
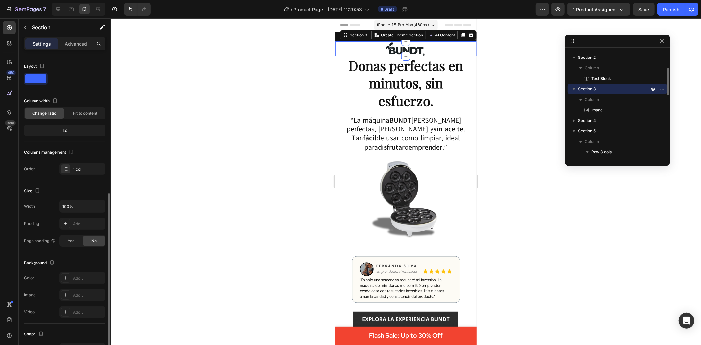
click at [593, 85] on div "Section 3" at bounding box center [618, 89] width 95 height 11
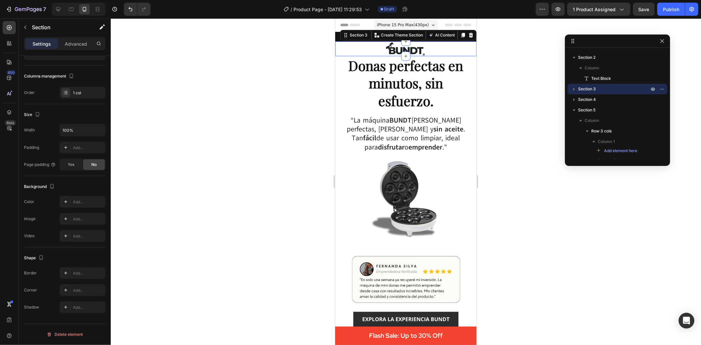
scroll to position [0, 0]
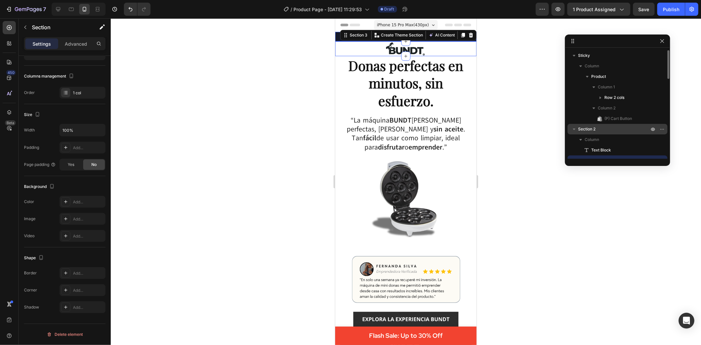
click at [590, 130] on span "Section 2" at bounding box center [586, 129] width 17 height 7
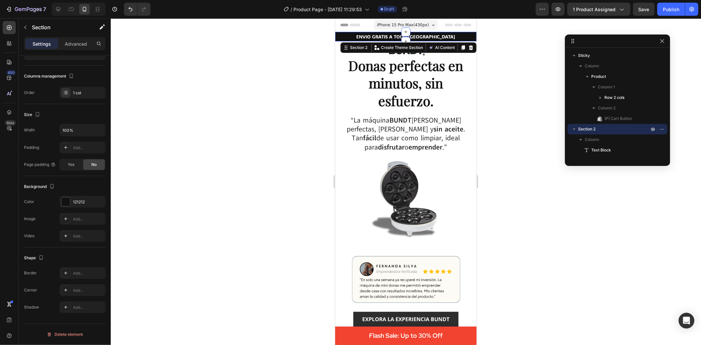
click at [483, 61] on div at bounding box center [406, 181] width 591 height 327
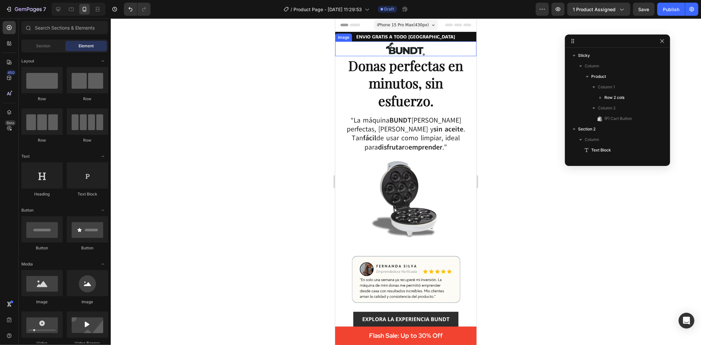
click at [405, 47] on img at bounding box center [406, 48] width 58 height 15
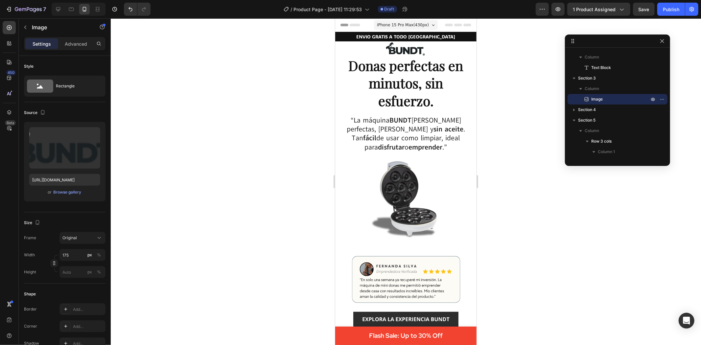
click at [498, 56] on div at bounding box center [406, 181] width 591 height 327
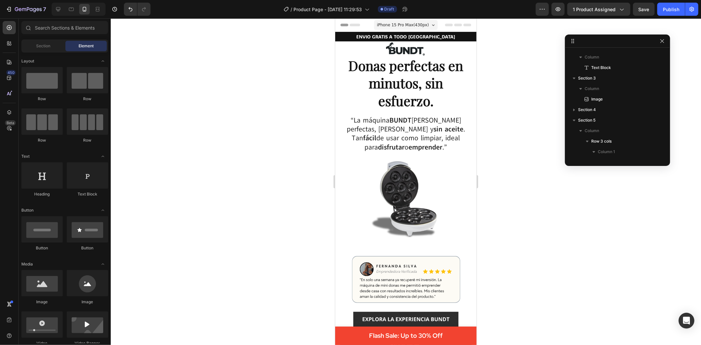
click at [505, 123] on div at bounding box center [406, 181] width 591 height 327
click at [520, 209] on div at bounding box center [406, 181] width 591 height 327
click at [686, 296] on div at bounding box center [406, 181] width 591 height 327
click at [259, 168] on div at bounding box center [406, 181] width 591 height 327
click at [522, 105] on div at bounding box center [406, 181] width 591 height 327
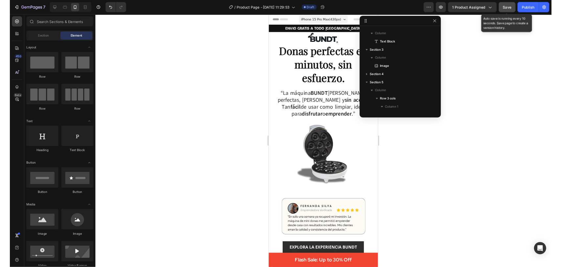
scroll to position [83, 0]
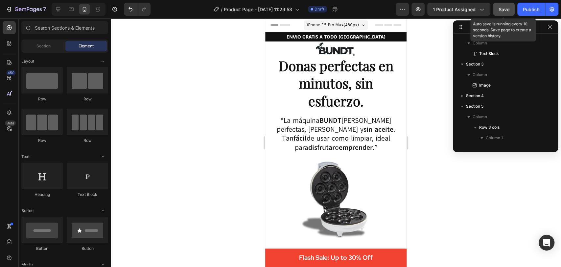
click at [507, 11] on span "Save" at bounding box center [504, 10] width 11 height 6
